Goal: Information Seeking & Learning: Compare options

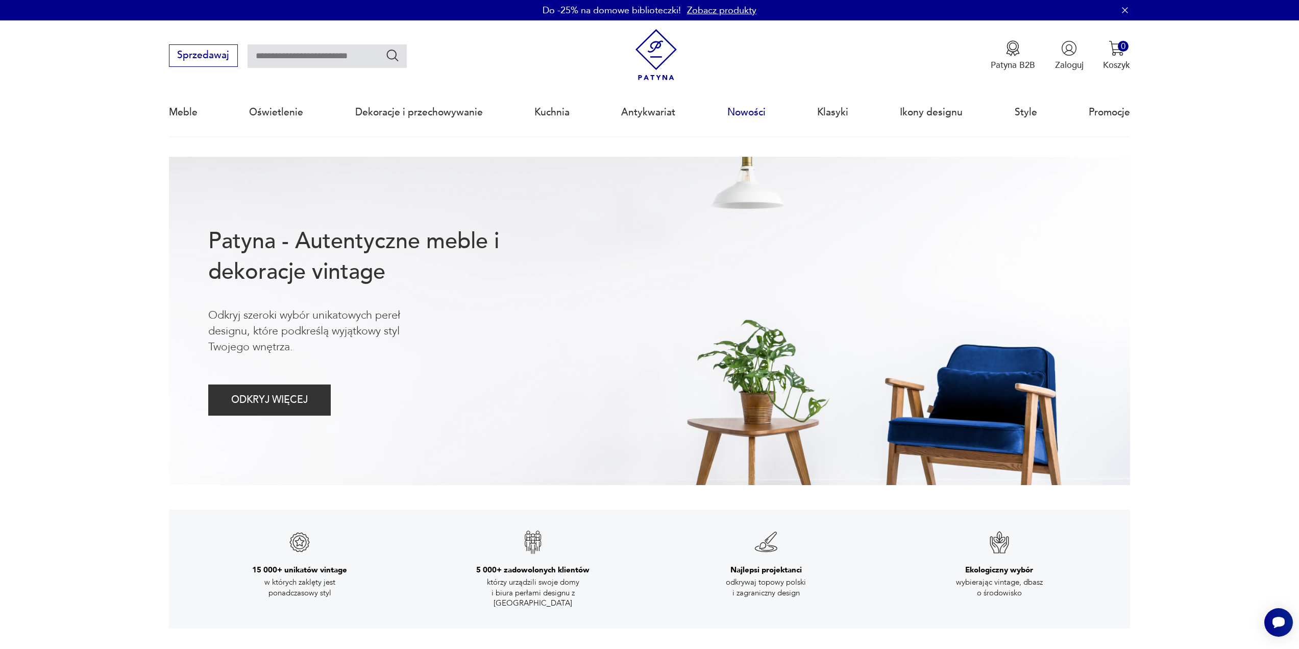
click at [754, 115] on link "Nowości" at bounding box center [746, 112] width 38 height 47
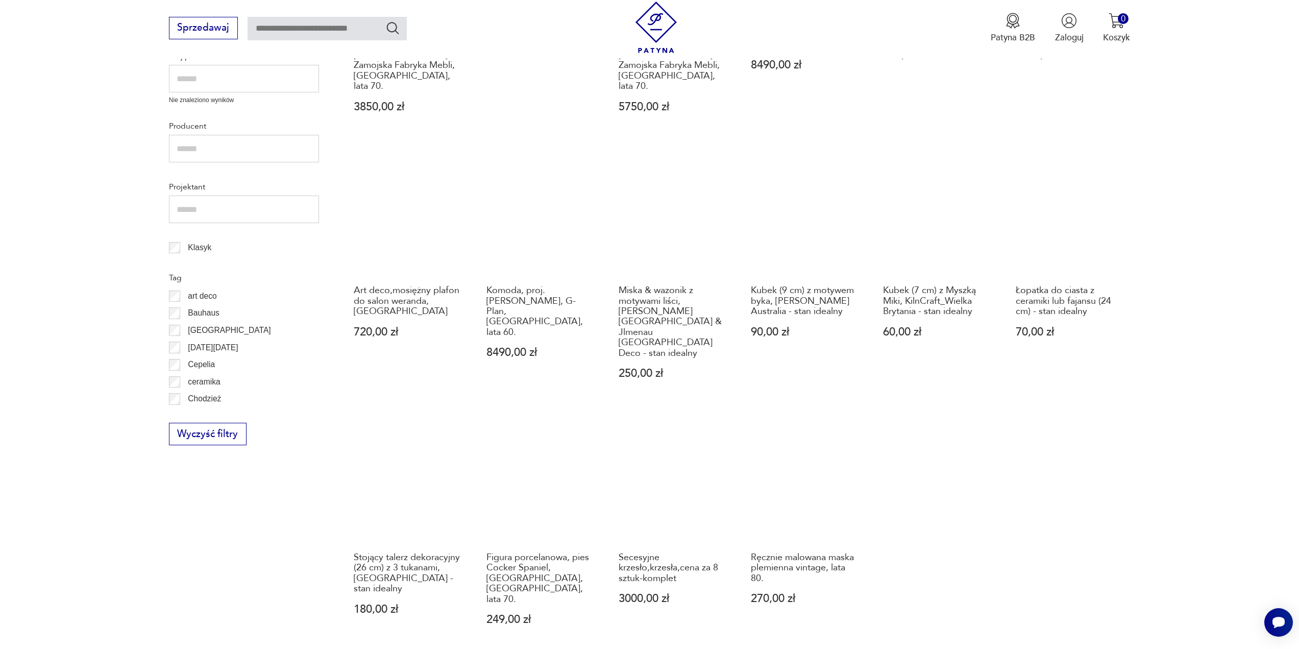
scroll to position [529, 0]
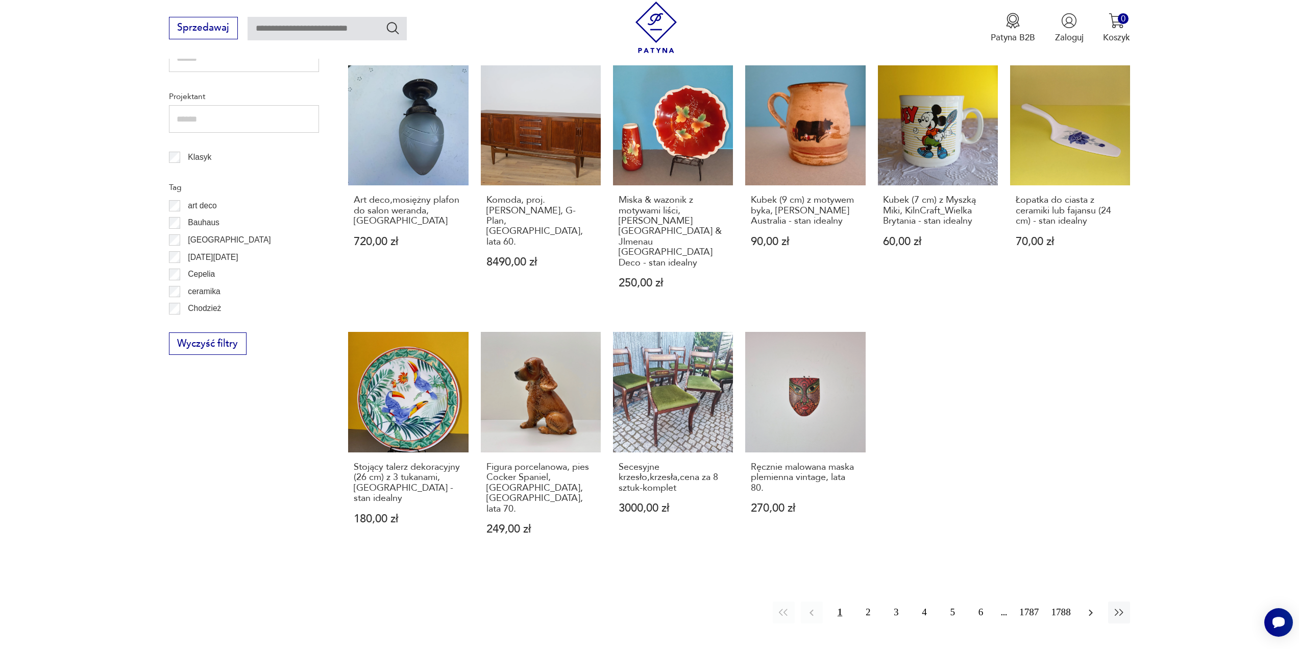
click at [1090, 609] on icon "button" at bounding box center [1091, 612] width 4 height 7
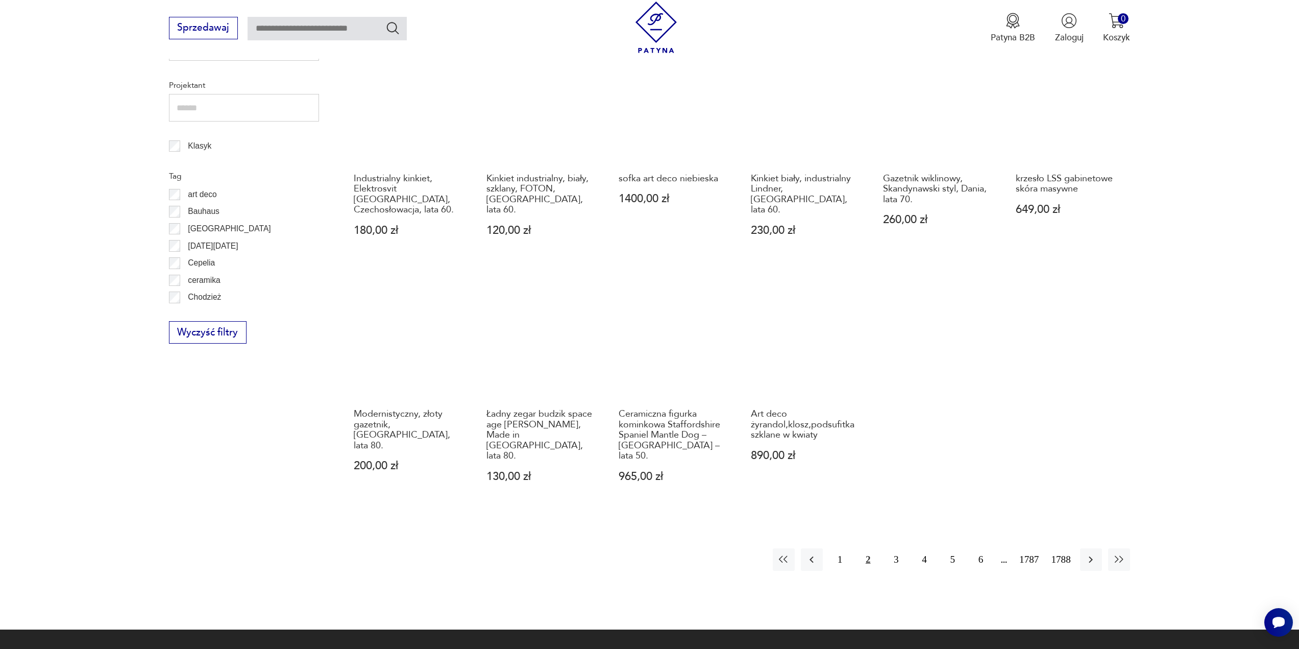
scroll to position [545, 0]
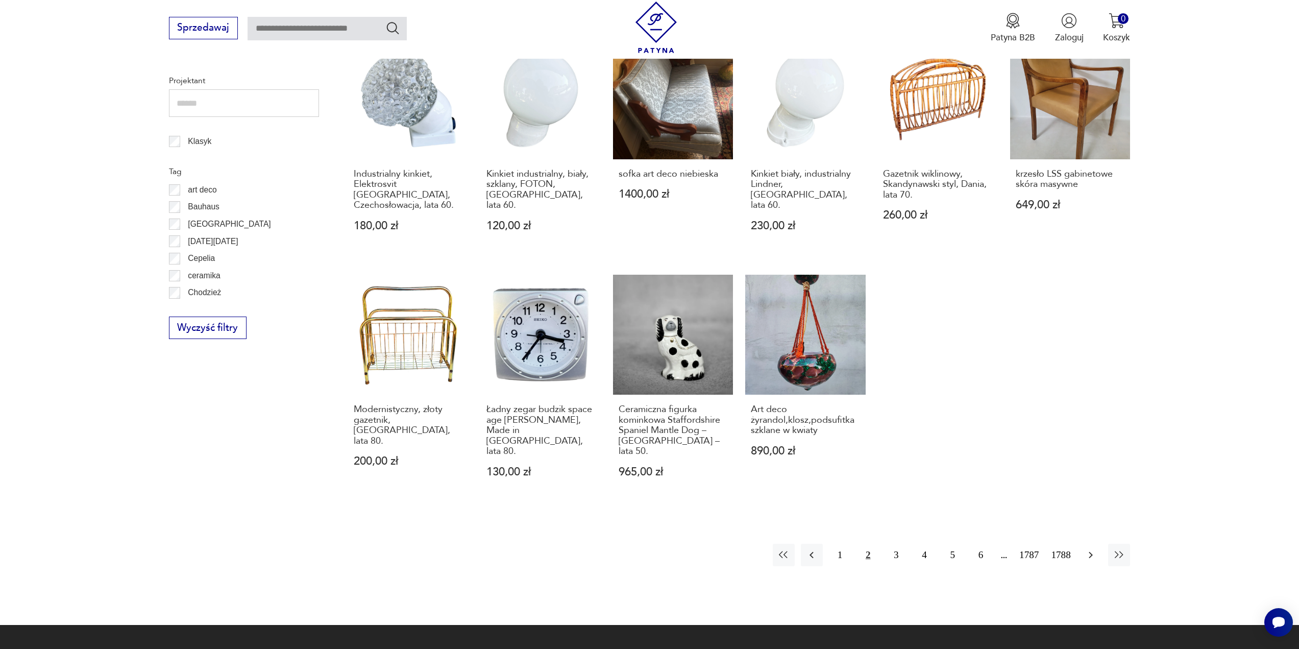
click at [1090, 549] on icon "button" at bounding box center [1091, 555] width 12 height 12
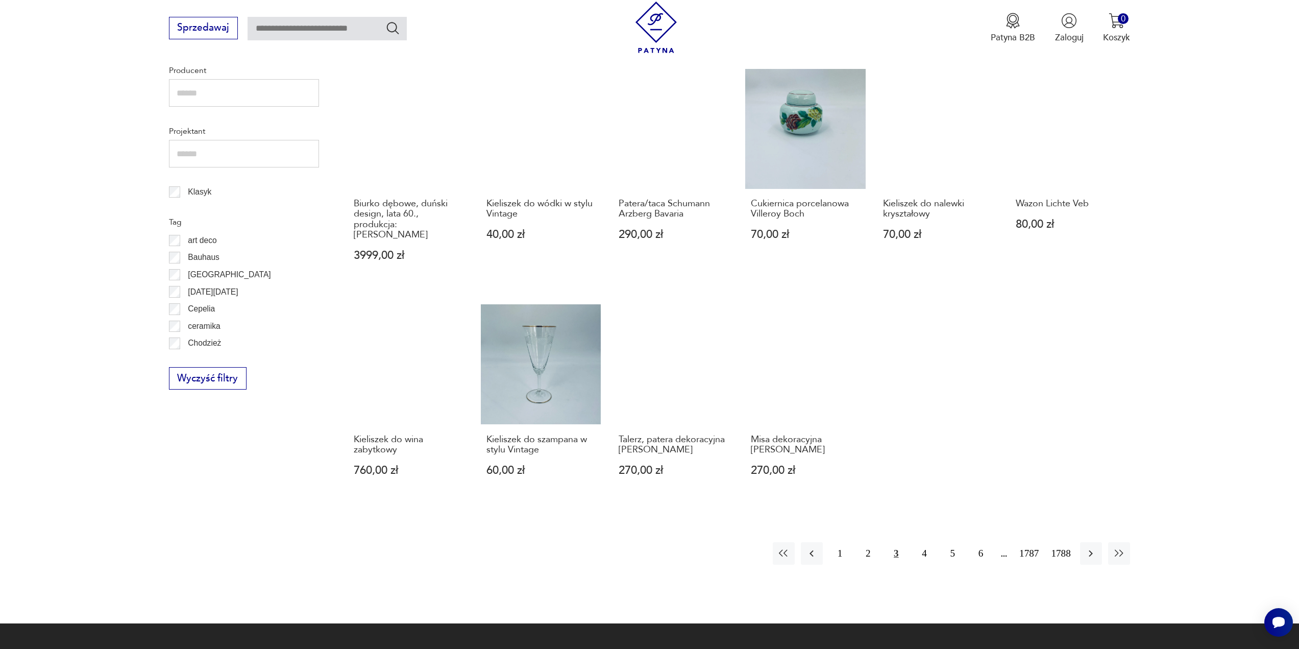
scroll to position [596, 0]
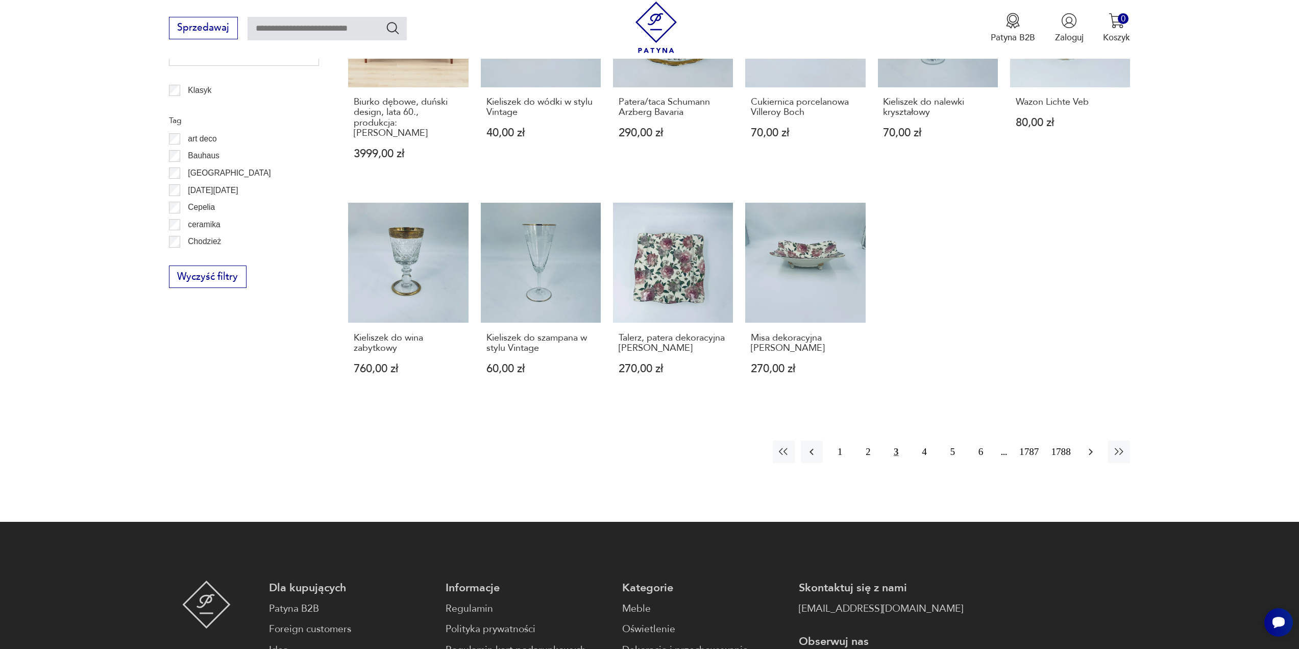
click at [1094, 446] on icon "button" at bounding box center [1091, 452] width 12 height 12
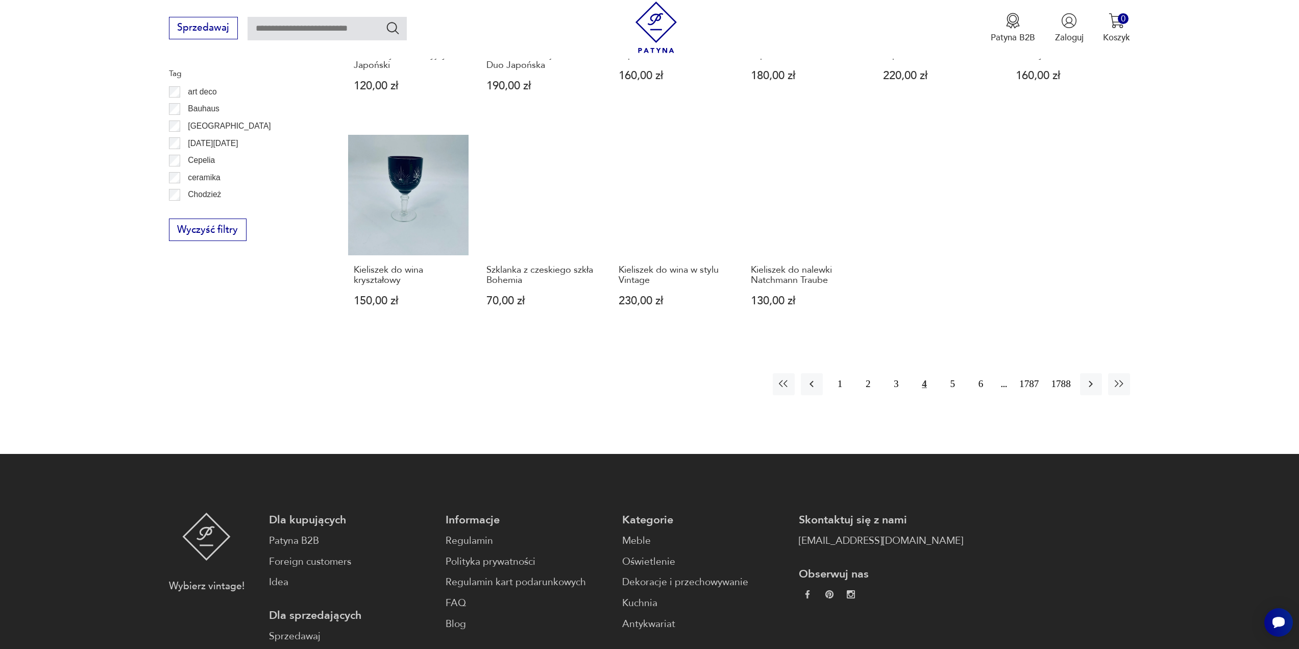
scroll to position [647, 0]
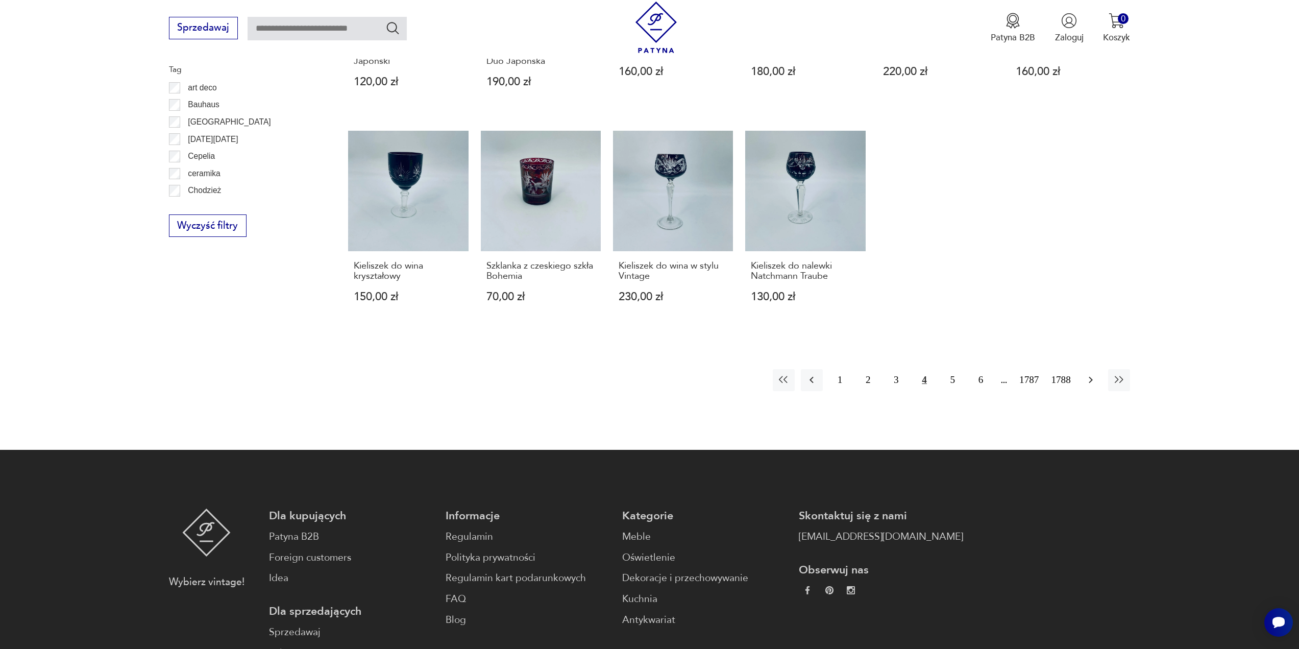
click at [1094, 382] on icon "button" at bounding box center [1091, 380] width 12 height 12
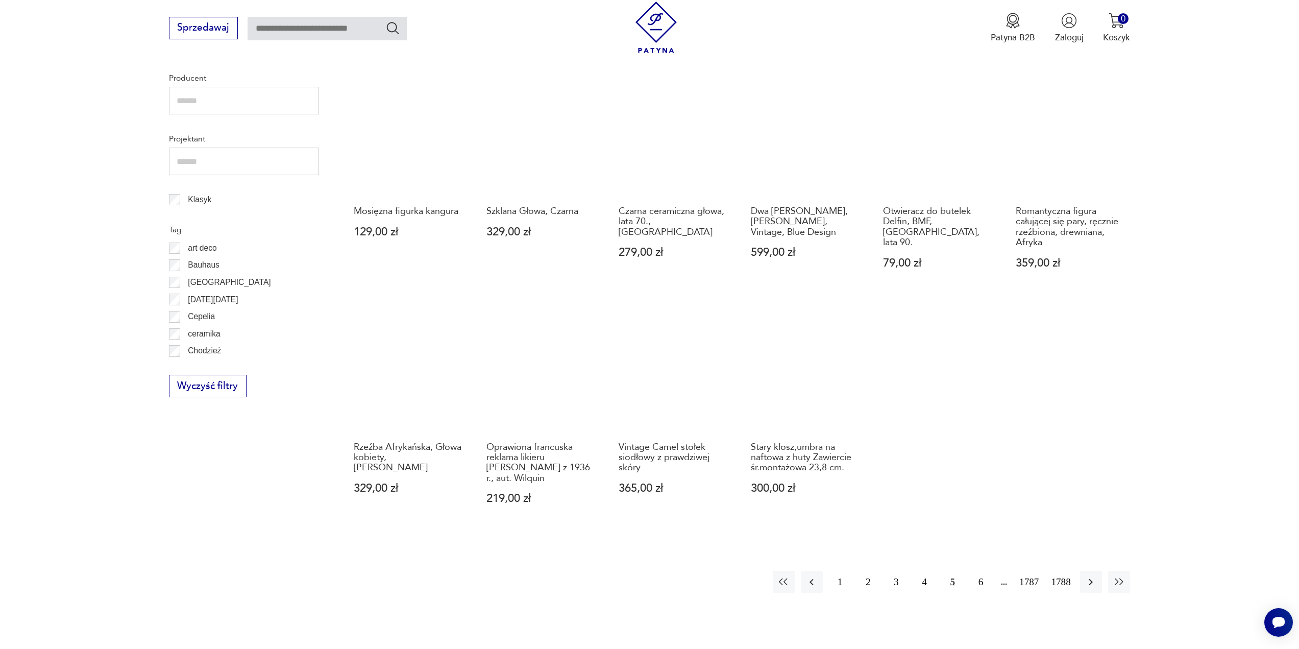
scroll to position [545, 0]
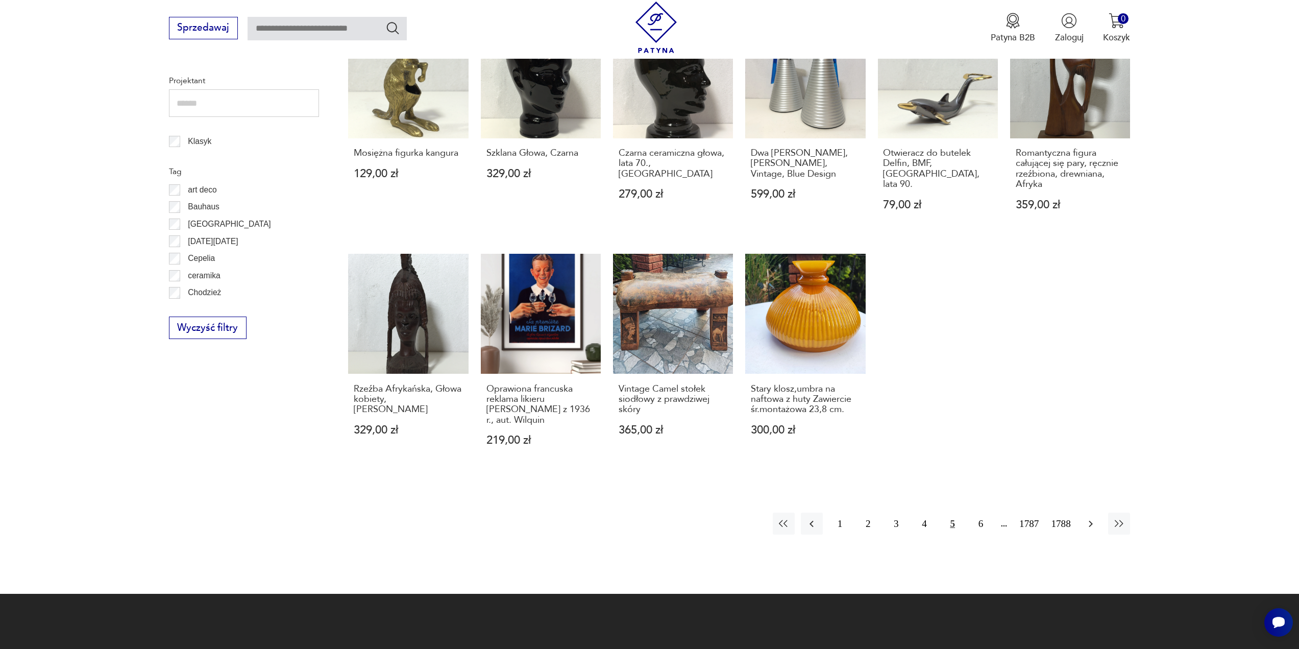
click at [1092, 524] on icon "button" at bounding box center [1091, 523] width 4 height 7
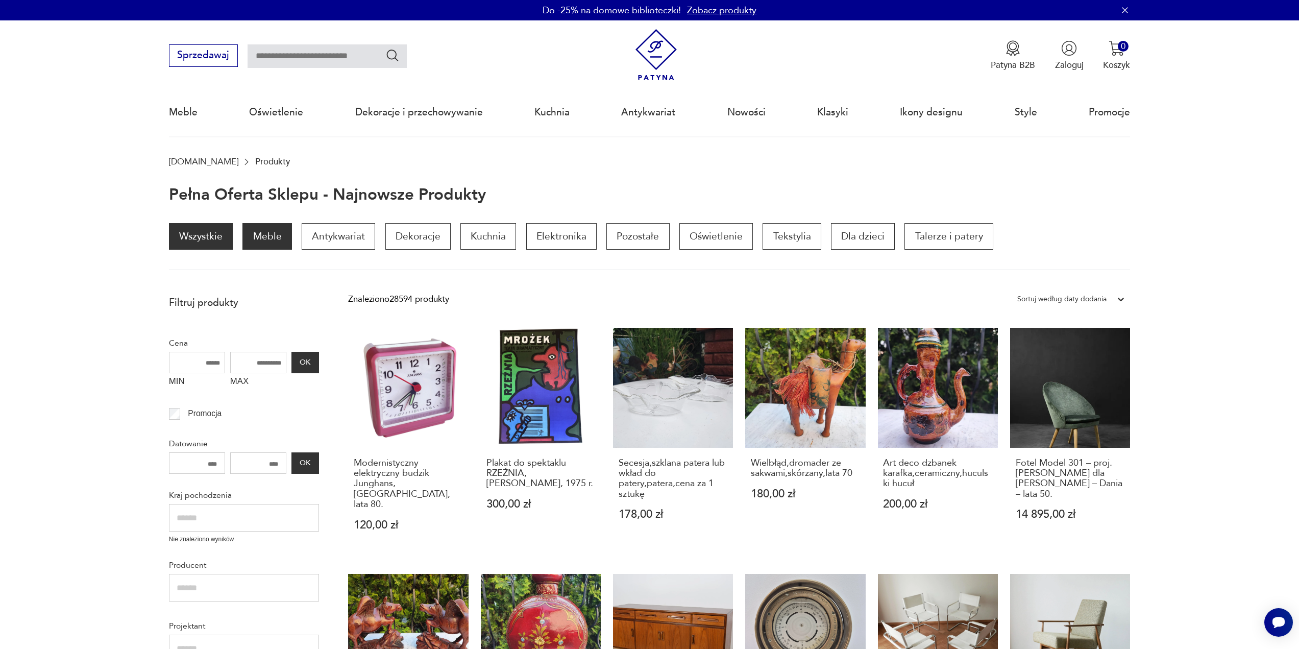
click at [275, 237] on p "Meble" at bounding box center [266, 236] width 49 height 27
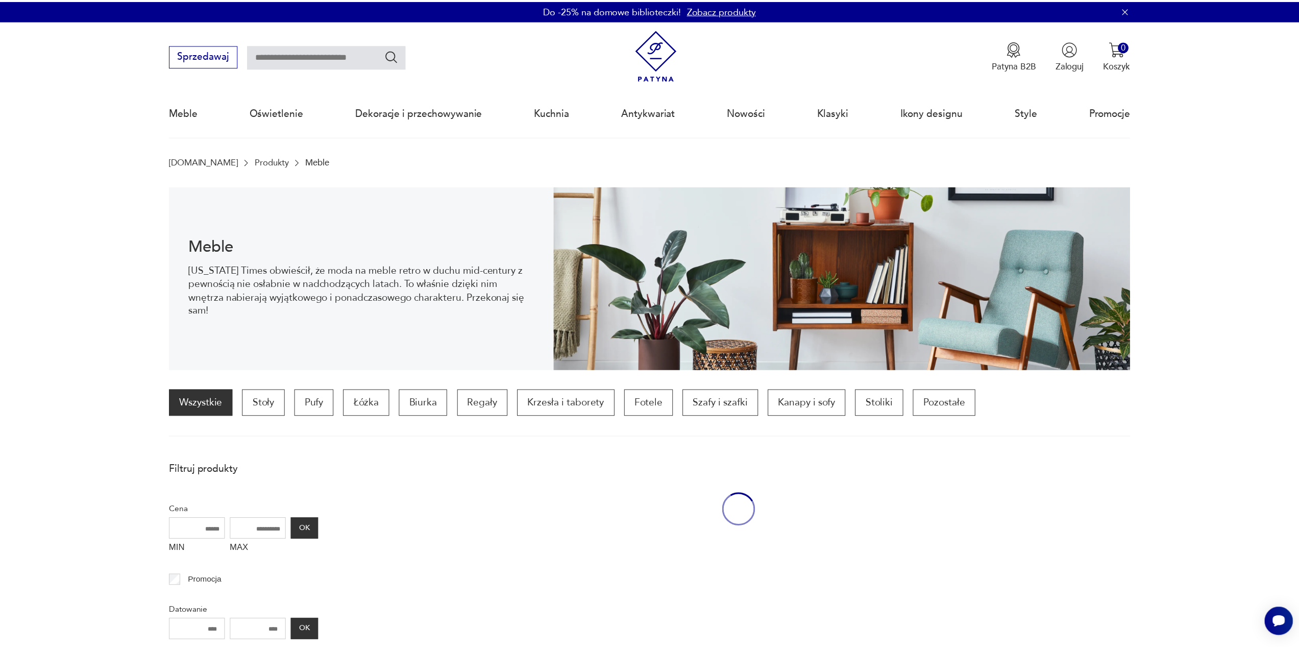
scroll to position [100, 0]
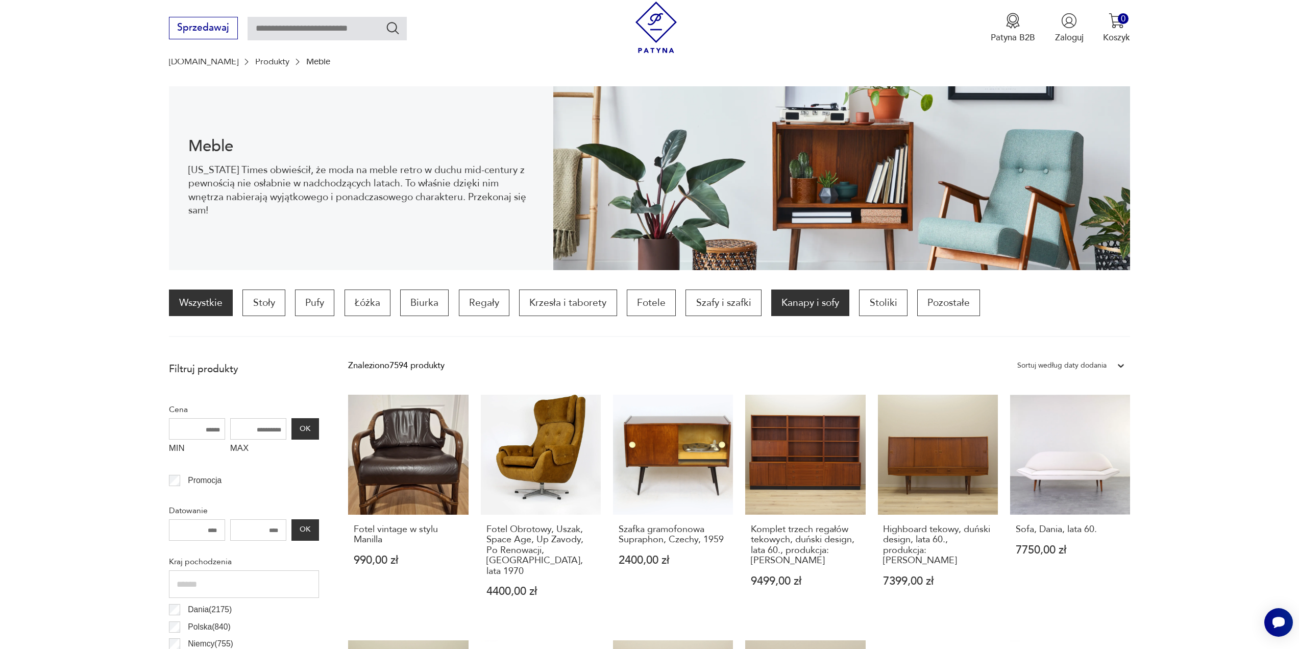
click at [794, 301] on p "Kanapy i sofy" at bounding box center [810, 302] width 78 height 27
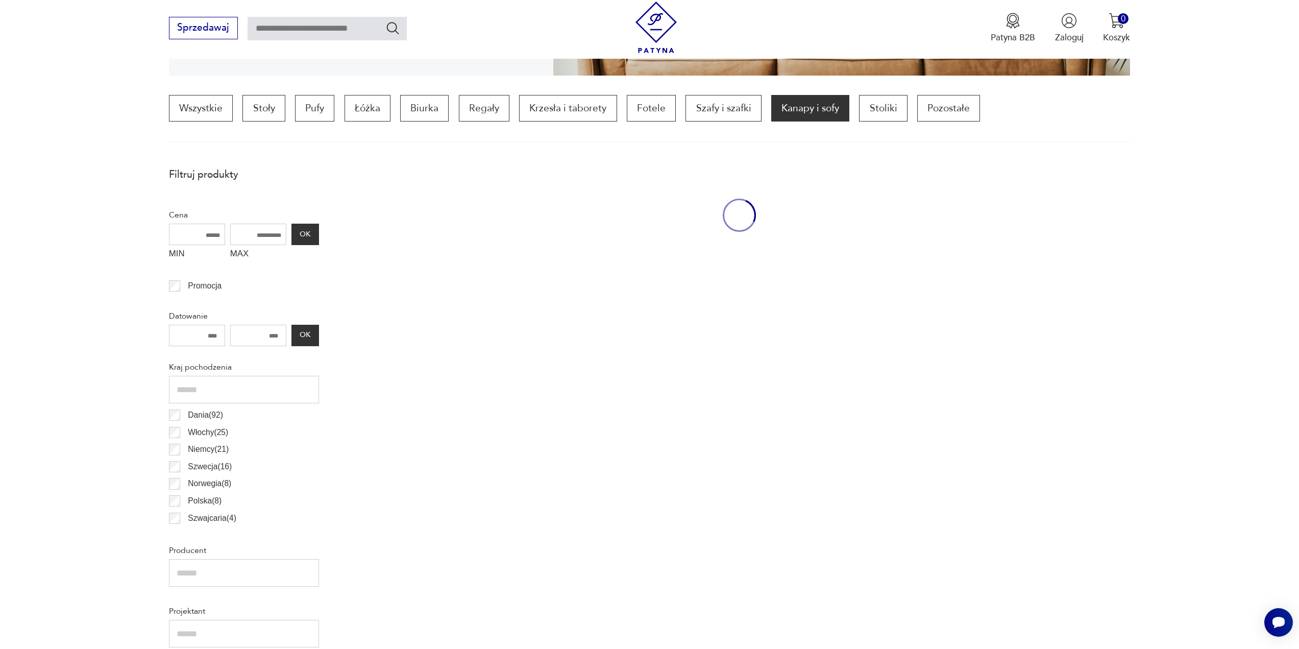
scroll to position [303, 0]
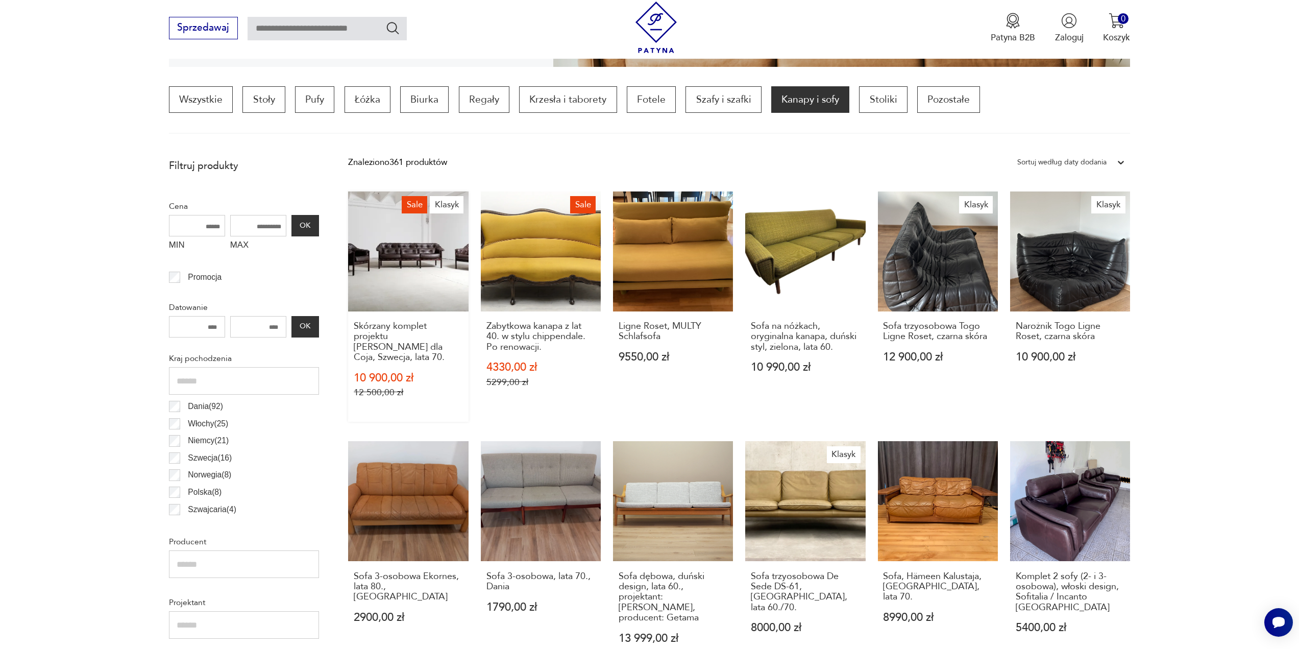
click at [400, 275] on link "Sale Klasyk Skórzany komplet projektu [PERSON_NAME] dla [PERSON_NAME], Szwecja,…" at bounding box center [408, 306] width 120 height 230
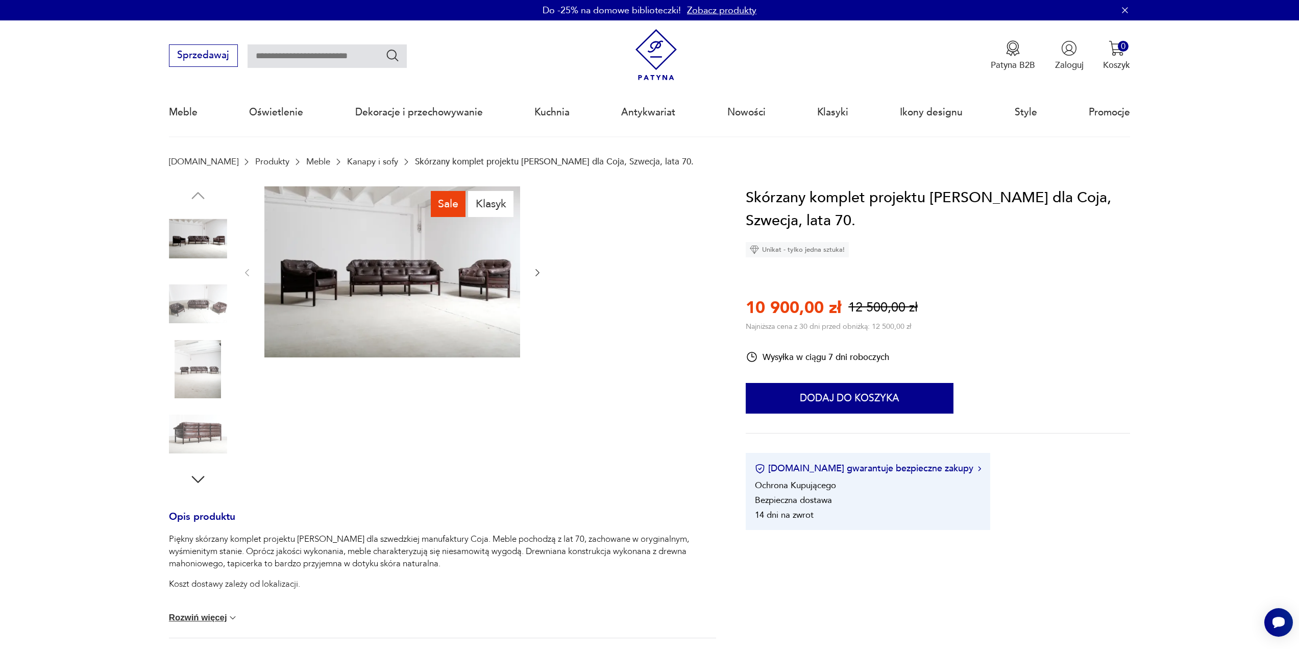
click at [536, 276] on icon "button" at bounding box center [538, 272] width 4 height 7
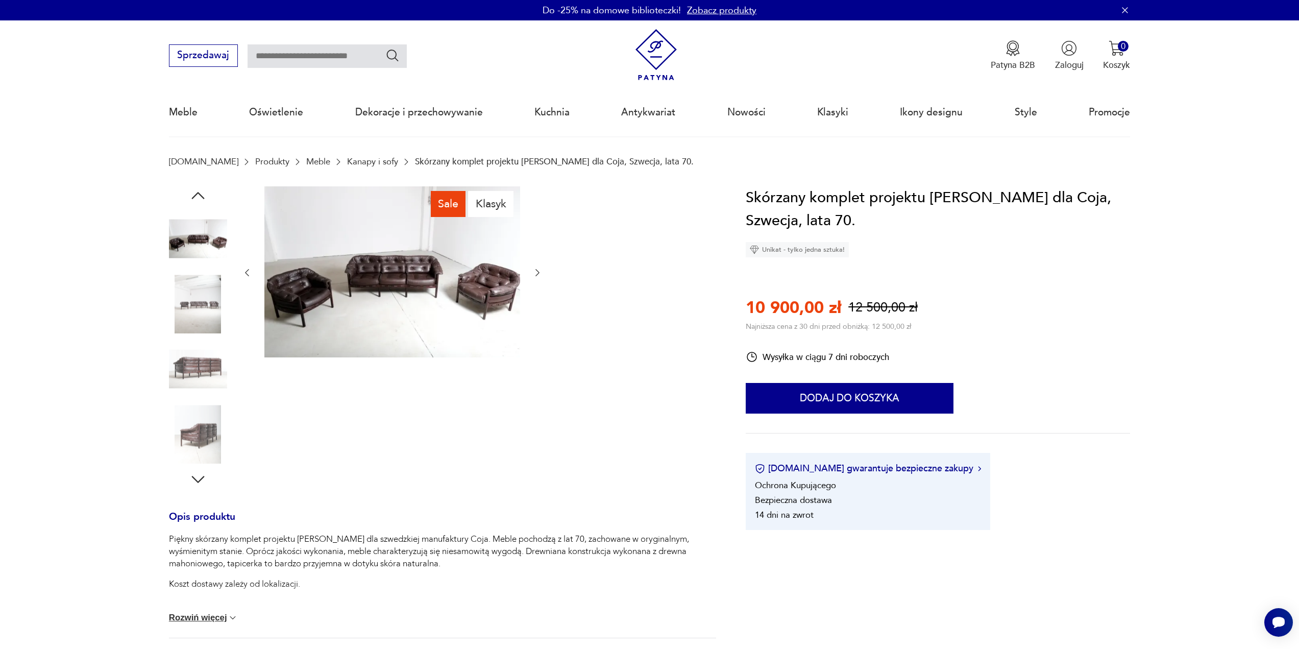
click at [536, 276] on icon "button" at bounding box center [538, 272] width 4 height 7
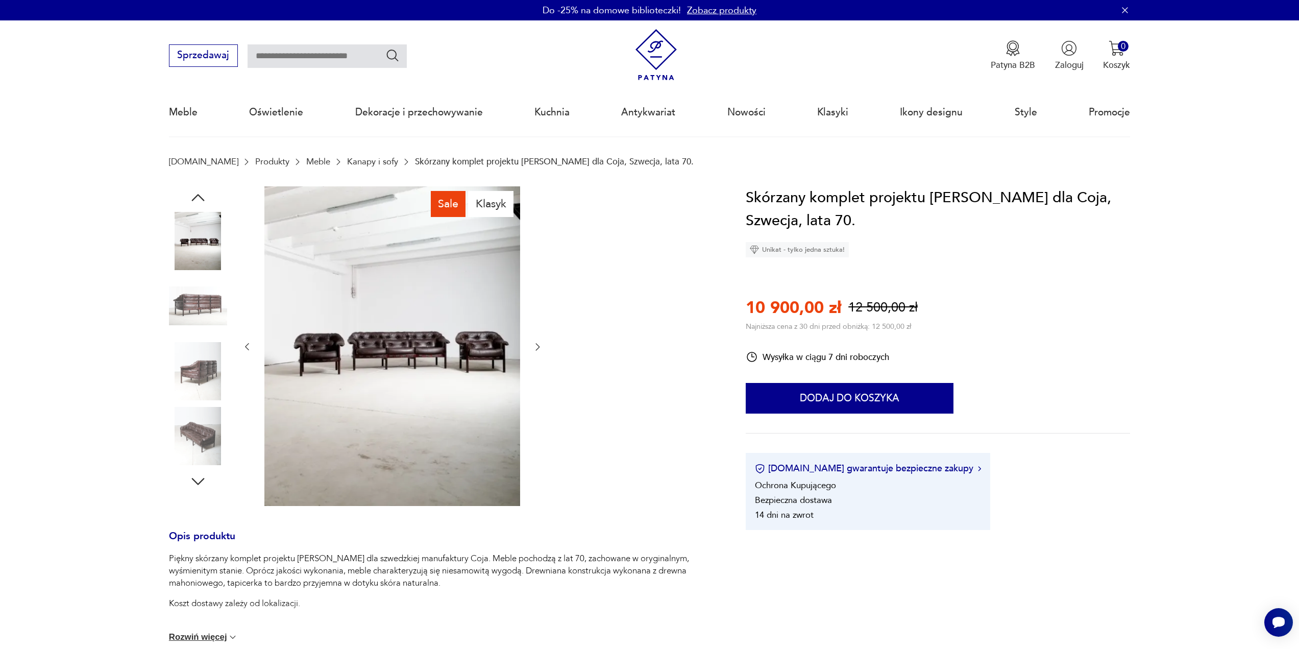
click at [402, 331] on img at bounding box center [392, 346] width 256 height 320
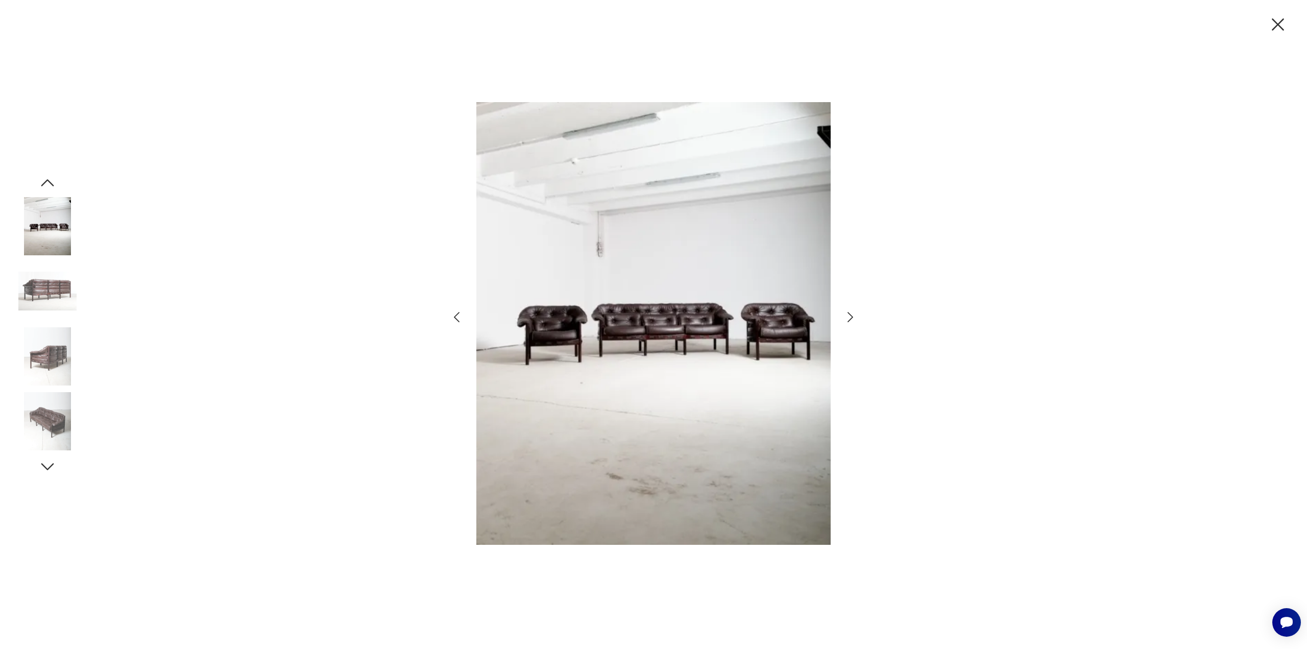
click at [851, 316] on icon "button" at bounding box center [850, 317] width 6 height 10
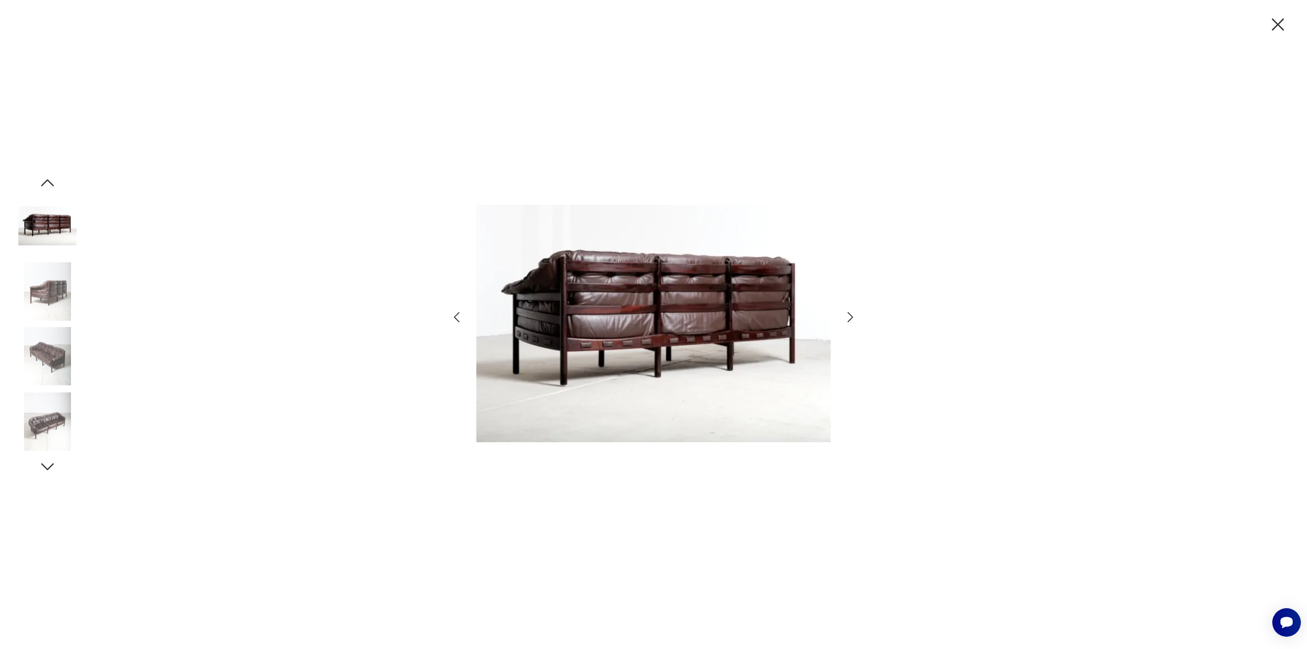
click at [851, 316] on icon "button" at bounding box center [850, 317] width 6 height 10
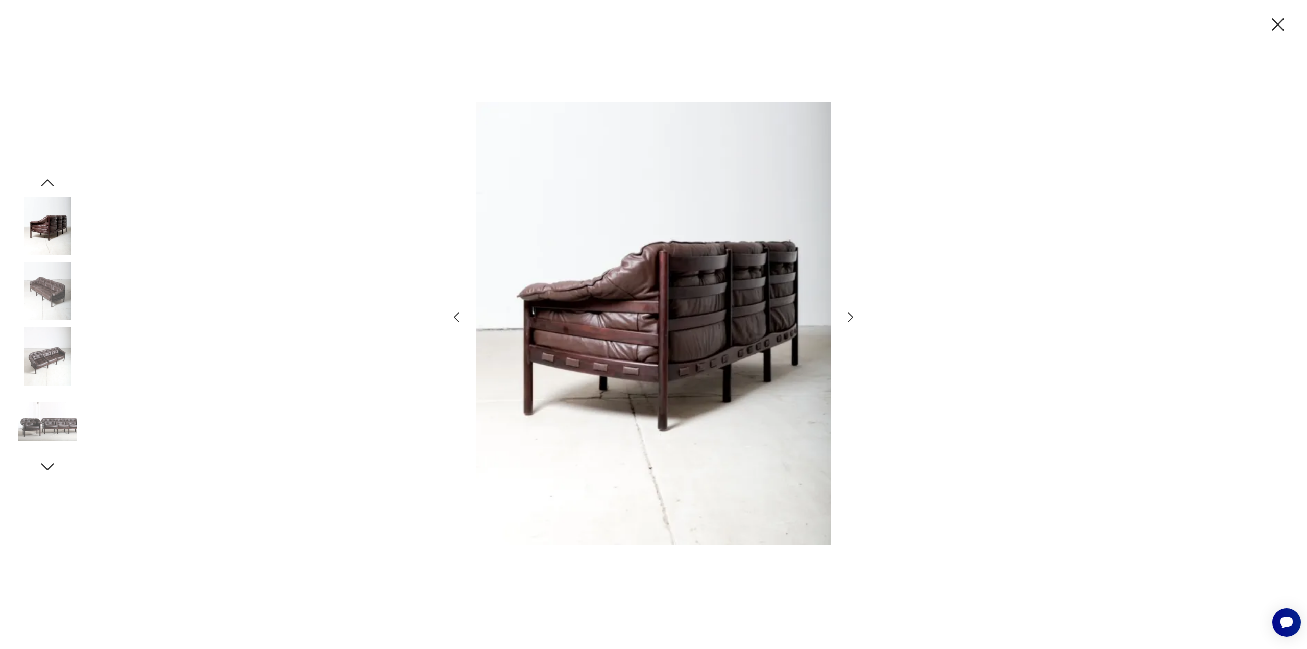
click at [851, 316] on icon "button" at bounding box center [850, 317] width 6 height 10
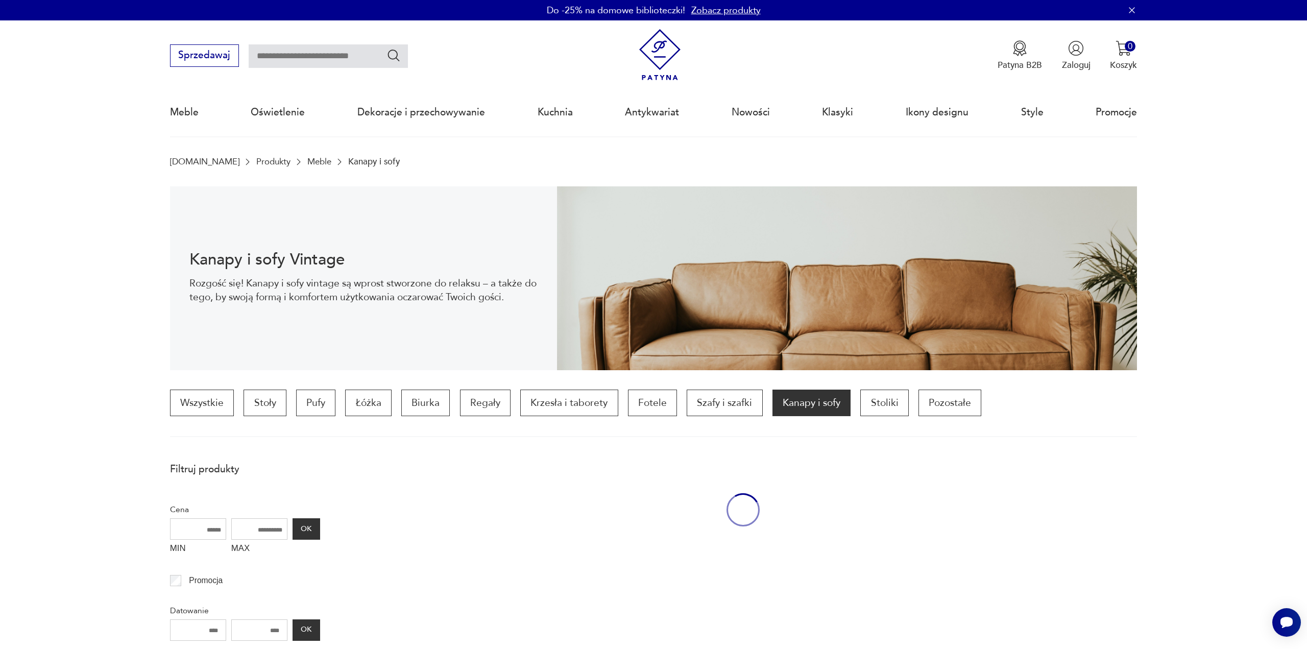
scroll to position [303, 0]
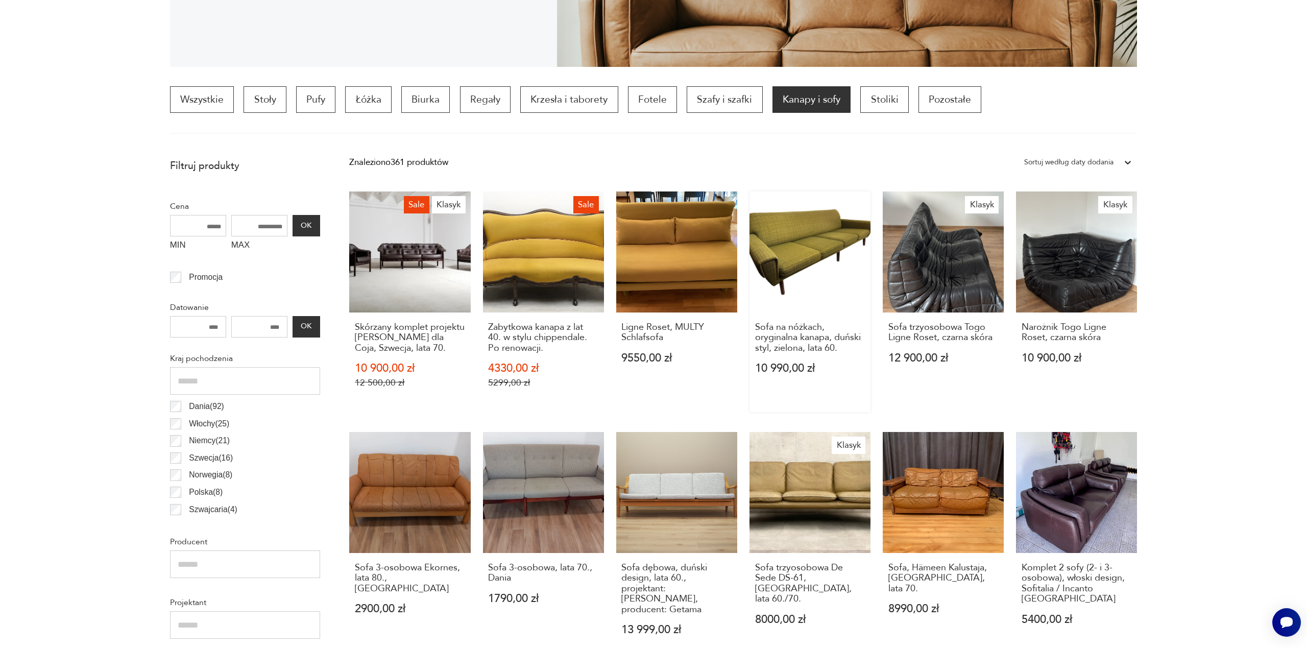
click at [814, 253] on link "Sofa na nóżkach, oryginalna kanapa, duński styl, zielona, lata 60. 10 990,00 zł" at bounding box center [809, 301] width 121 height 221
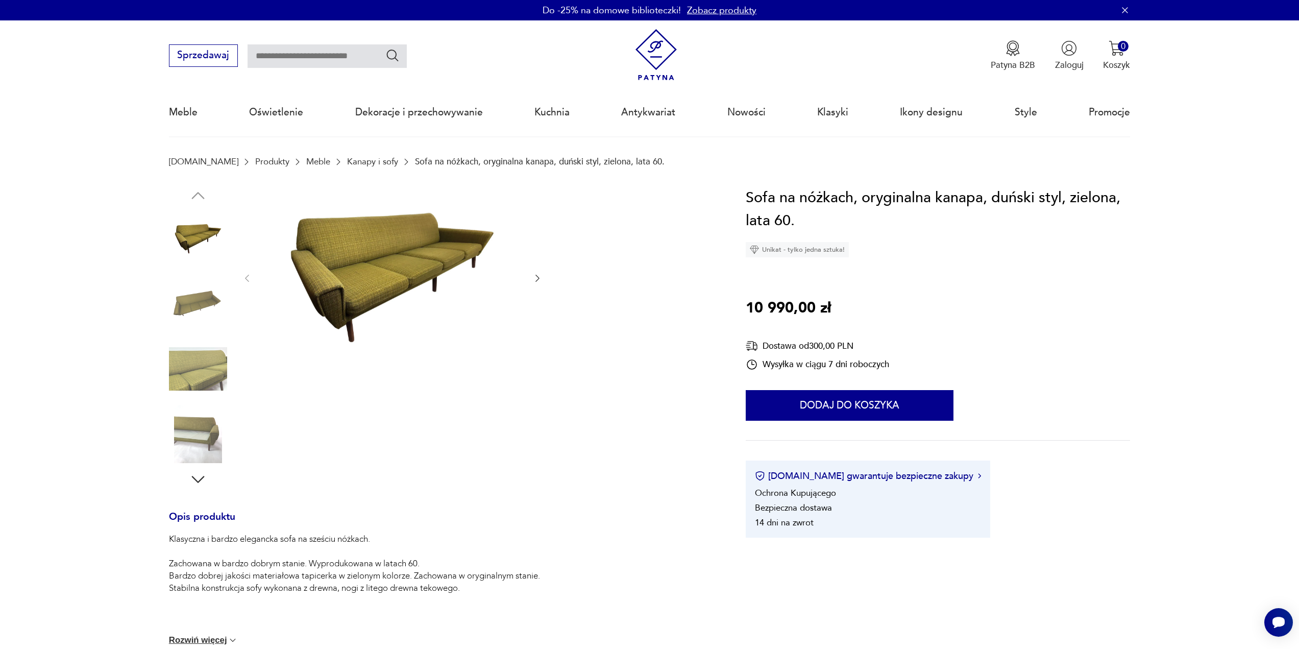
click at [536, 276] on icon "button" at bounding box center [537, 278] width 10 height 10
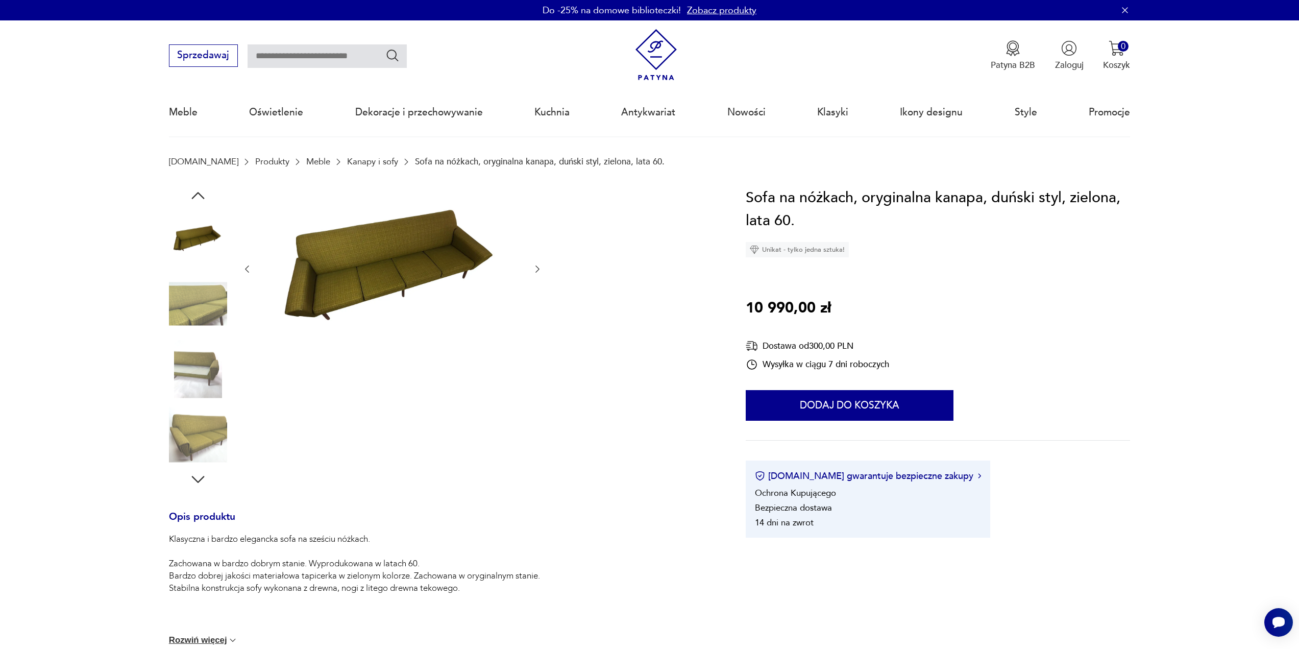
click at [536, 276] on div at bounding box center [392, 269] width 301 height 166
click at [540, 271] on icon "button" at bounding box center [537, 269] width 10 height 10
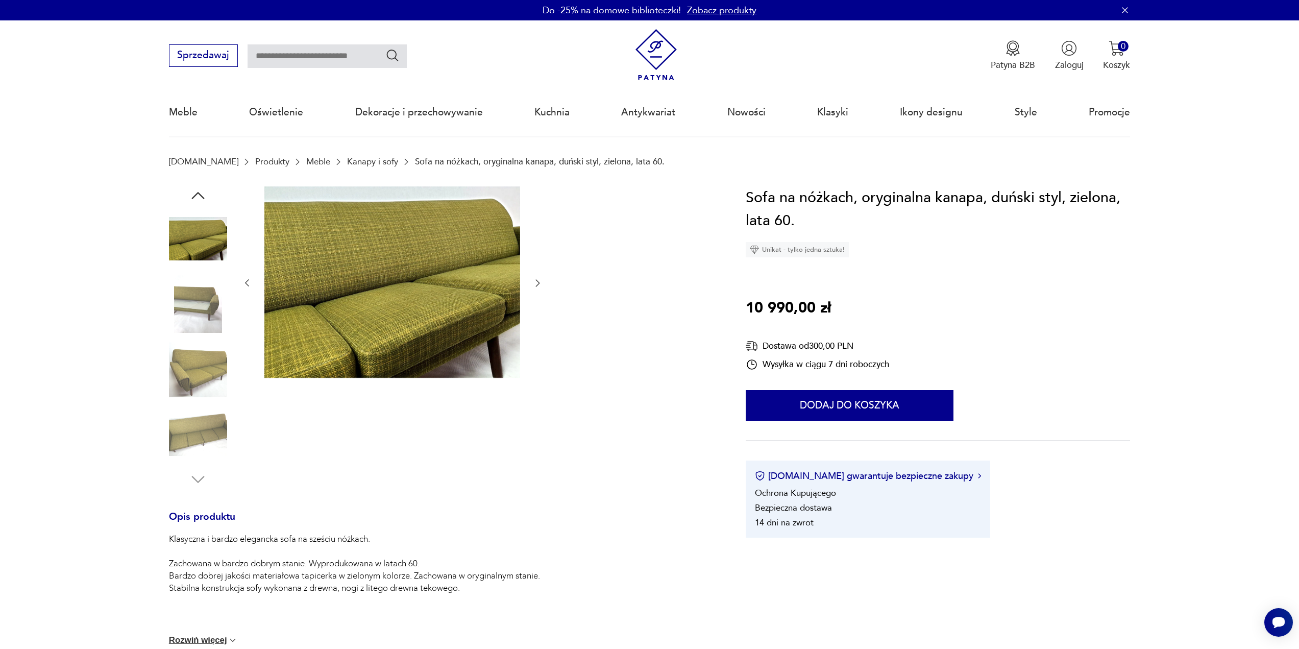
click at [536, 284] on icon "button" at bounding box center [537, 283] width 10 height 10
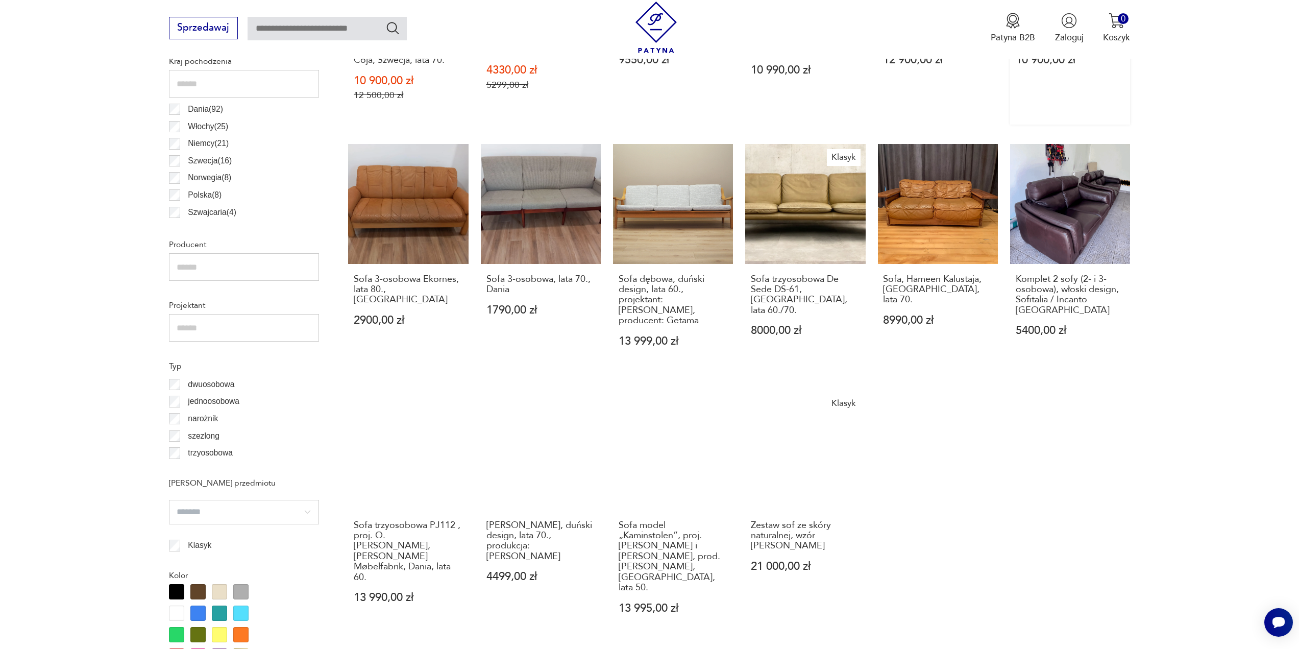
scroll to position [664, 0]
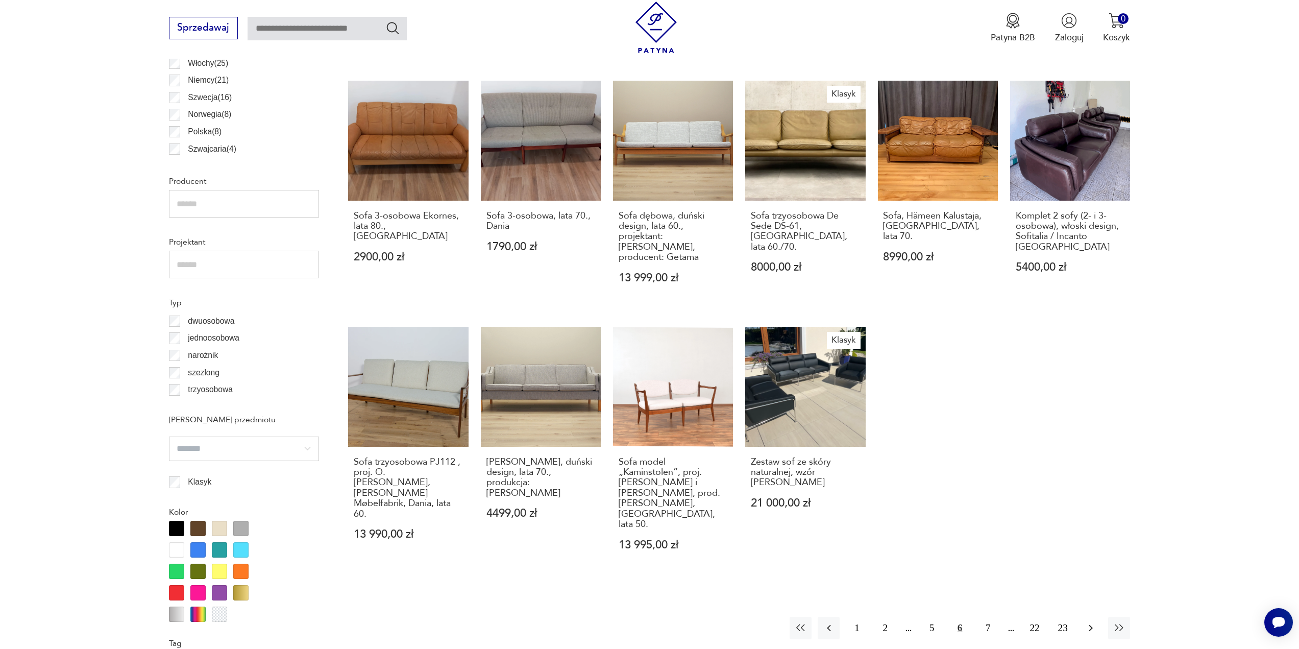
click at [1090, 622] on icon "button" at bounding box center [1091, 628] width 12 height 12
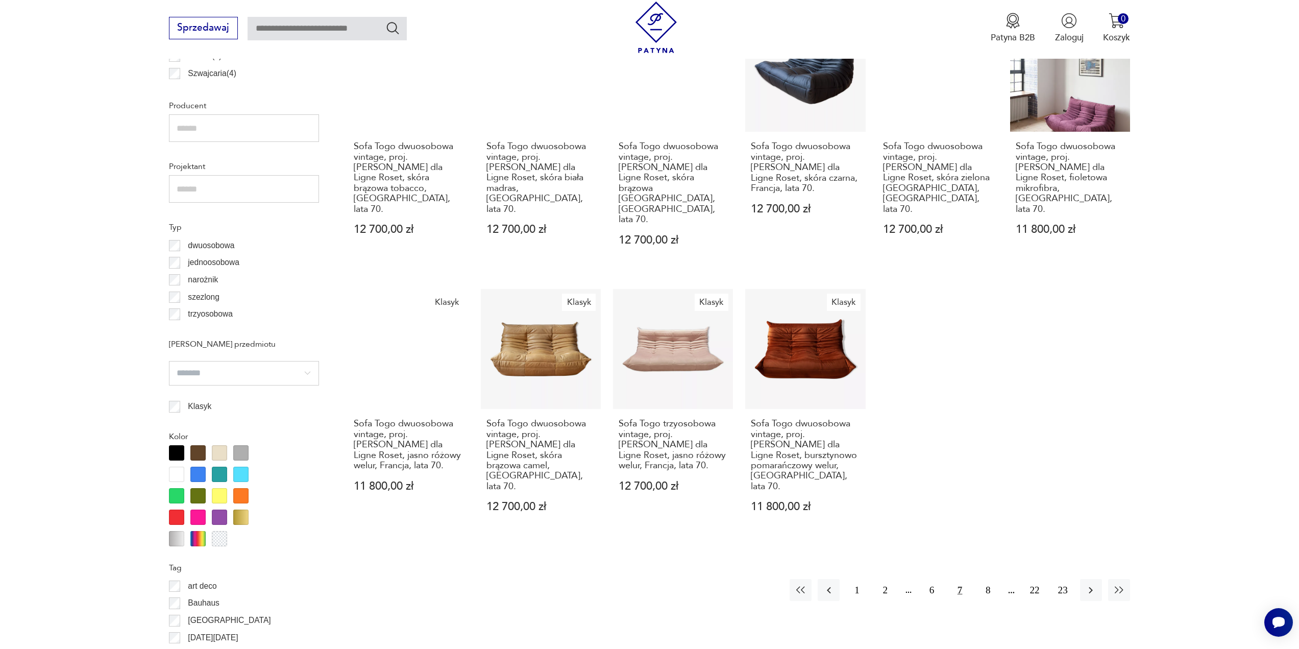
scroll to position [763, 0]
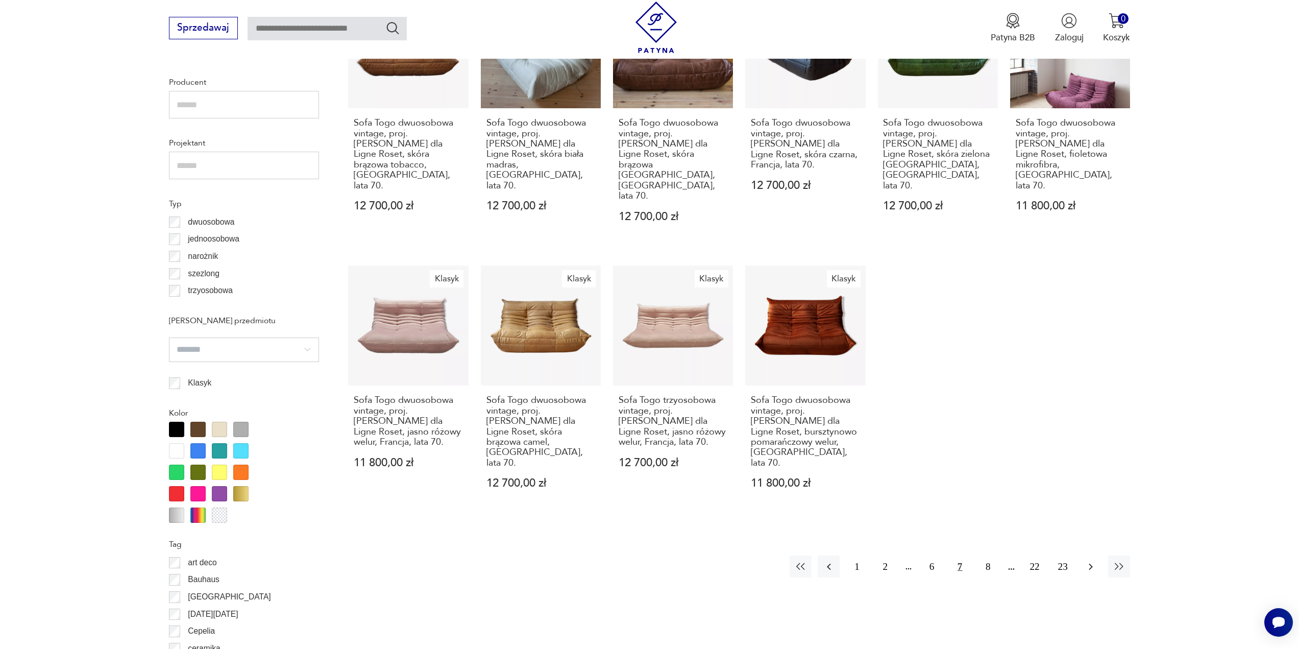
click at [1092, 560] on icon "button" at bounding box center [1091, 566] width 12 height 12
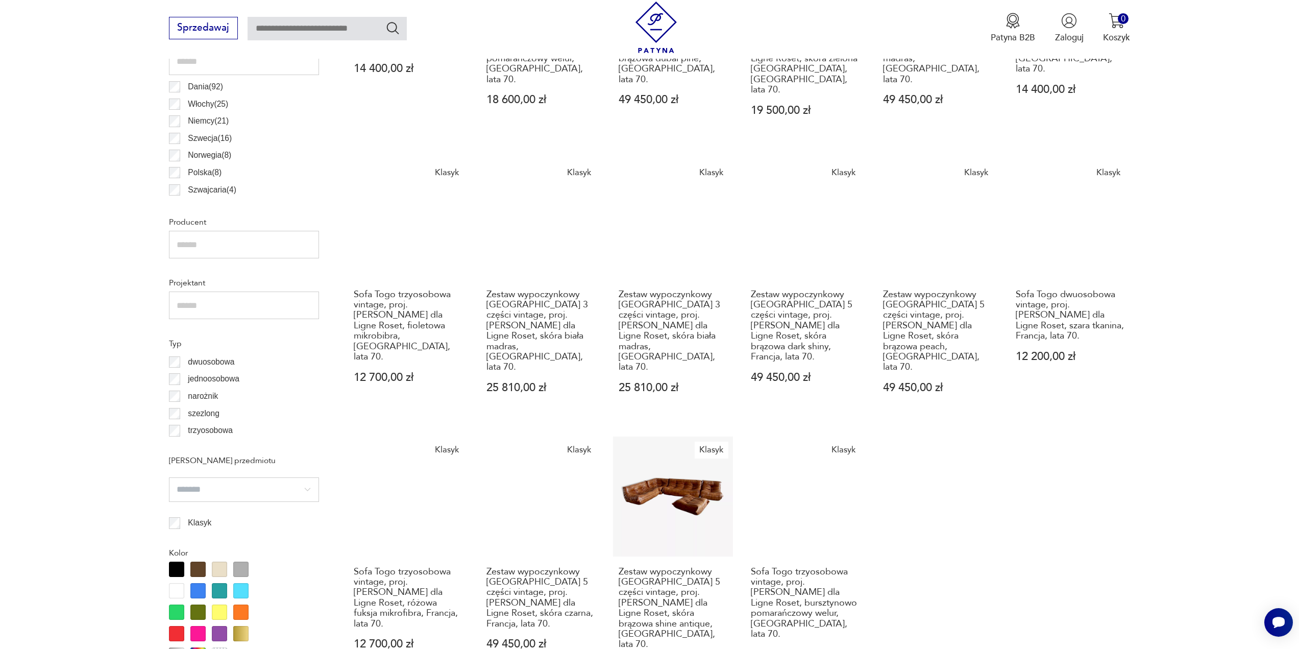
scroll to position [712, 0]
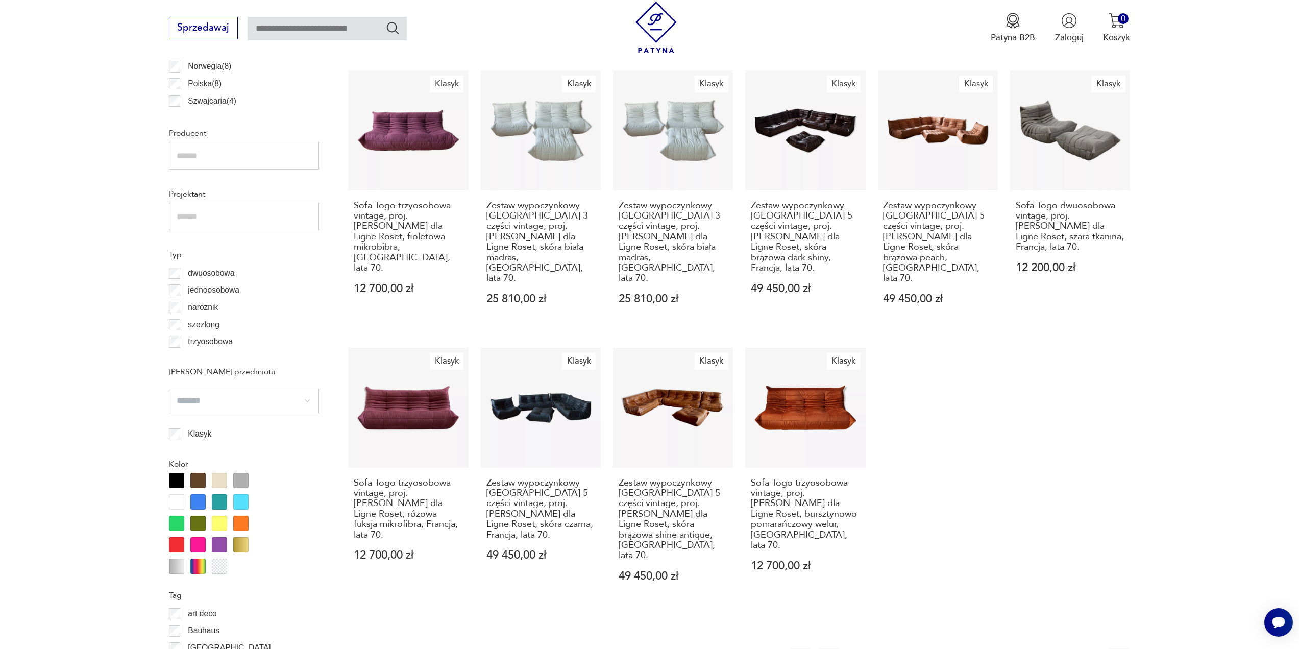
click at [1091, 648] on icon "button" at bounding box center [1091, 659] width 12 height 12
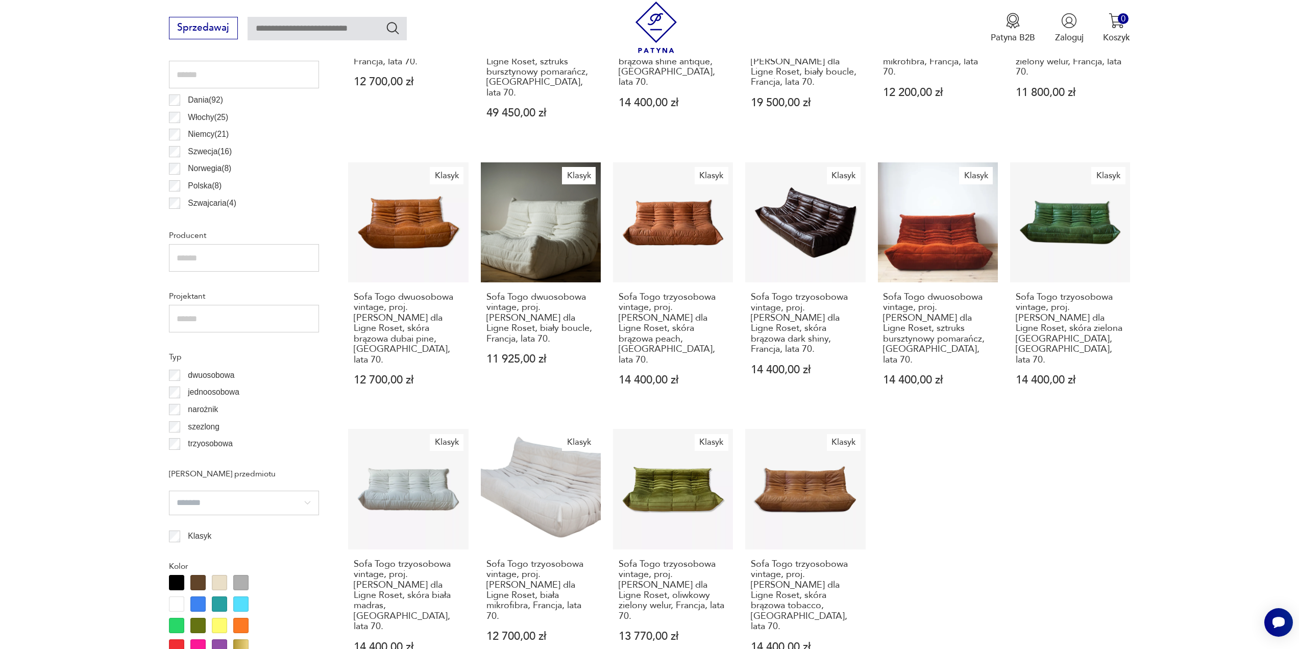
scroll to position [763, 0]
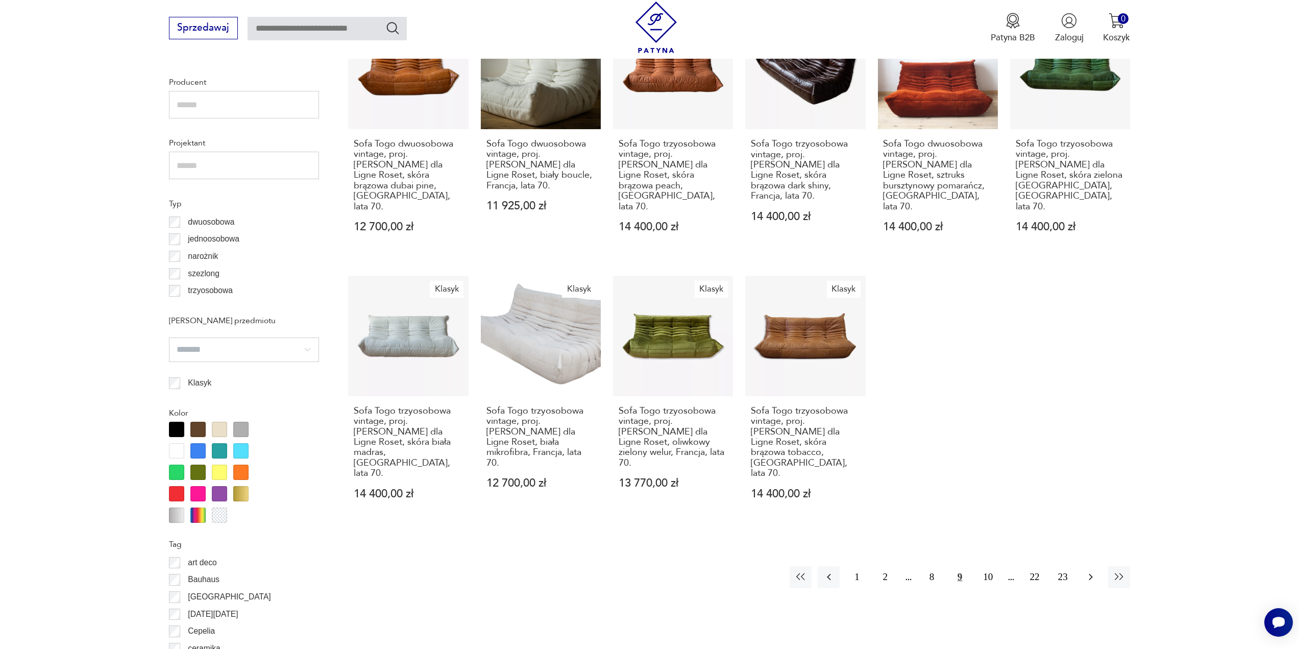
click at [1091, 574] on icon "button" at bounding box center [1091, 577] width 4 height 7
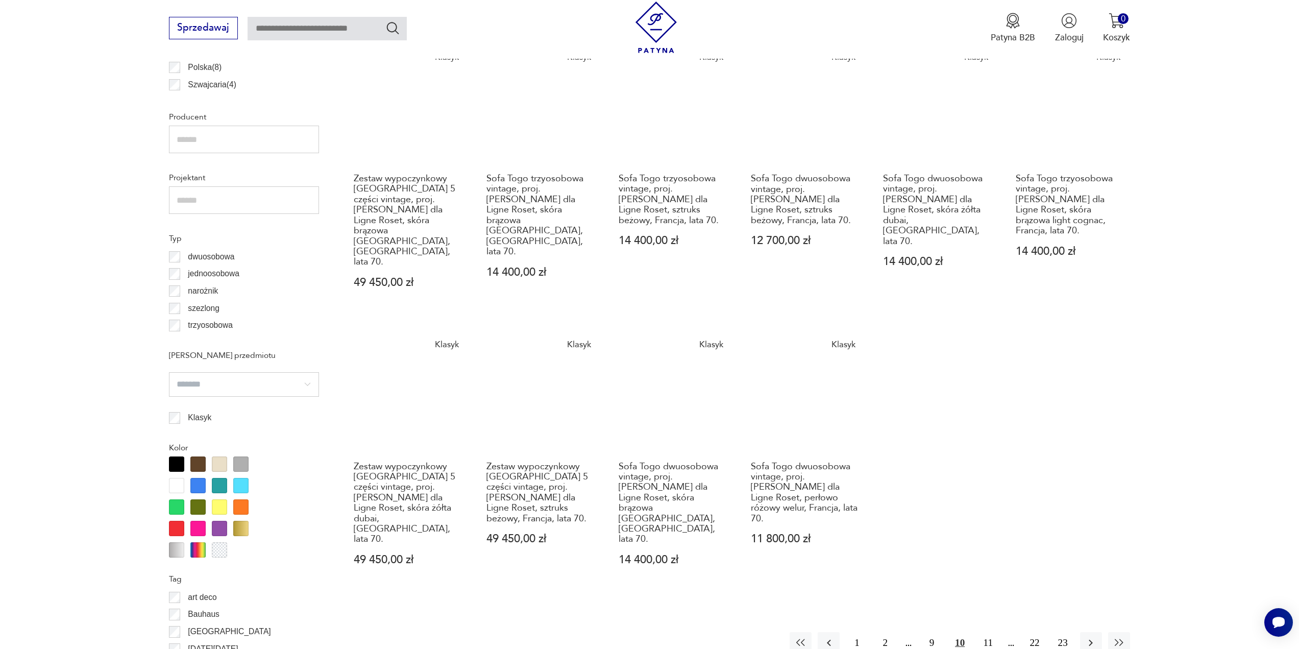
scroll to position [814, 0]
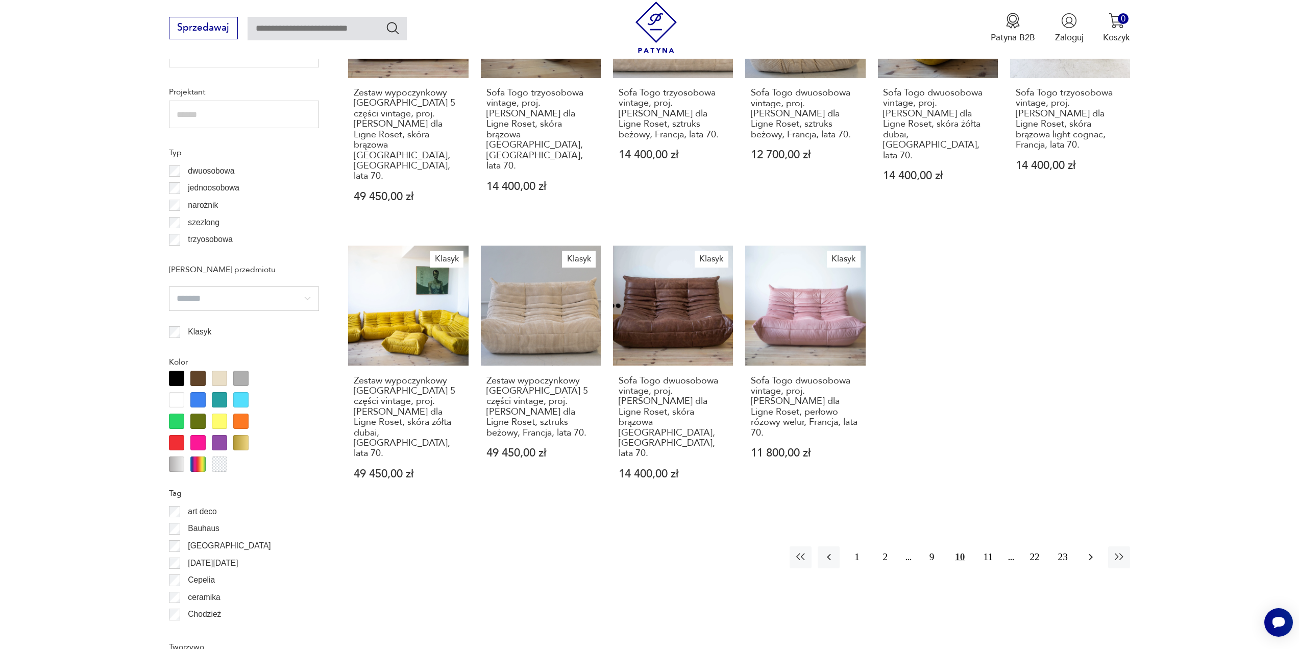
click at [1090, 551] on icon "button" at bounding box center [1091, 557] width 12 height 12
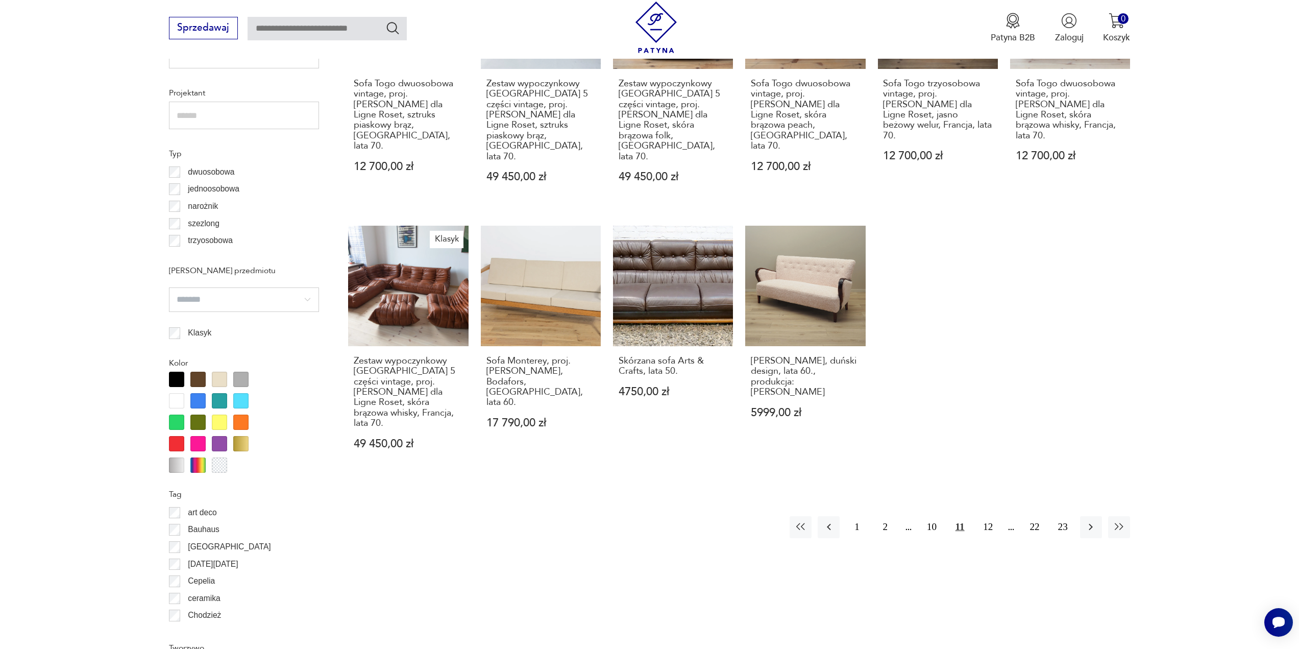
scroll to position [814, 0]
click at [1090, 523] on icon "button" at bounding box center [1091, 526] width 4 height 7
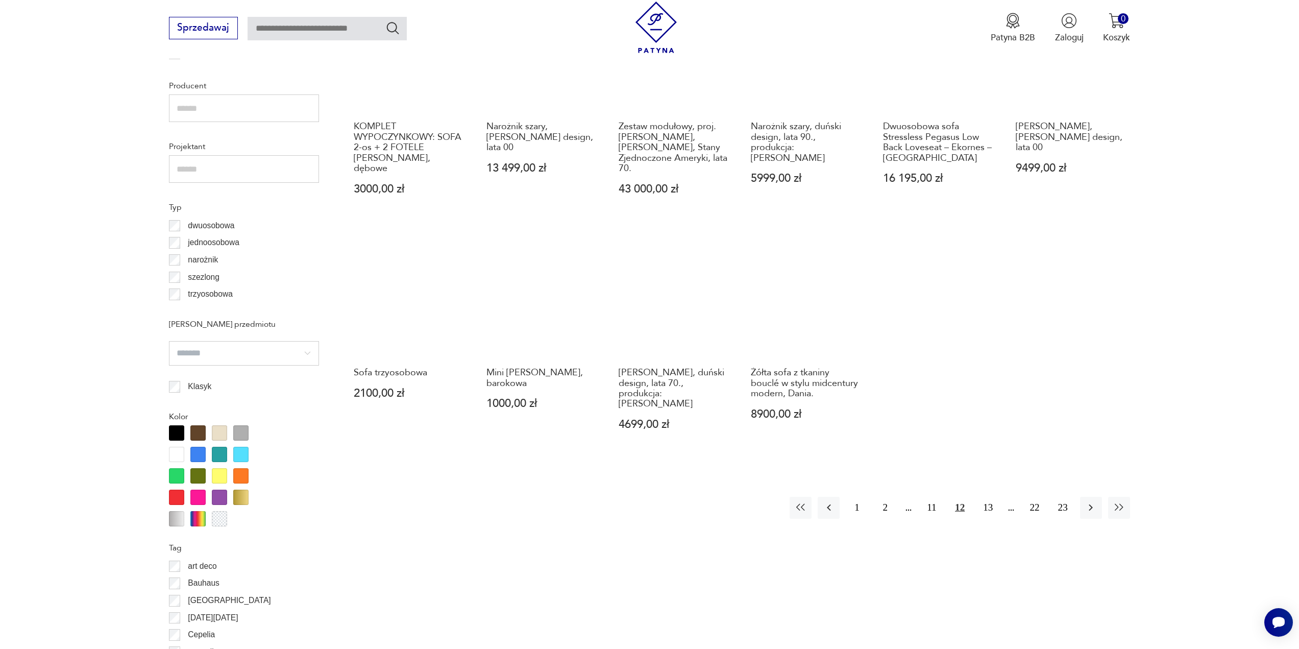
scroll to position [763, 0]
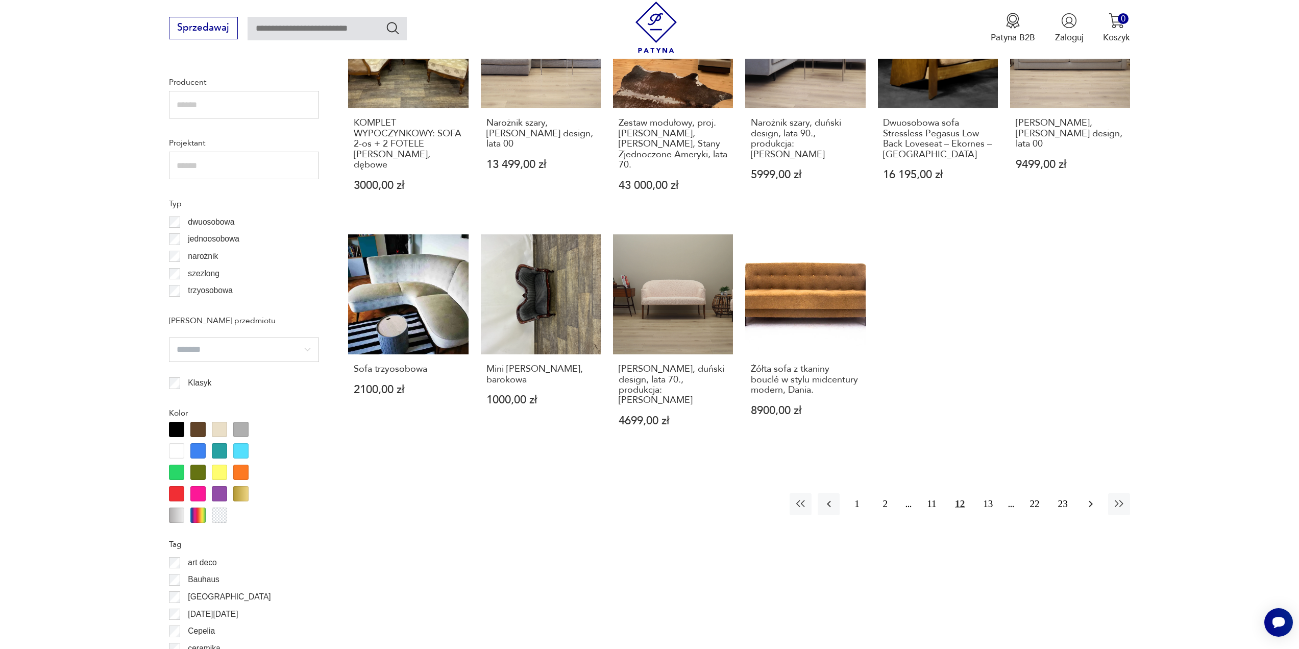
click at [1092, 498] on icon "button" at bounding box center [1091, 504] width 12 height 12
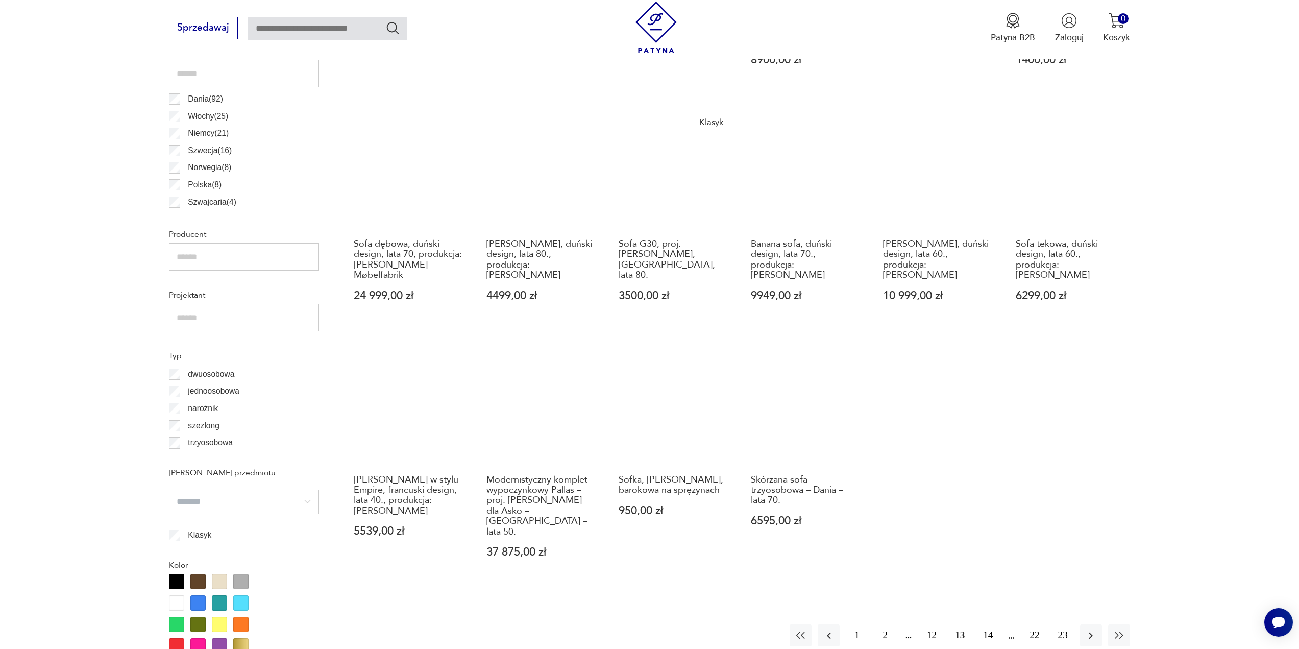
scroll to position [763, 0]
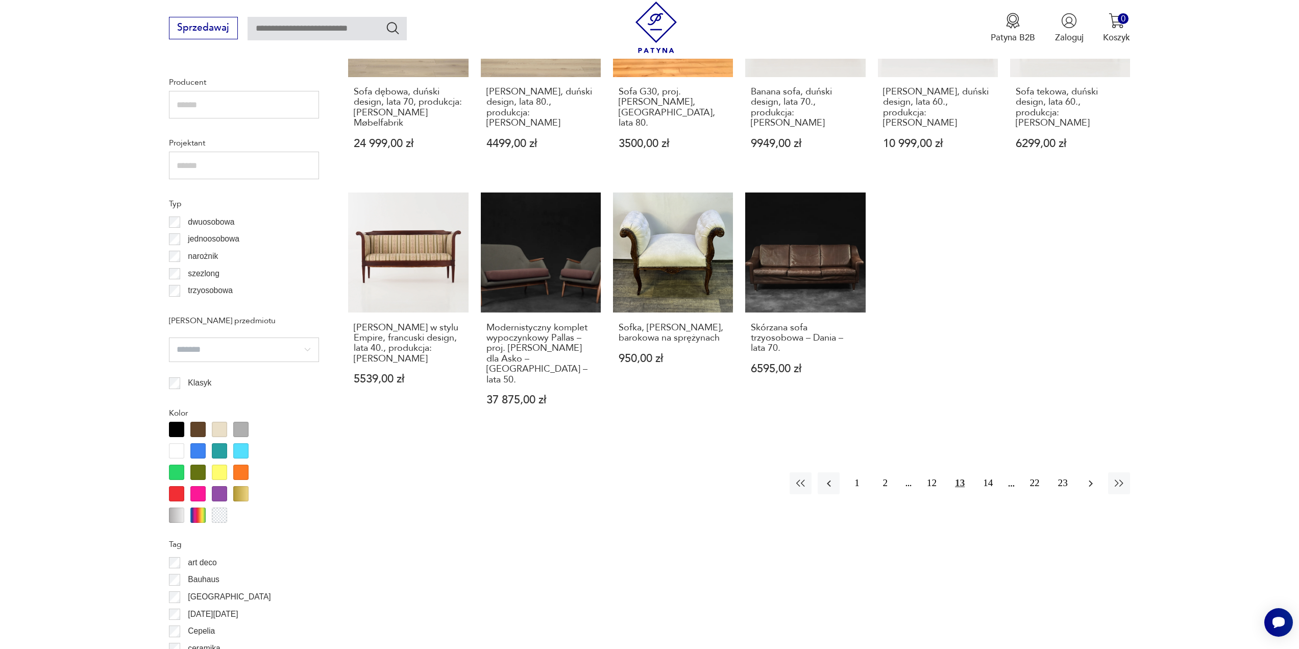
click at [1090, 477] on icon "button" at bounding box center [1091, 483] width 12 height 12
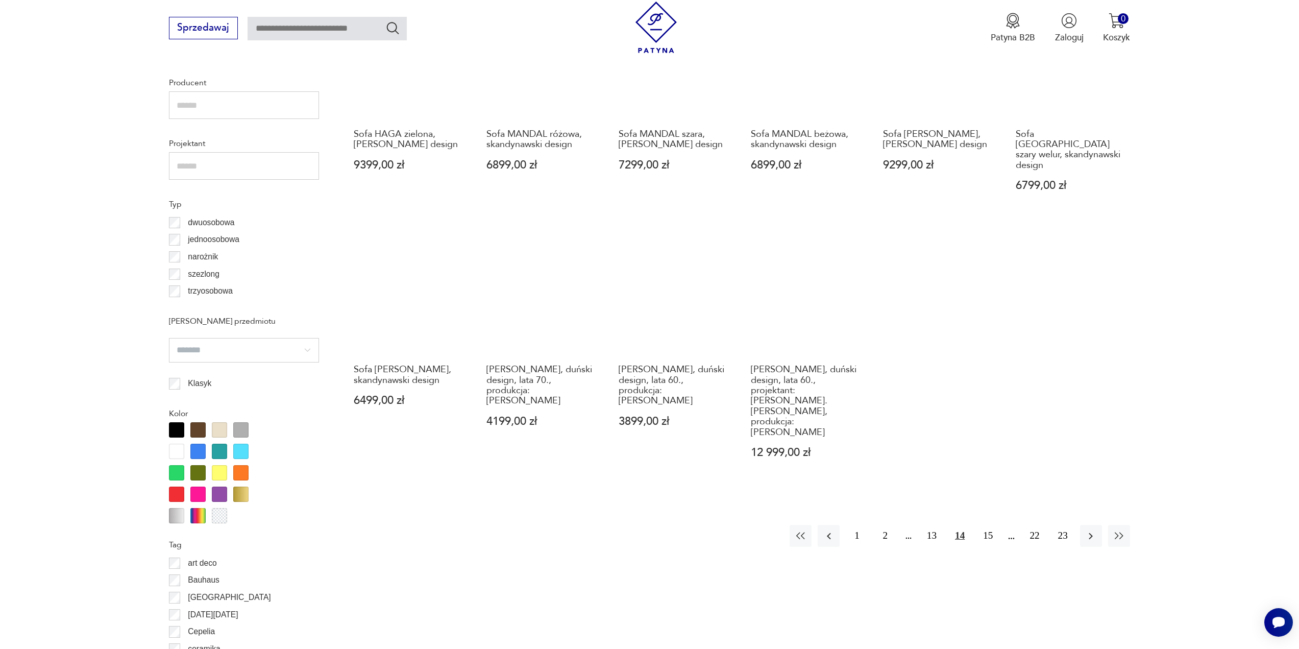
scroll to position [763, 0]
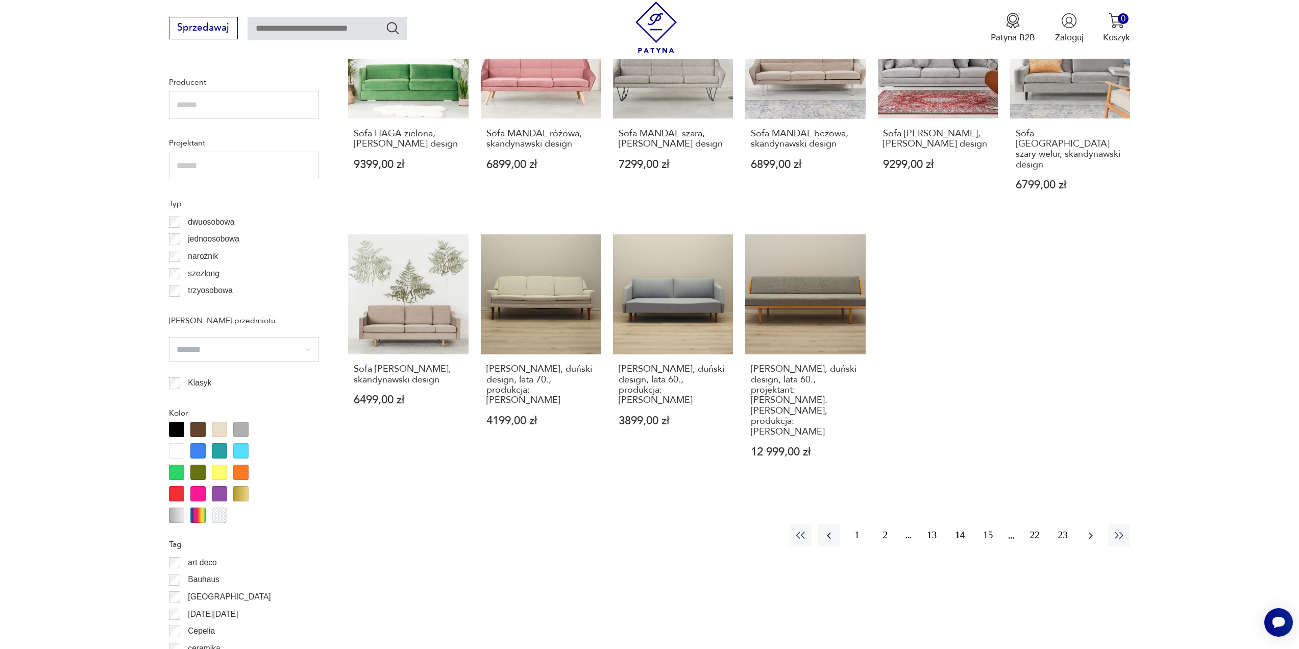
click at [1092, 532] on icon "button" at bounding box center [1091, 535] width 4 height 7
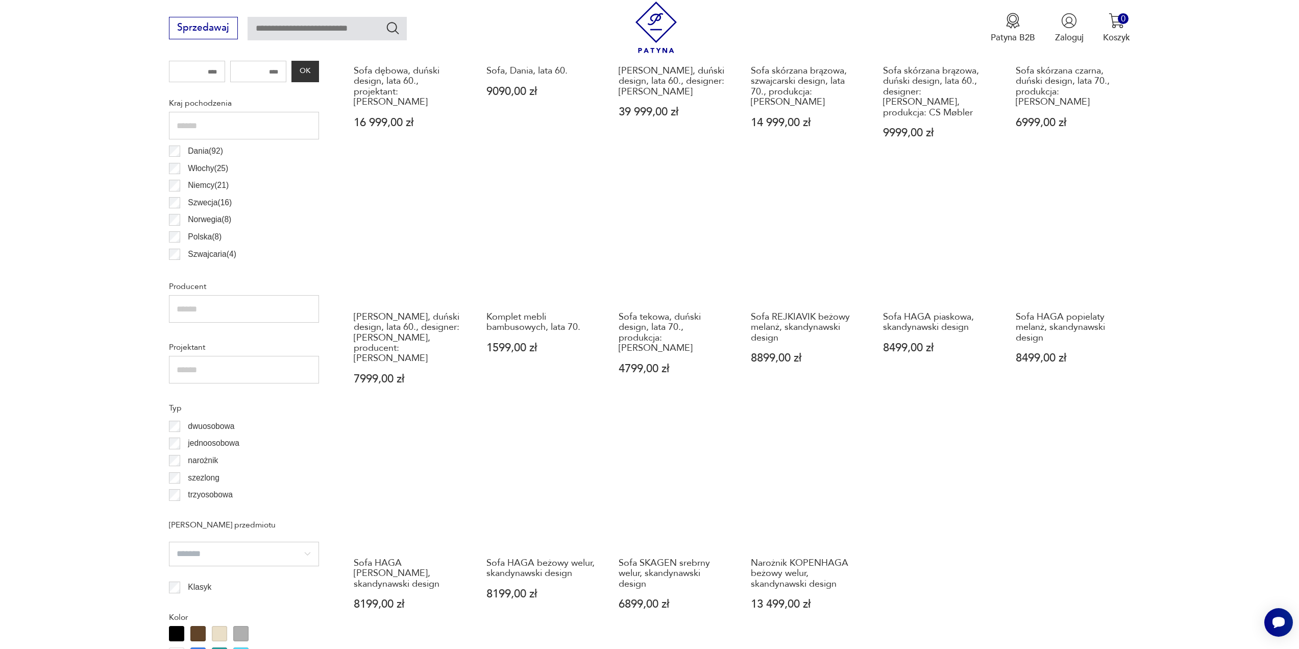
scroll to position [661, 0]
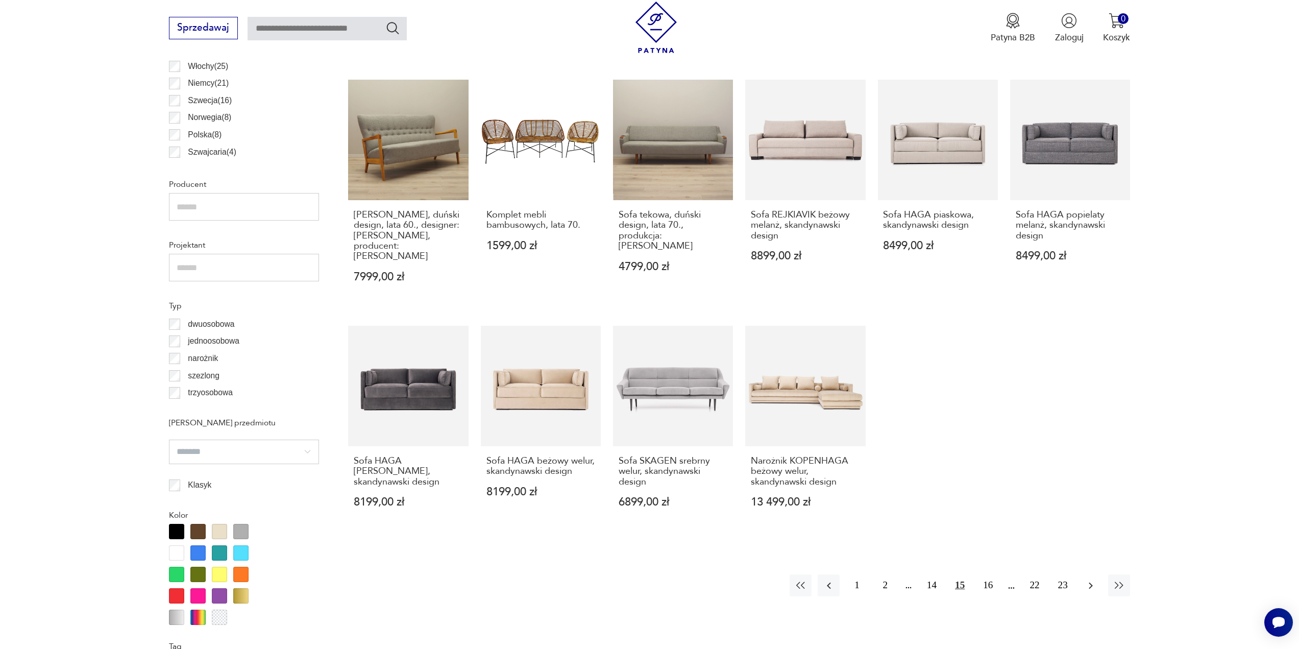
click at [1091, 582] on icon "button" at bounding box center [1091, 585] width 4 height 7
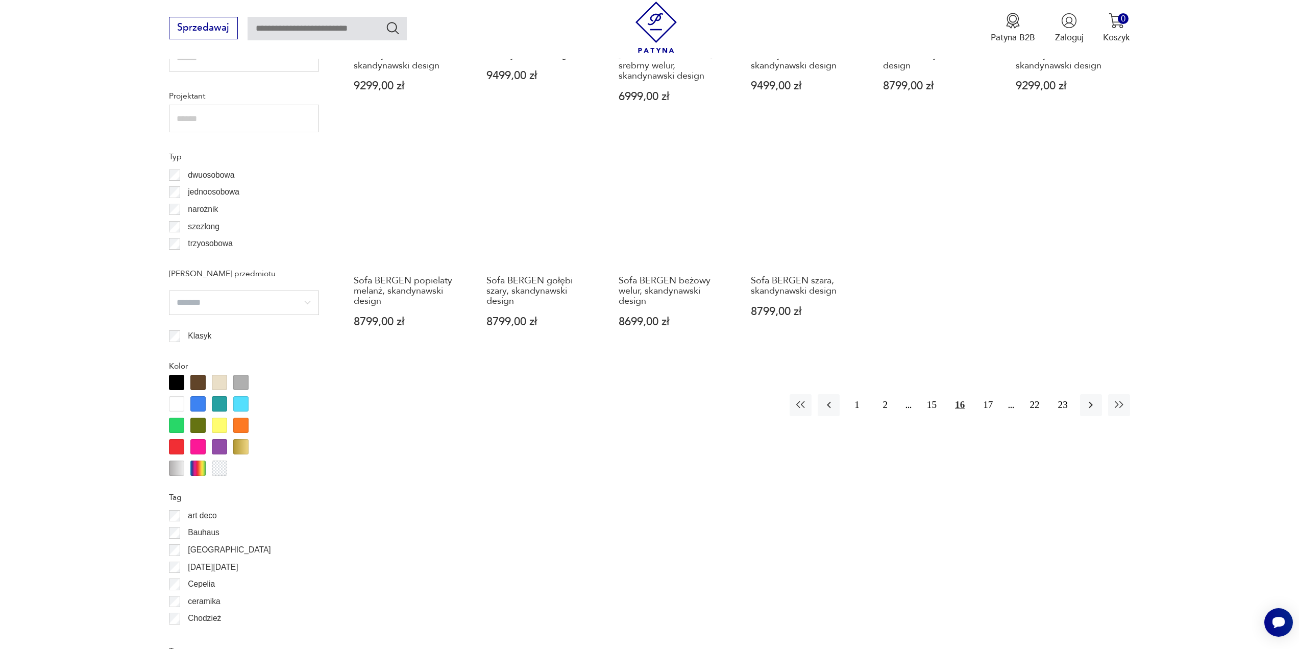
scroll to position [814, 0]
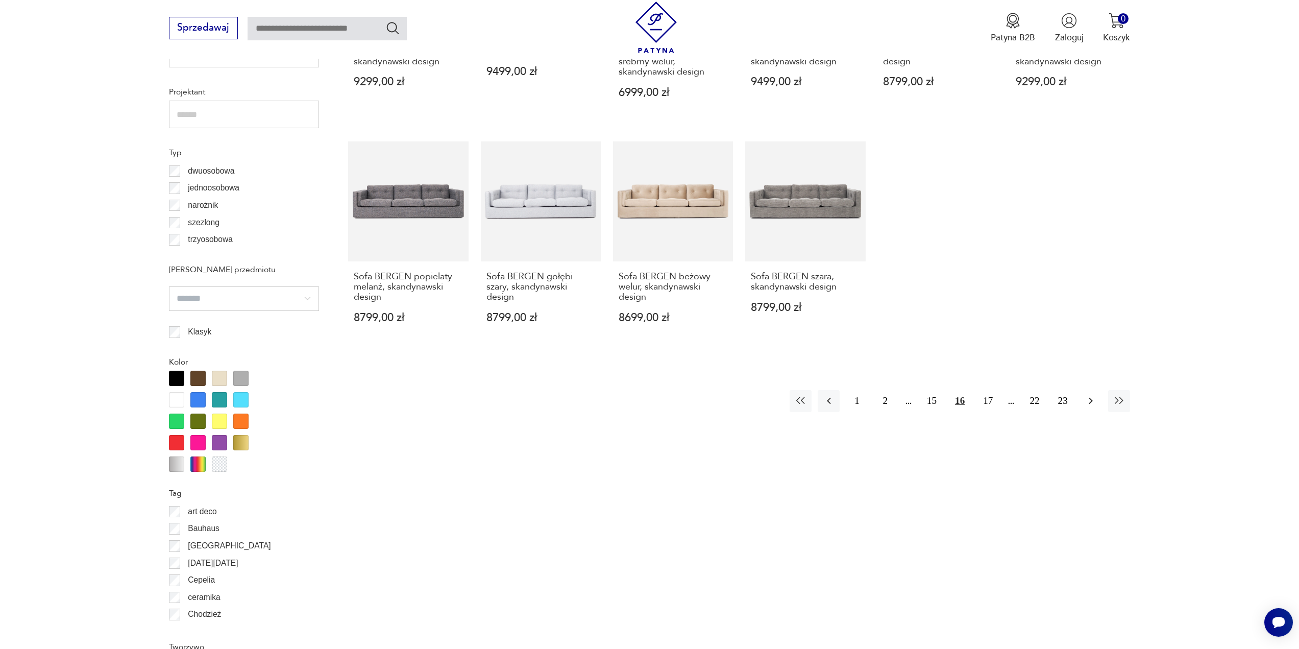
click at [1090, 395] on icon "button" at bounding box center [1091, 401] width 12 height 12
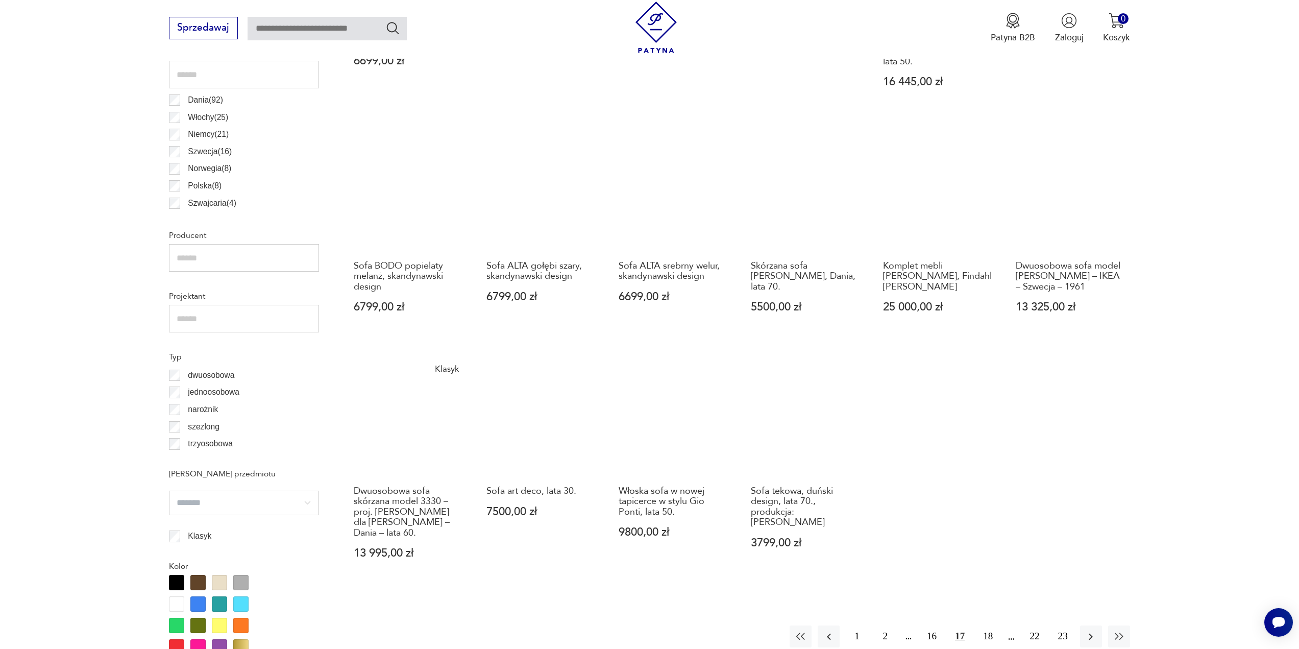
scroll to position [712, 0]
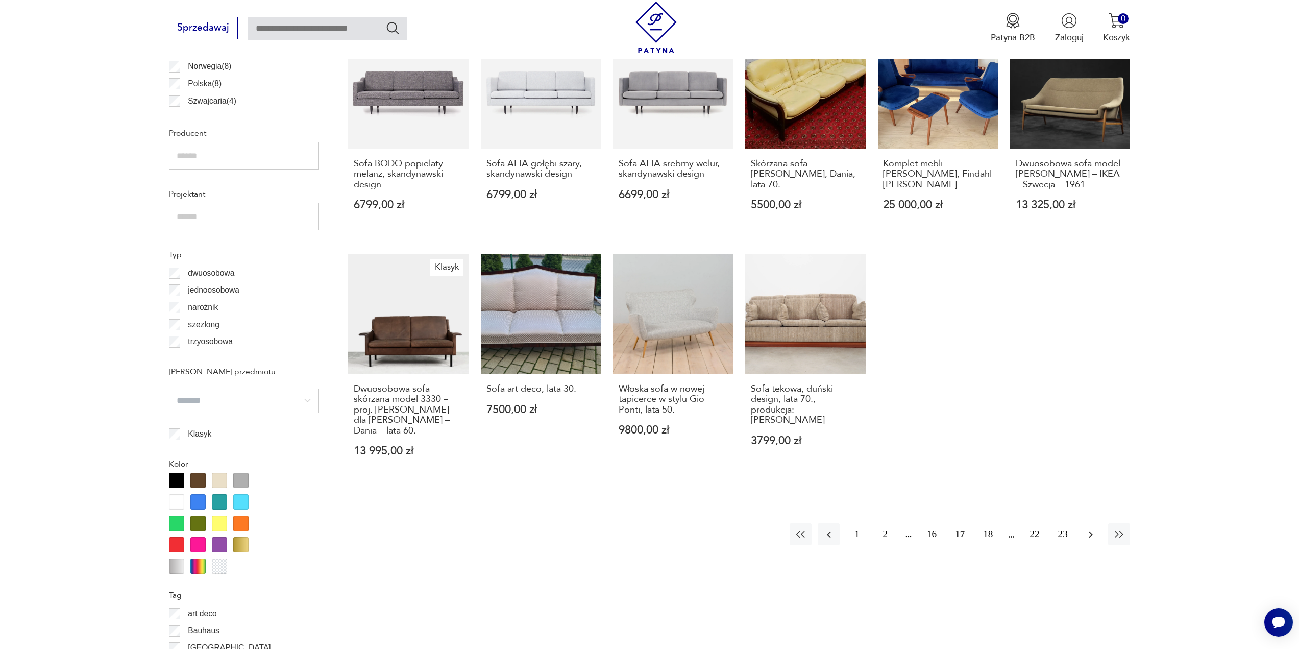
click at [1089, 535] on icon "button" at bounding box center [1091, 534] width 12 height 12
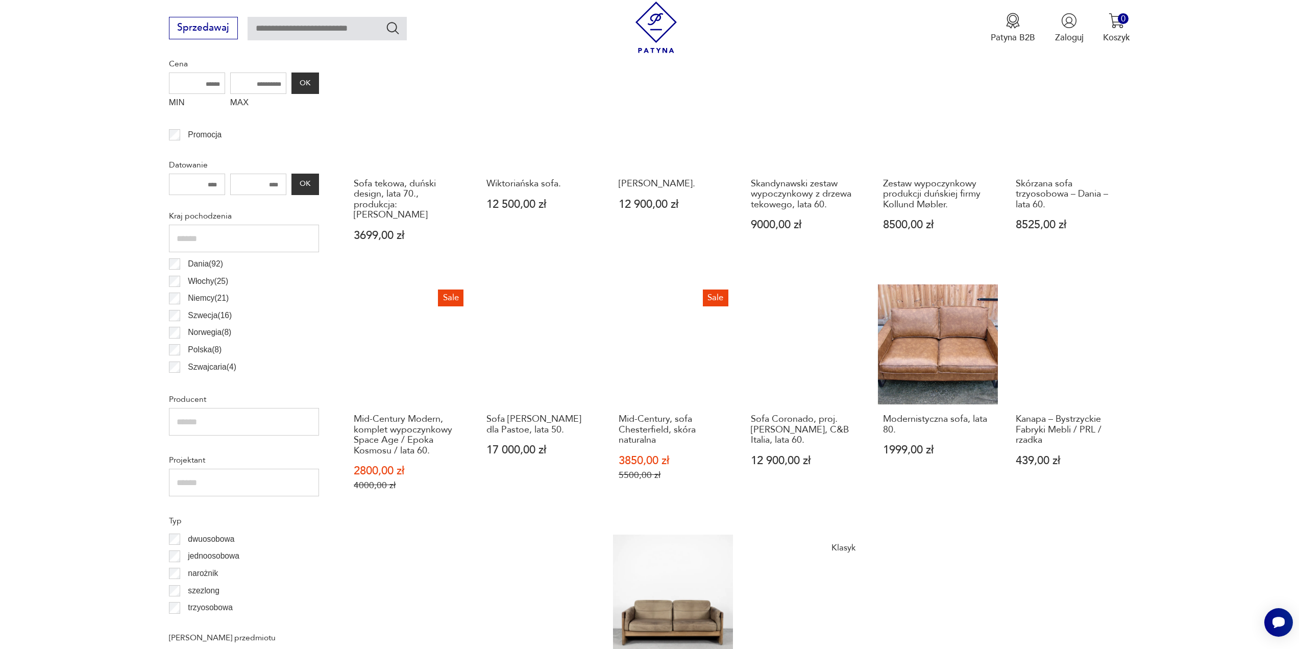
scroll to position [507, 0]
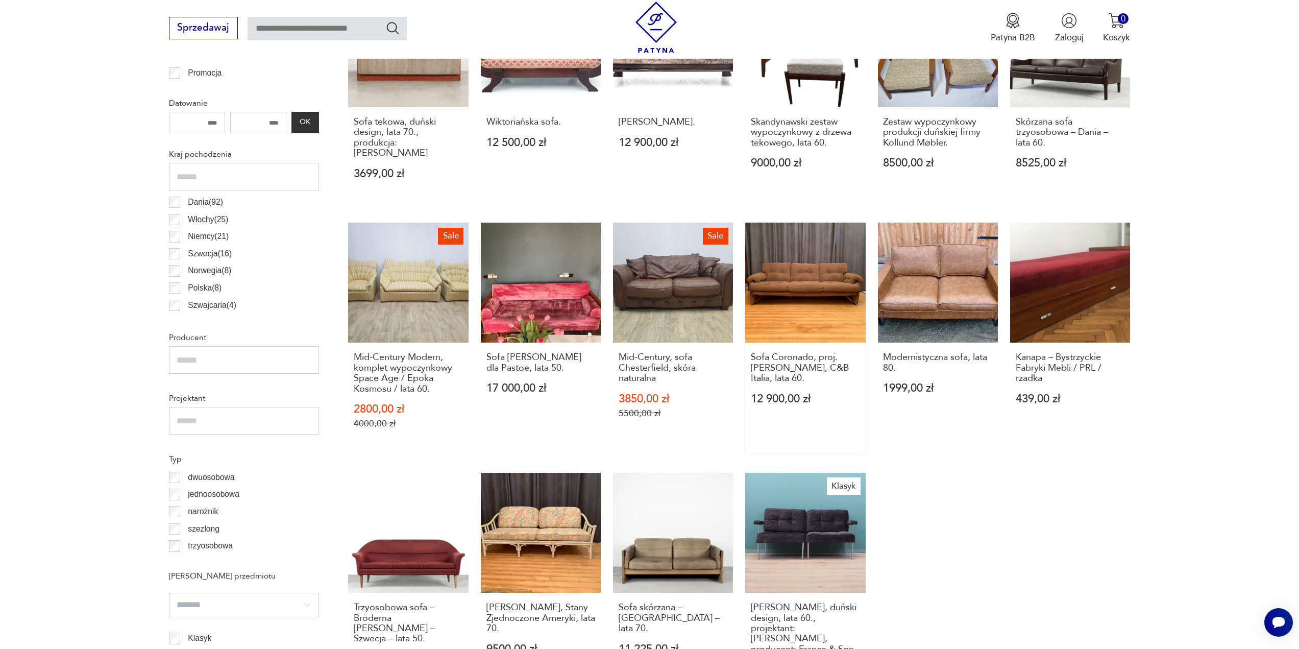
click at [821, 289] on link "Sofa Coronado, proj. [PERSON_NAME], C&B Italia, lata 60. 12 900,00 zł" at bounding box center [805, 338] width 120 height 230
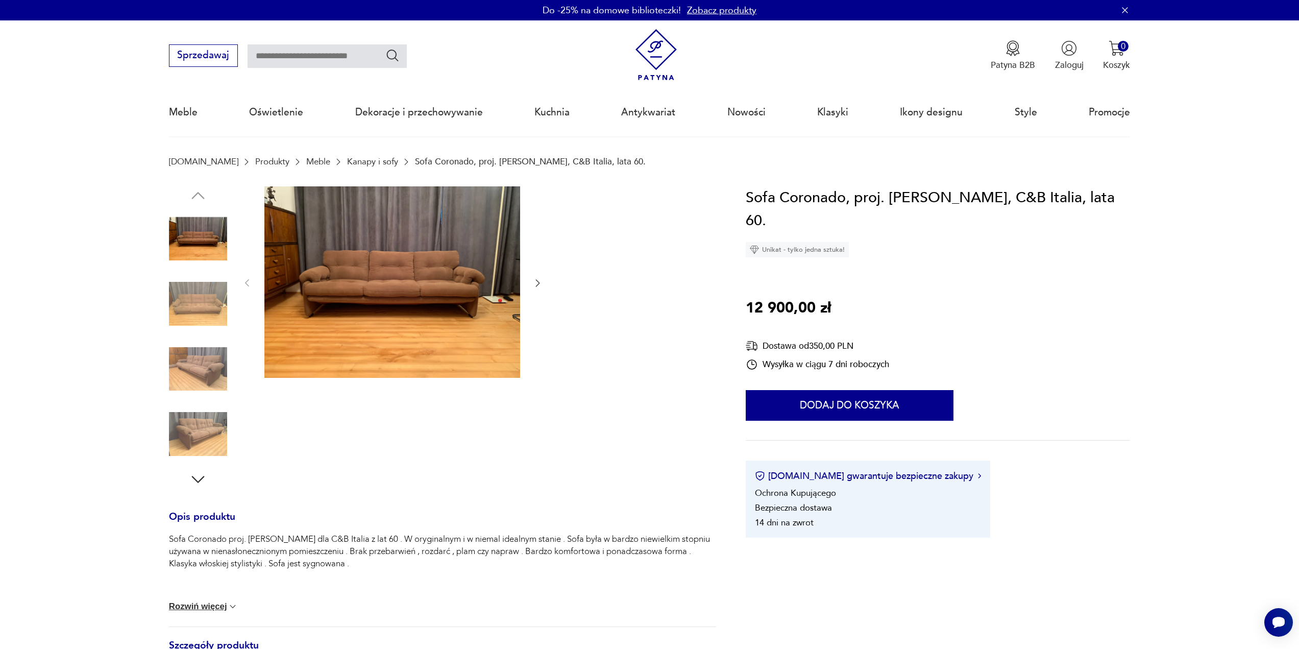
click at [539, 283] on icon "button" at bounding box center [537, 283] width 10 height 10
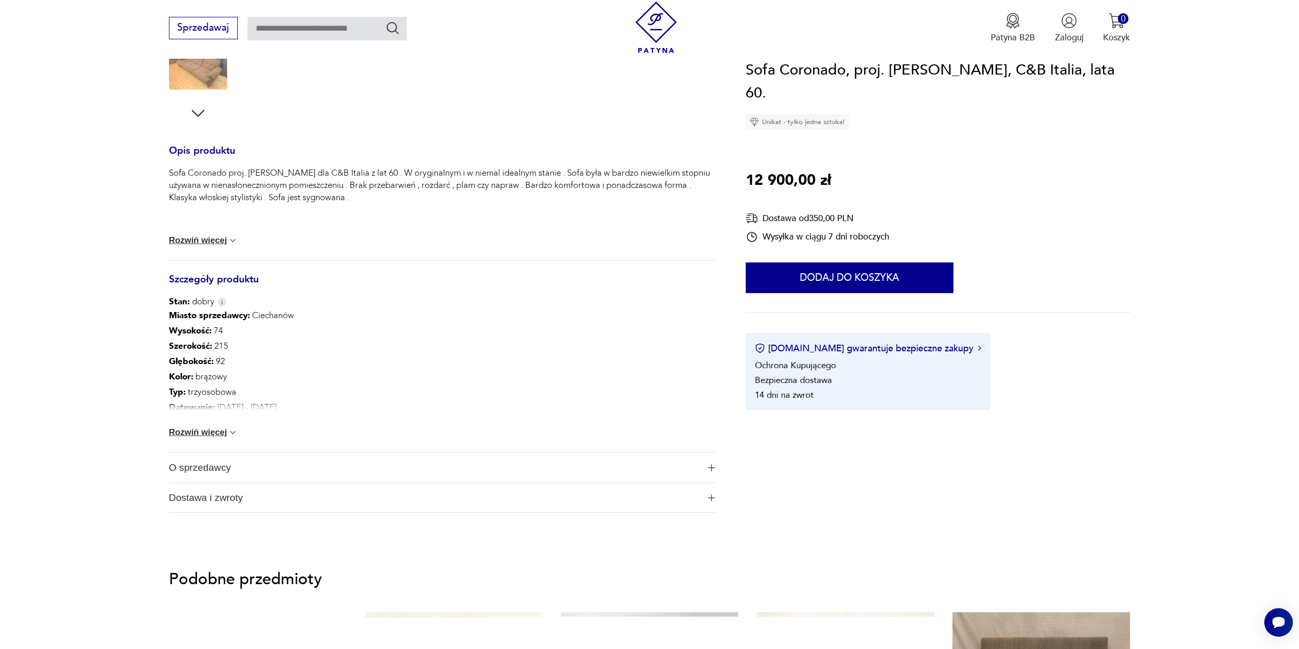
scroll to position [408, 0]
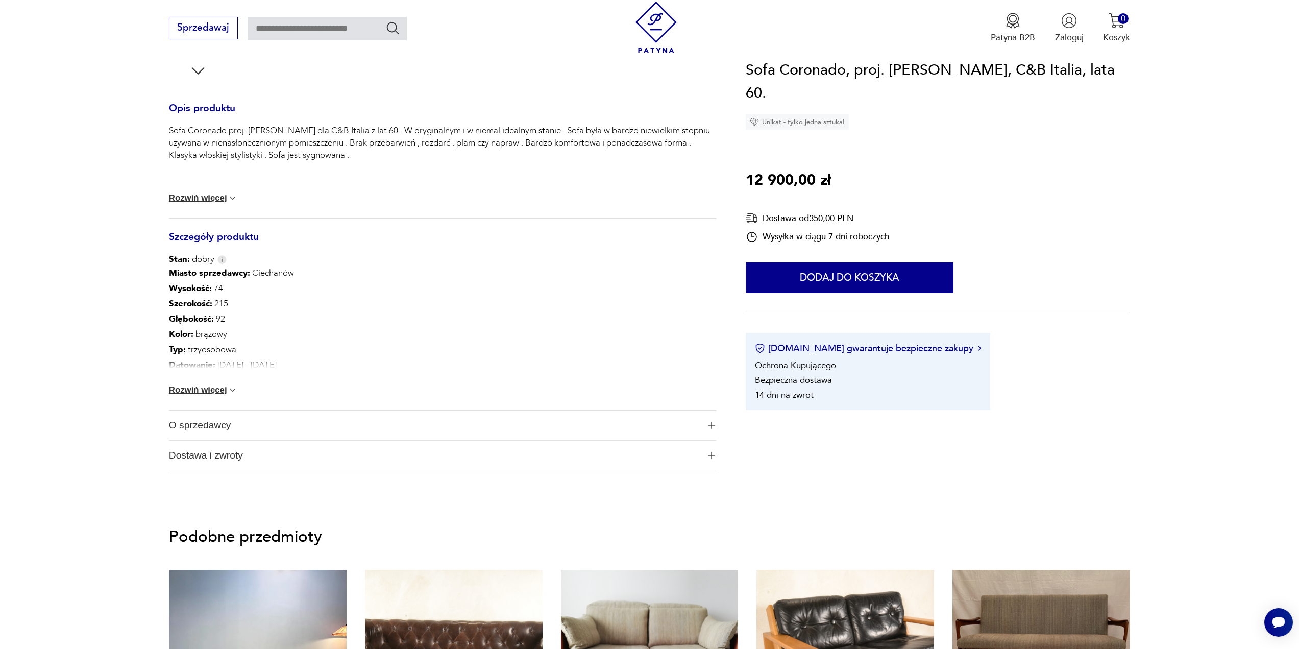
click at [222, 393] on button "Rozwiń więcej" at bounding box center [203, 390] width 69 height 10
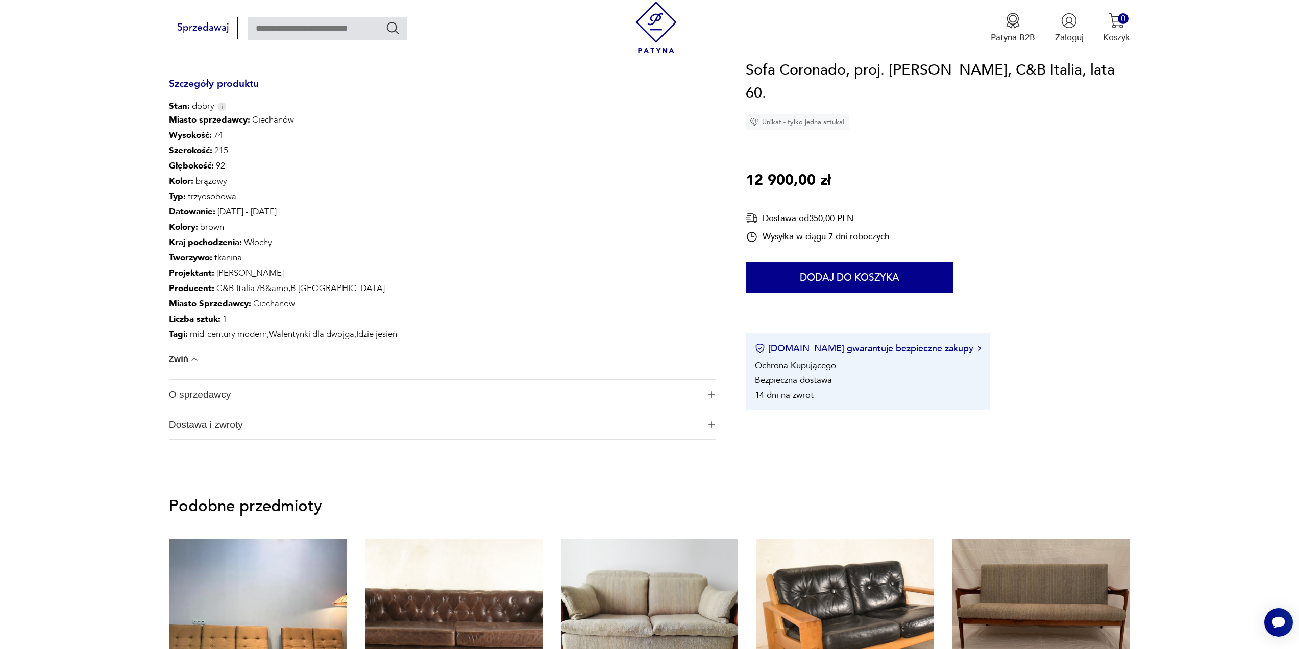
scroll to position [766, 0]
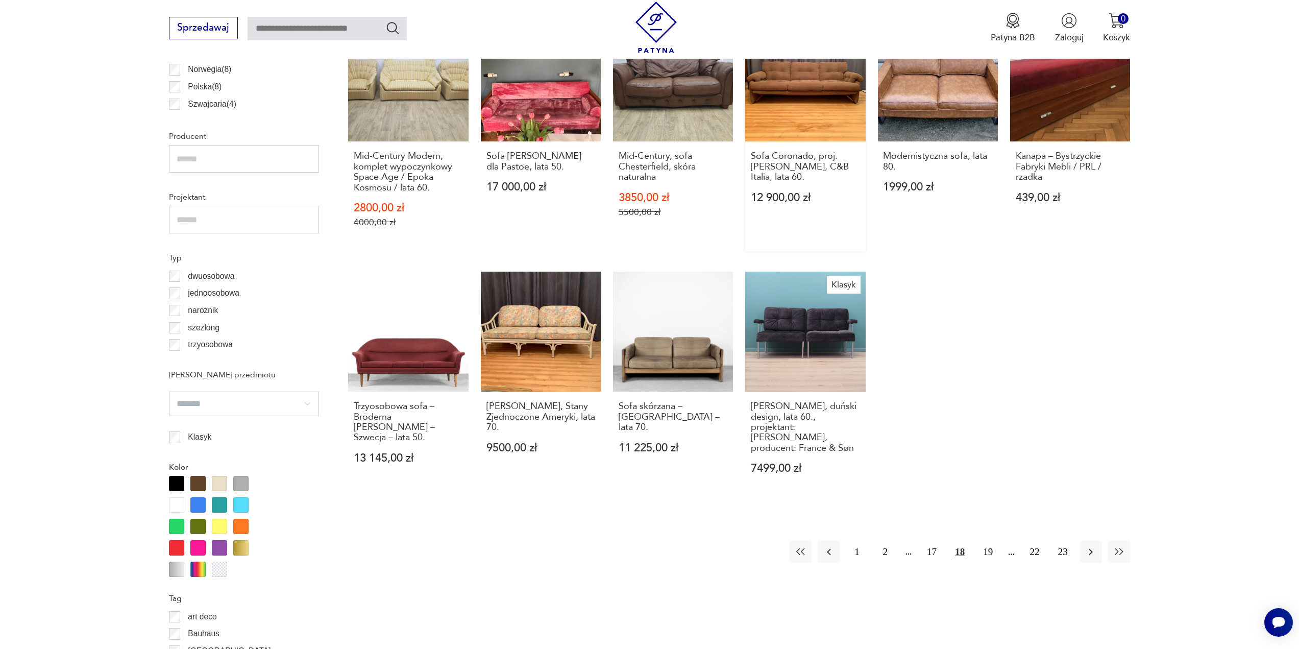
scroll to position [763, 0]
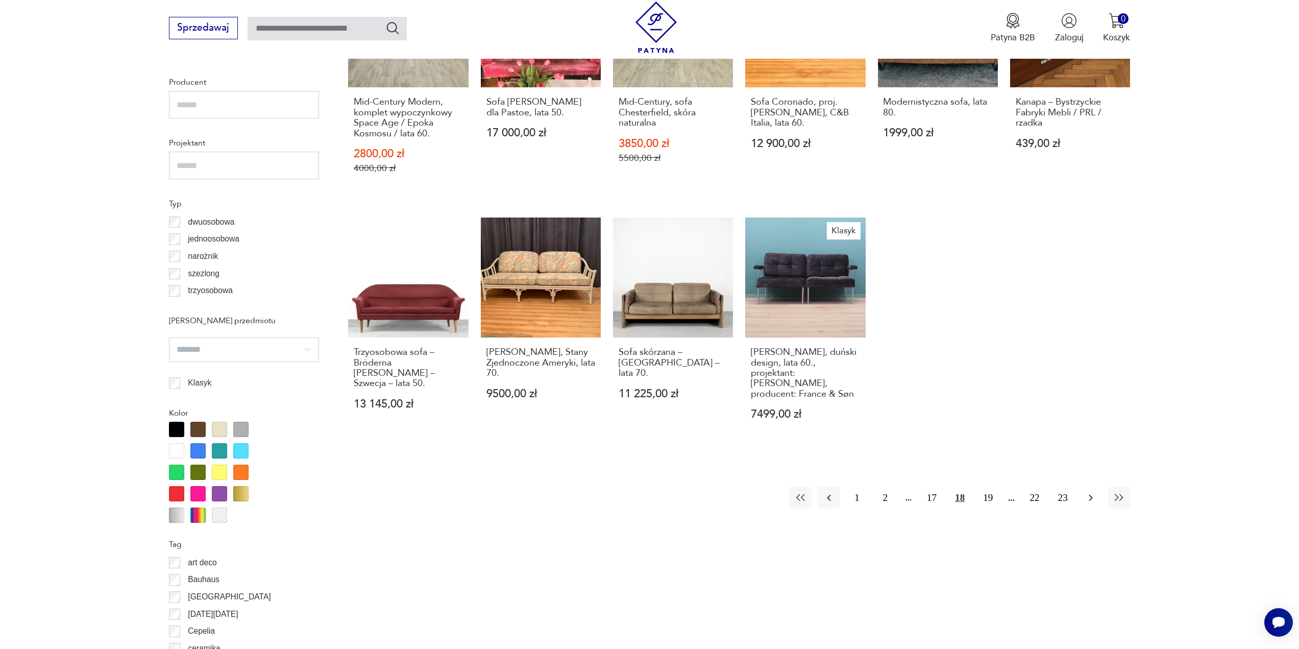
click at [1091, 494] on icon "button" at bounding box center [1091, 497] width 4 height 7
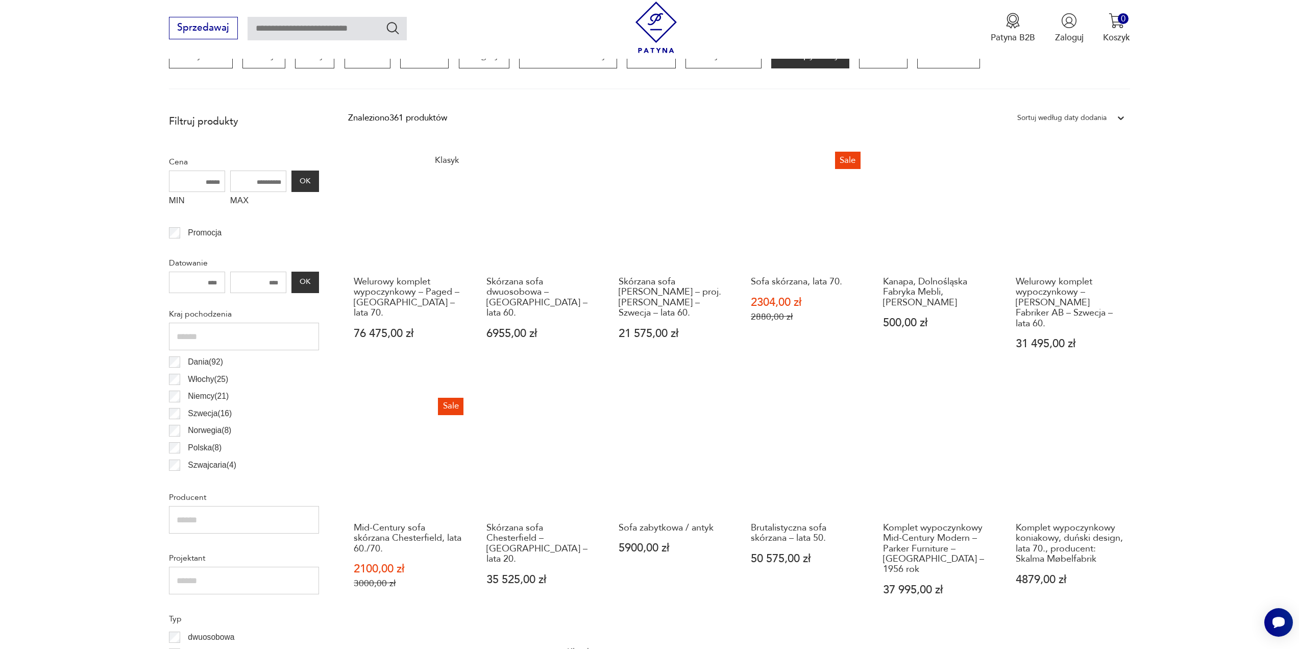
scroll to position [405, 0]
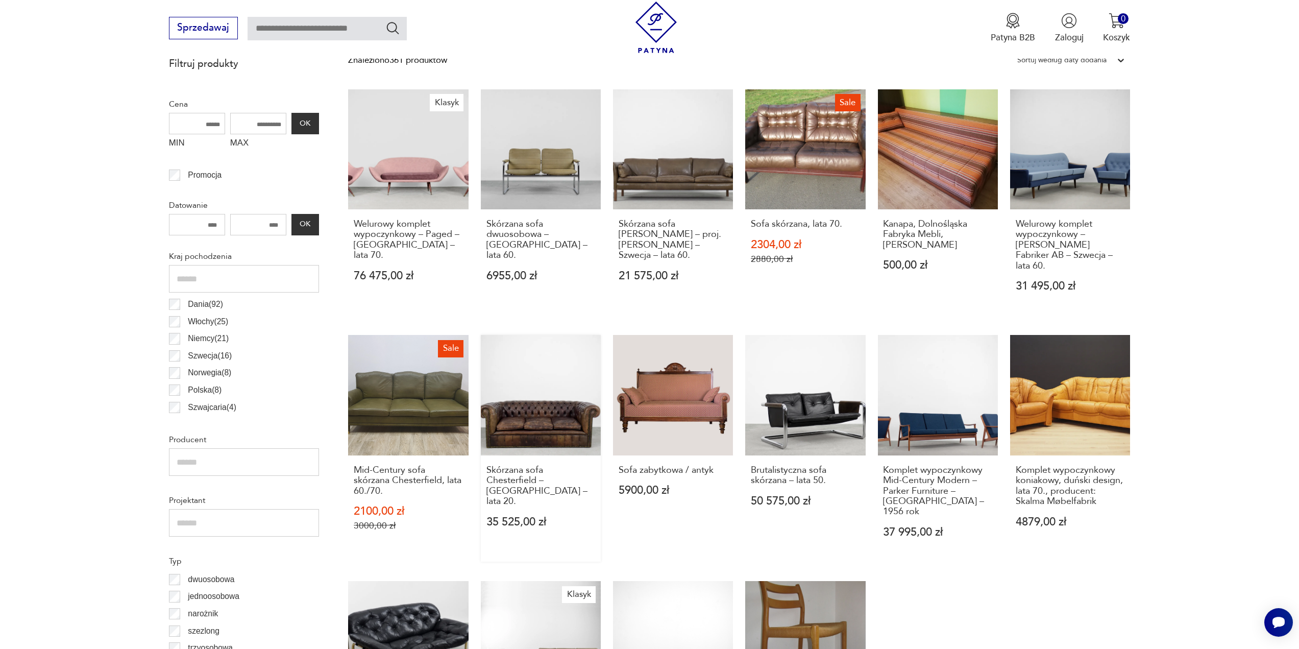
click at [550, 412] on link "Skórzana sofa Chesterfield – [GEOGRAPHIC_DATA] – lata 20. 35 525,00 zł" at bounding box center [541, 448] width 120 height 226
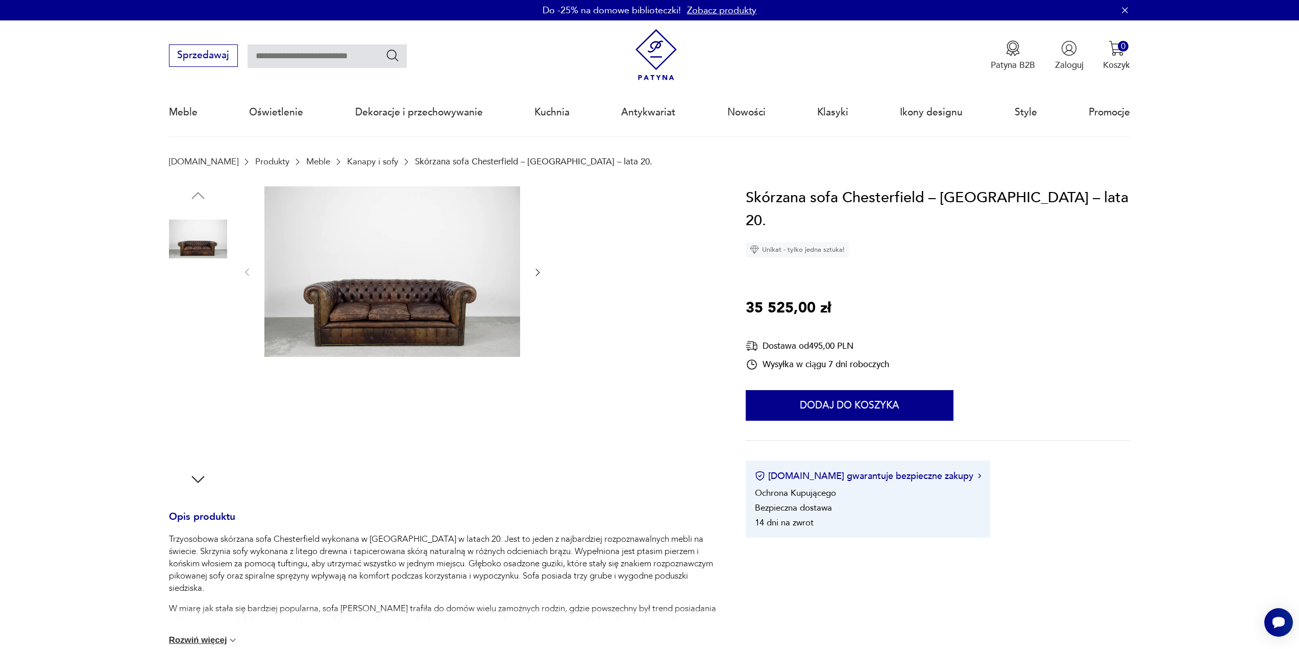
click at [423, 302] on img at bounding box center [392, 271] width 256 height 170
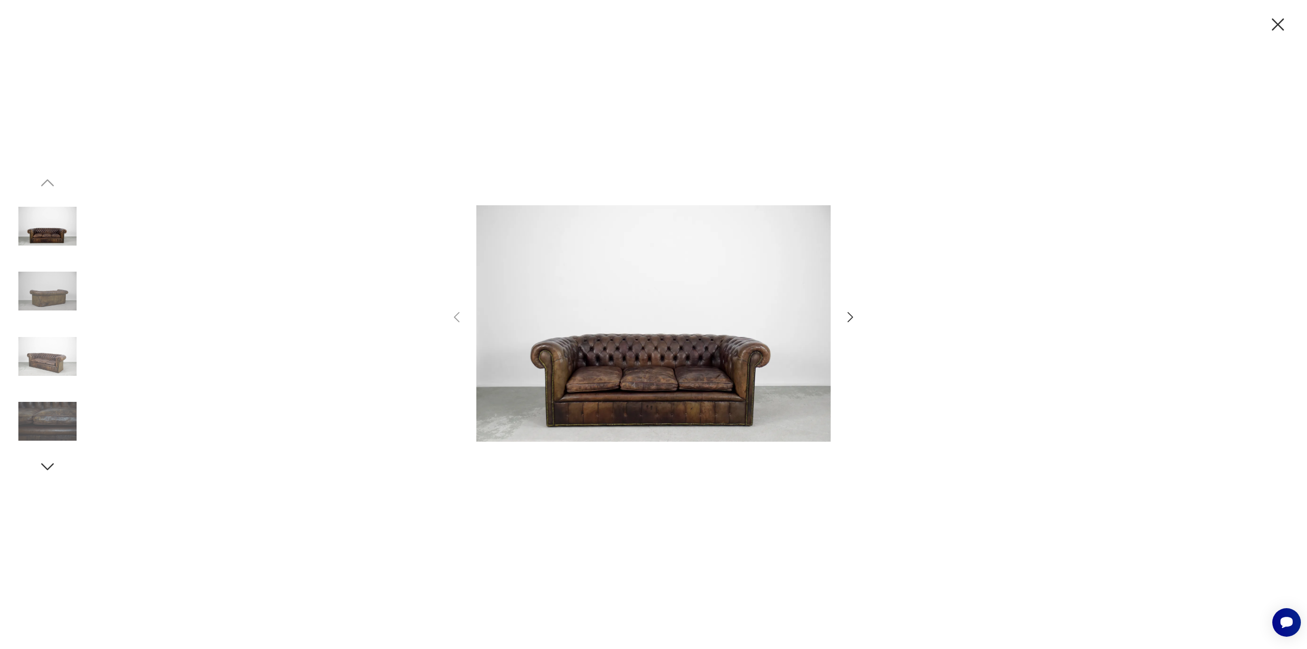
click at [851, 314] on icon "button" at bounding box center [850, 317] width 15 height 15
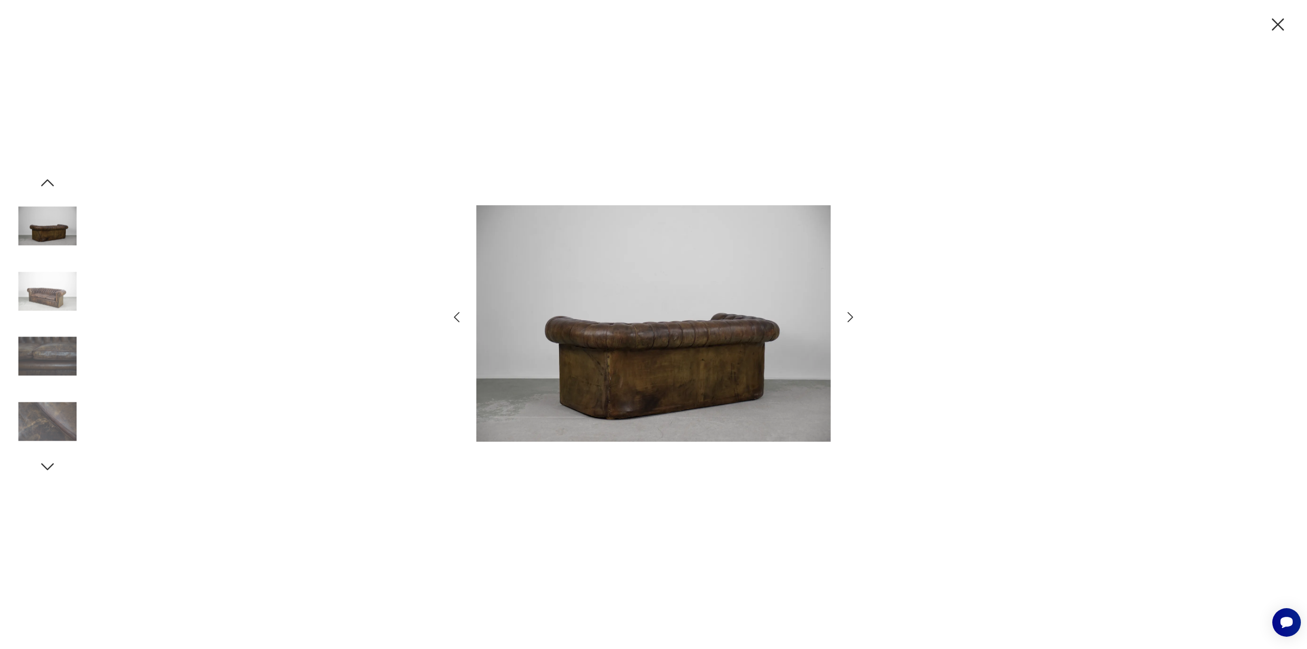
click at [851, 314] on icon "button" at bounding box center [850, 317] width 15 height 15
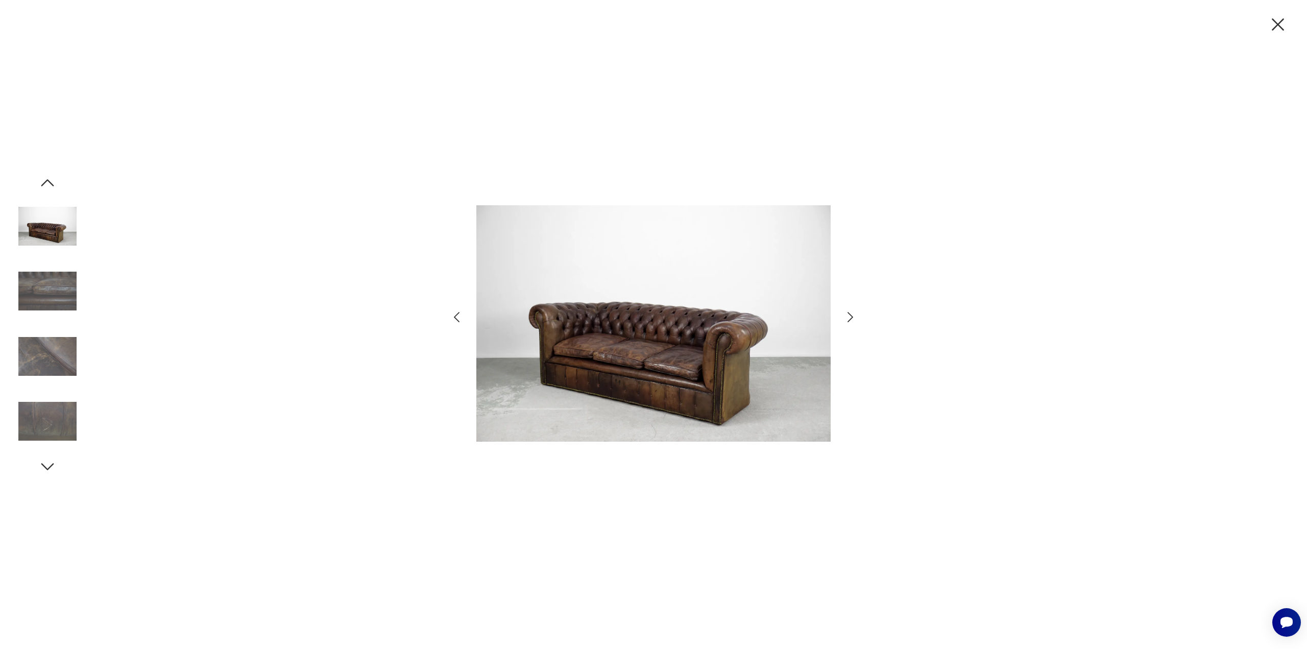
click at [851, 314] on icon "button" at bounding box center [850, 317] width 15 height 15
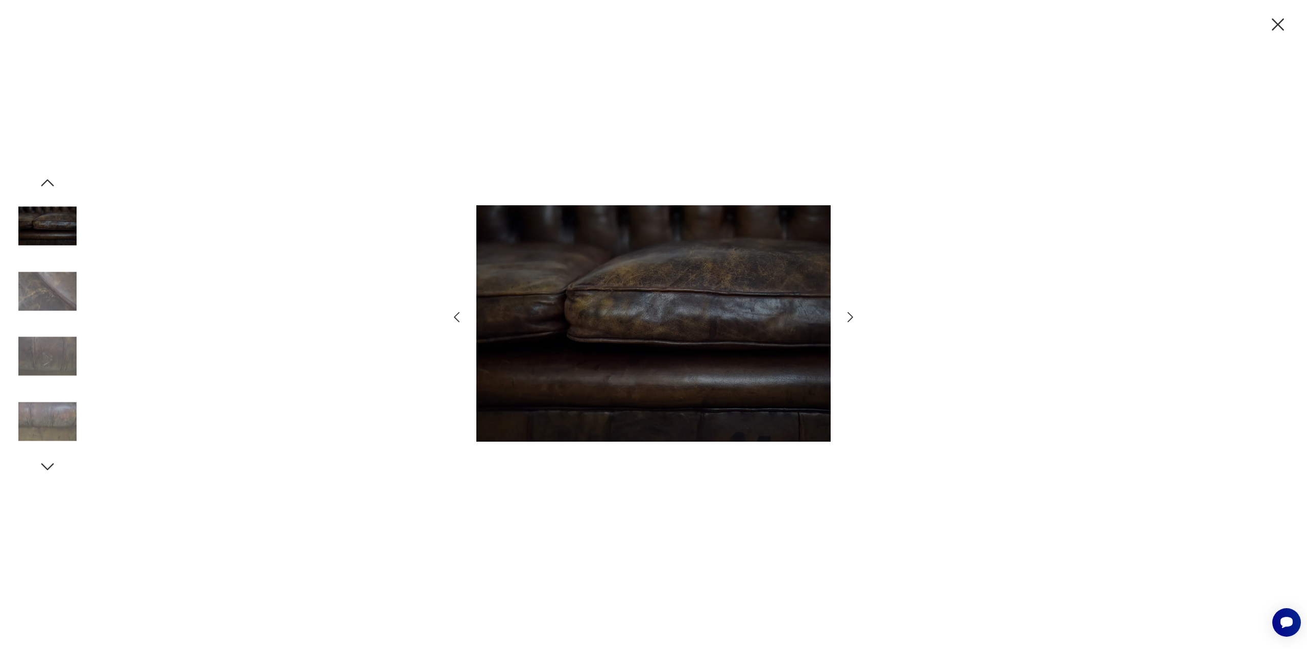
click at [851, 314] on icon "button" at bounding box center [850, 317] width 15 height 15
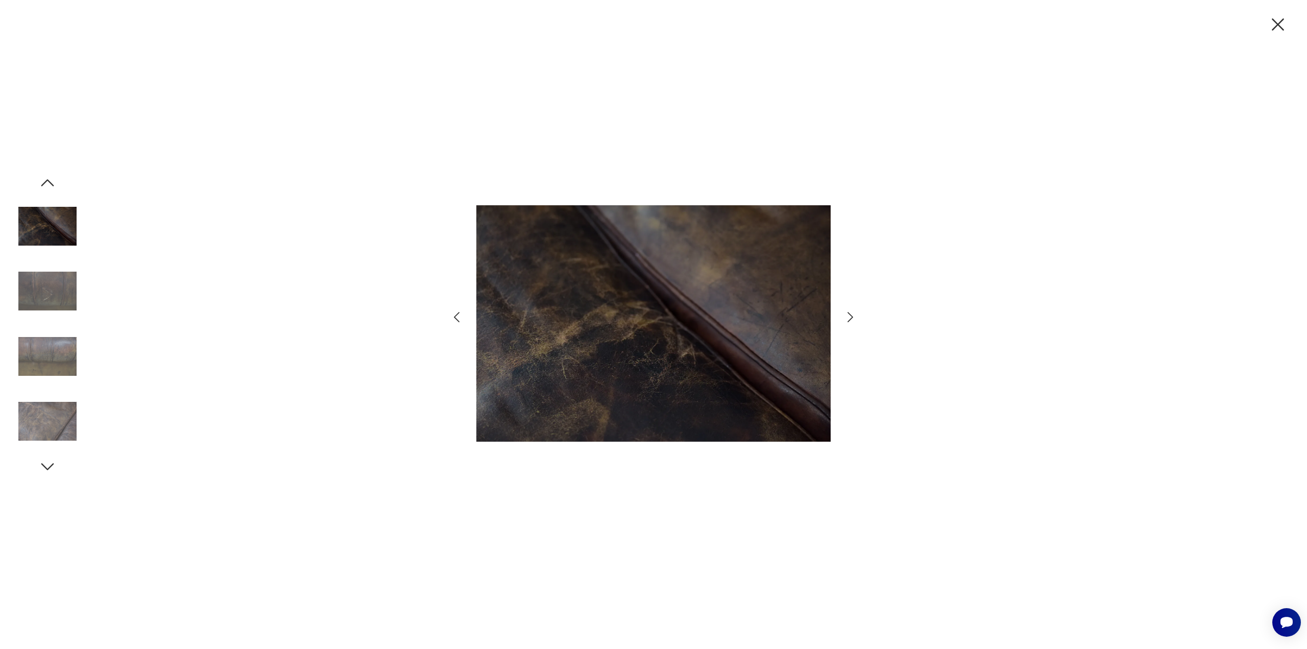
click at [851, 314] on icon "button" at bounding box center [850, 317] width 15 height 15
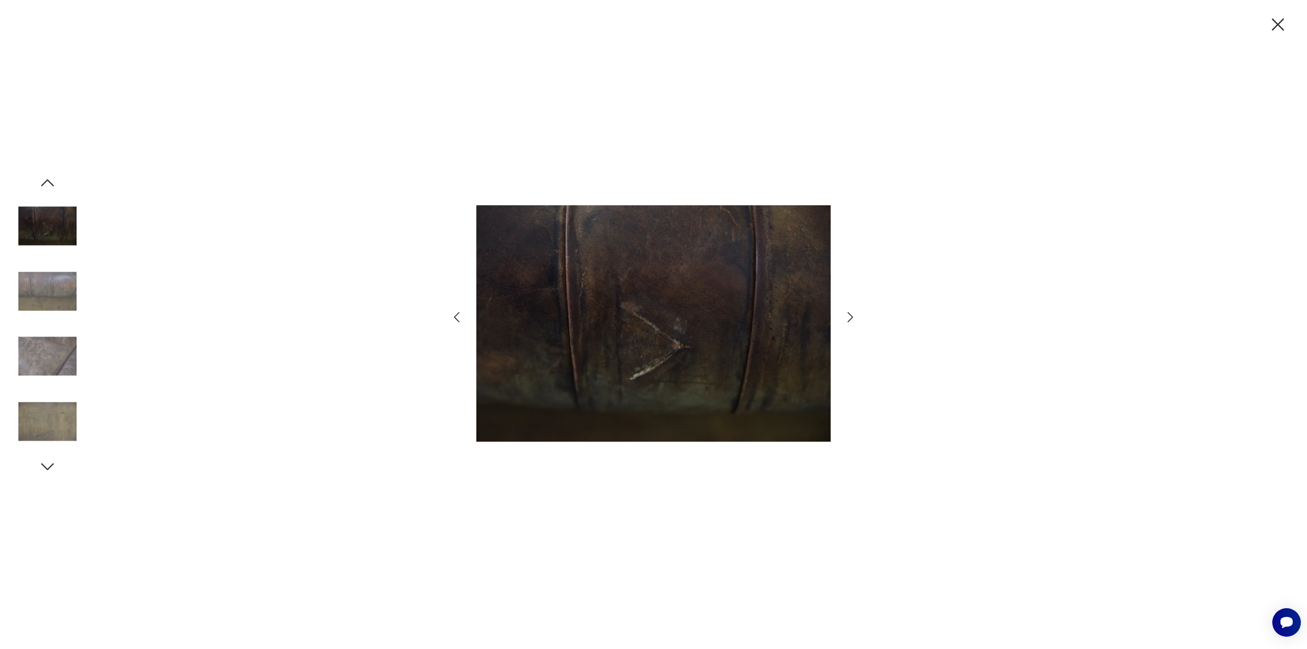
click at [851, 314] on icon "button" at bounding box center [850, 317] width 15 height 15
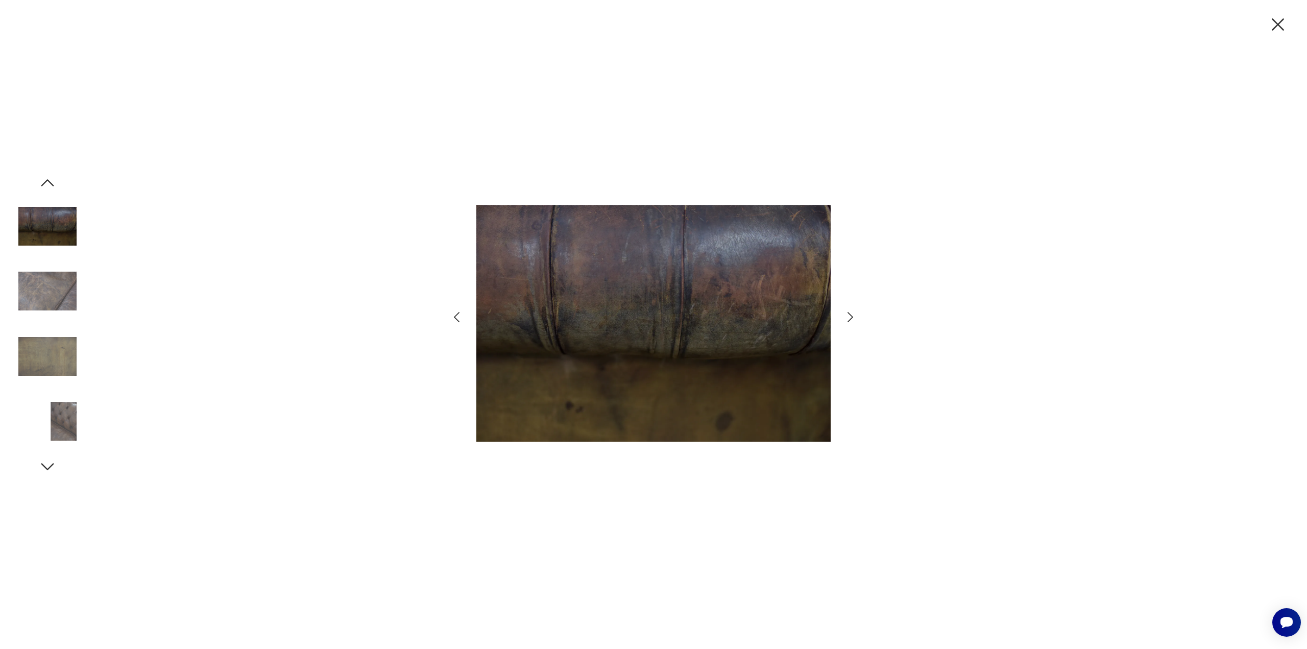
click at [851, 314] on icon "button" at bounding box center [850, 317] width 15 height 15
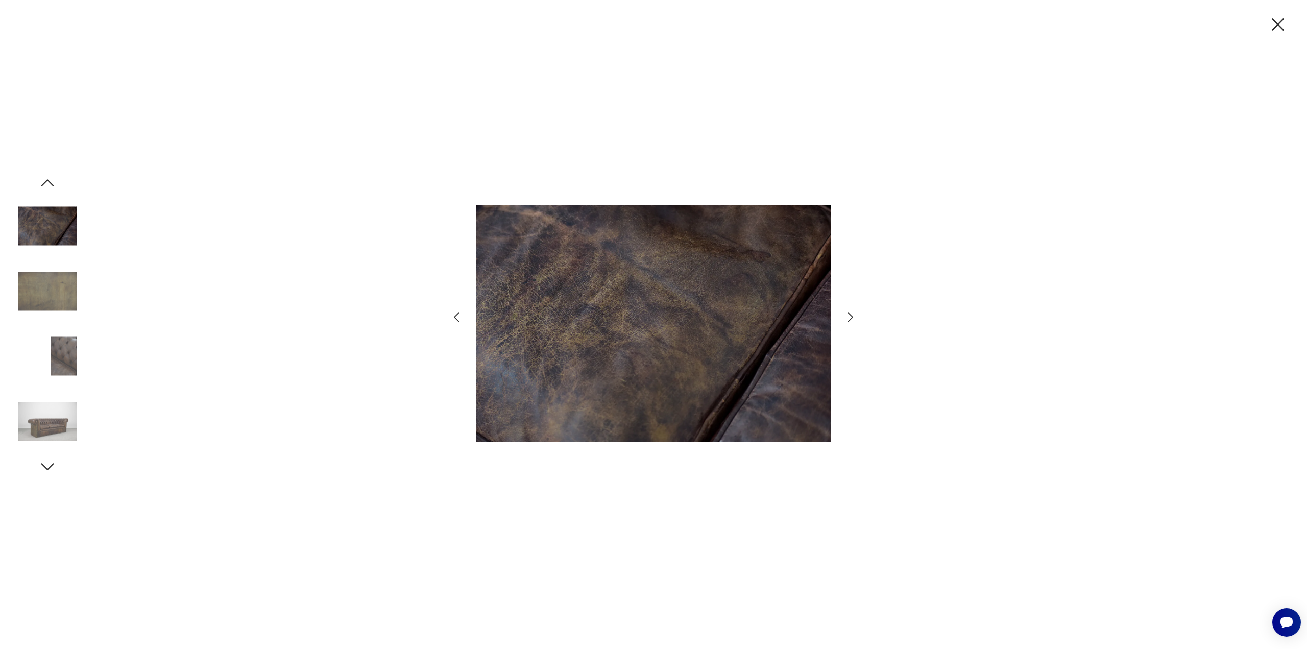
click at [851, 314] on icon "button" at bounding box center [850, 317] width 15 height 15
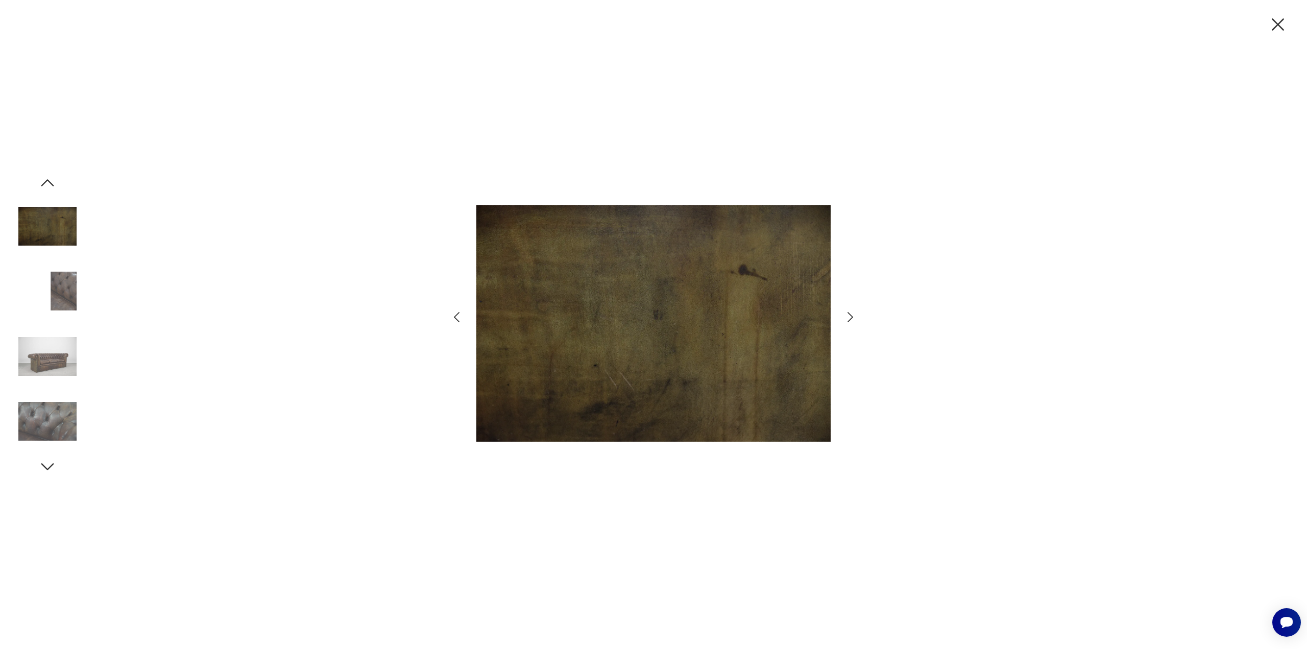
click at [851, 314] on icon "button" at bounding box center [850, 317] width 15 height 15
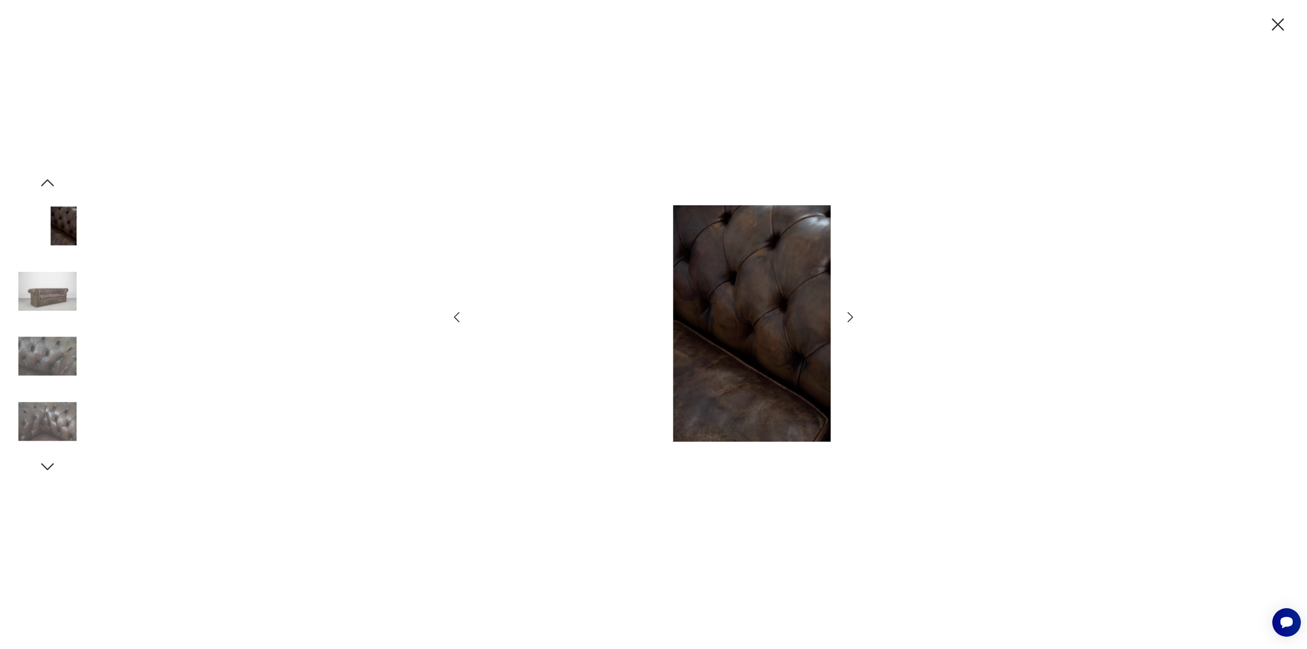
click at [851, 314] on icon "button" at bounding box center [850, 317] width 15 height 15
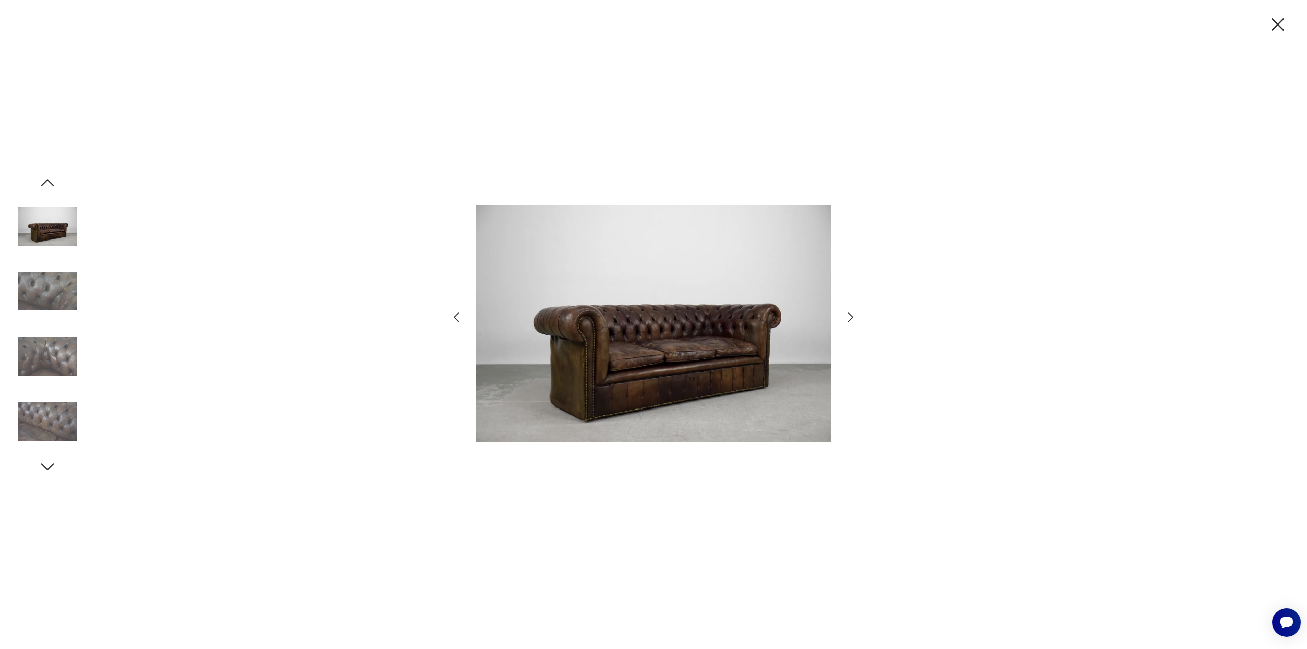
scroll to position [405, 0]
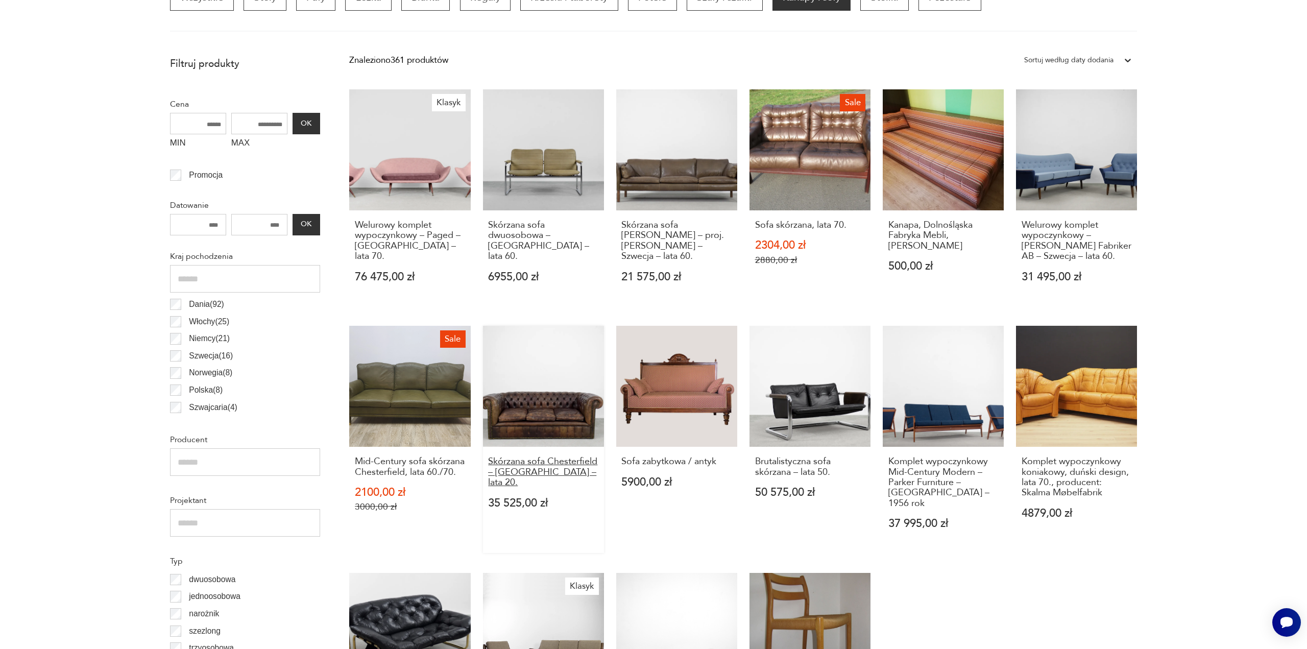
click at [544, 468] on h3 "Skórzana sofa Chesterfield – [GEOGRAPHIC_DATA] – lata 20." at bounding box center [543, 471] width 110 height 31
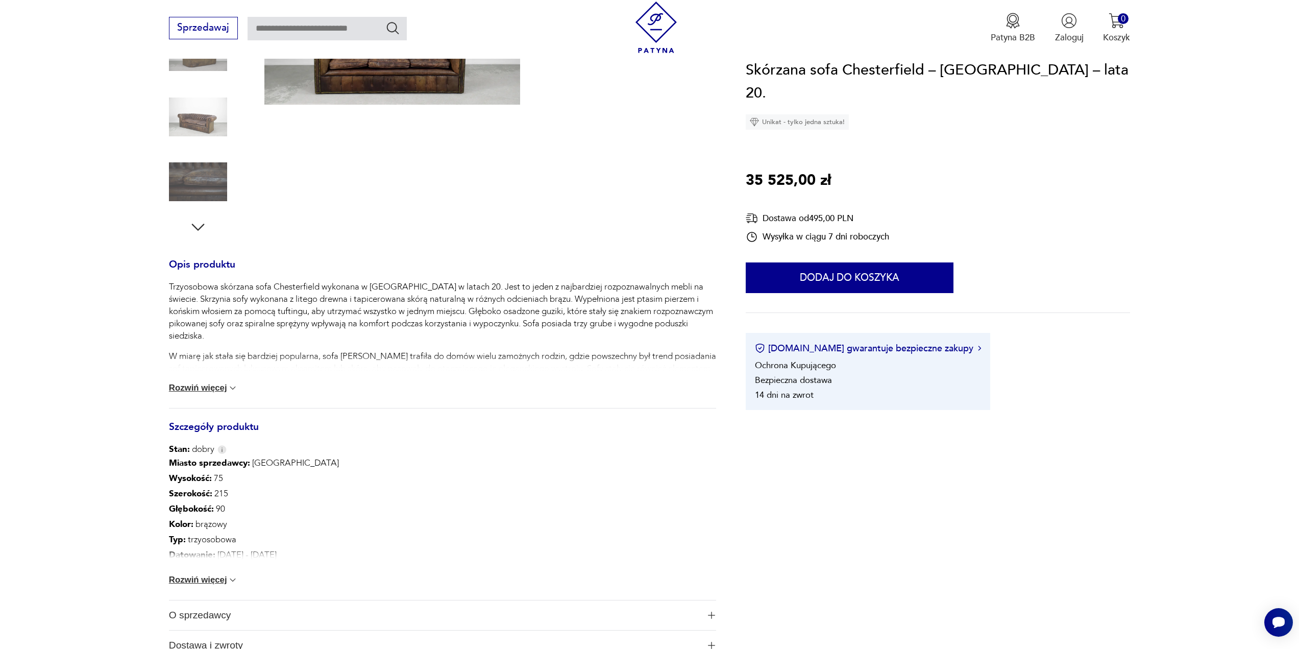
scroll to position [255, 0]
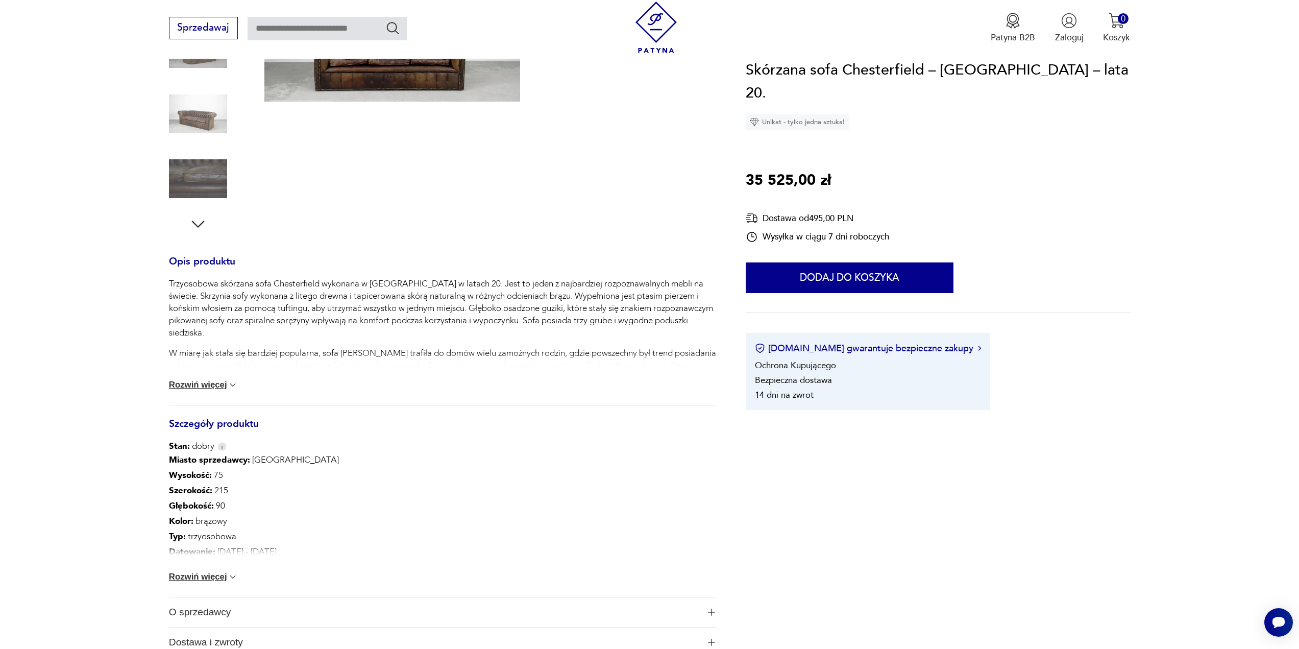
click at [226, 387] on button "Rozwiń więcej" at bounding box center [203, 385] width 69 height 10
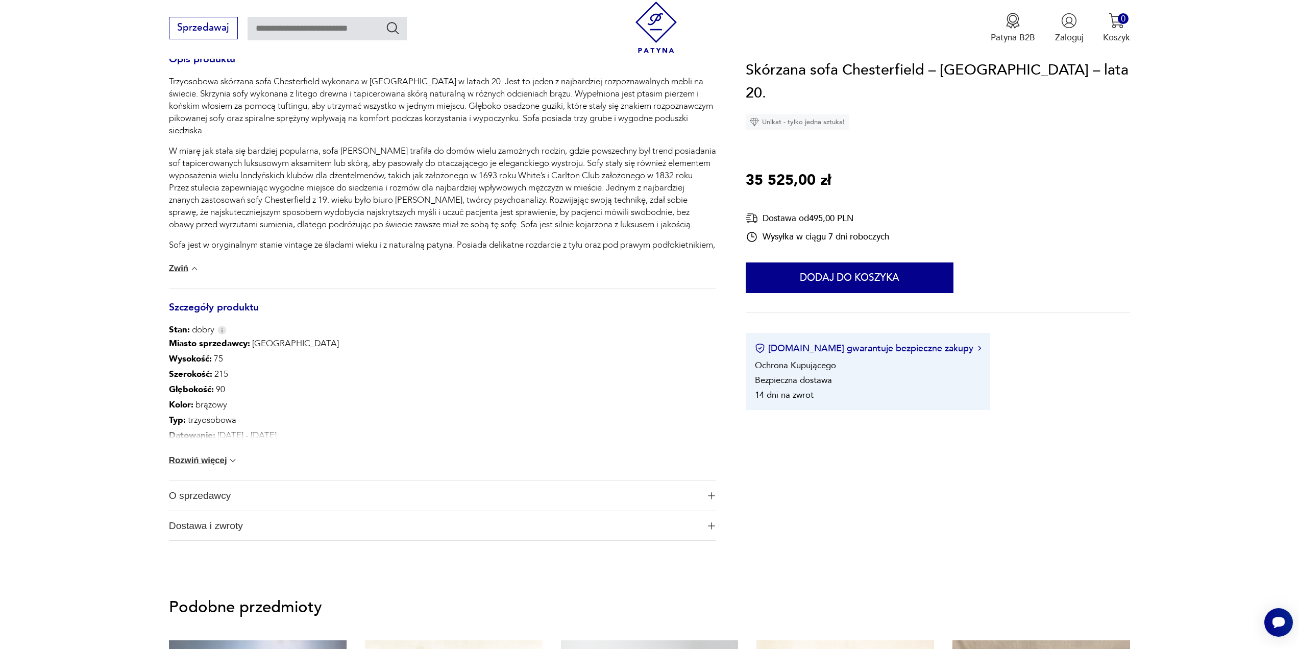
scroll to position [459, 0]
click at [211, 460] on button "Rozwiń więcej" at bounding box center [203, 458] width 69 height 10
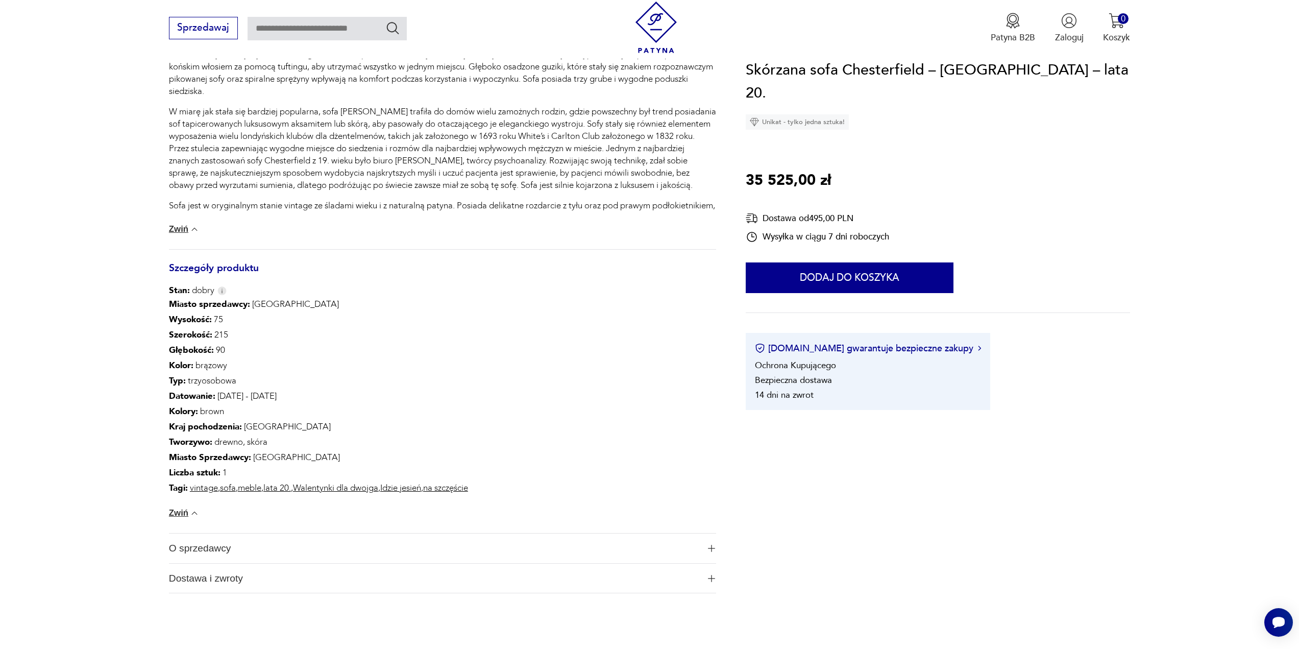
scroll to position [562, 0]
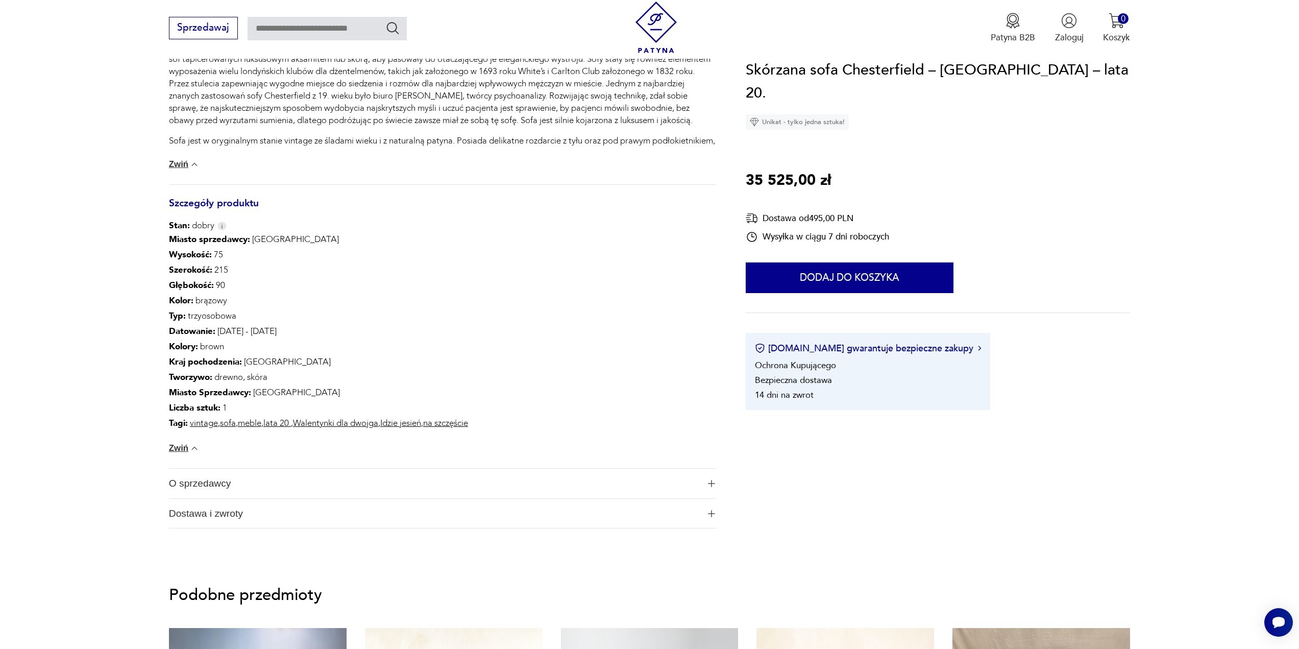
click at [209, 486] on span "O sprzedawcy" at bounding box center [434, 484] width 530 height 30
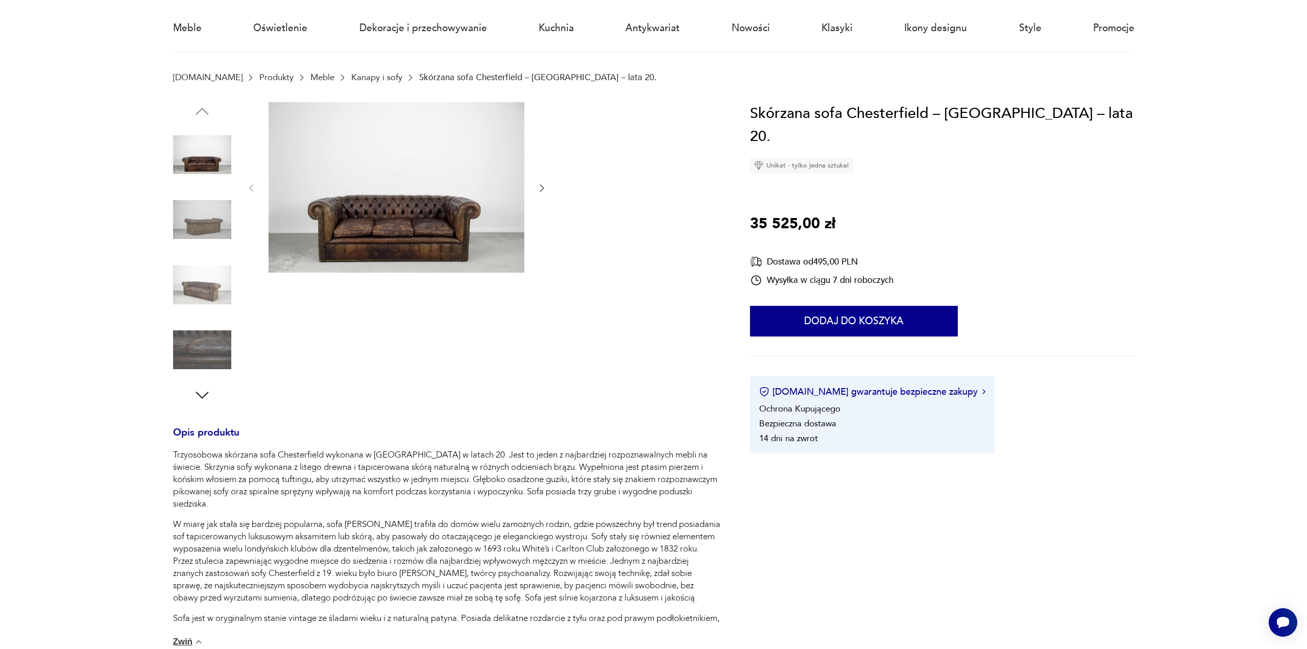
scroll to position [0, 0]
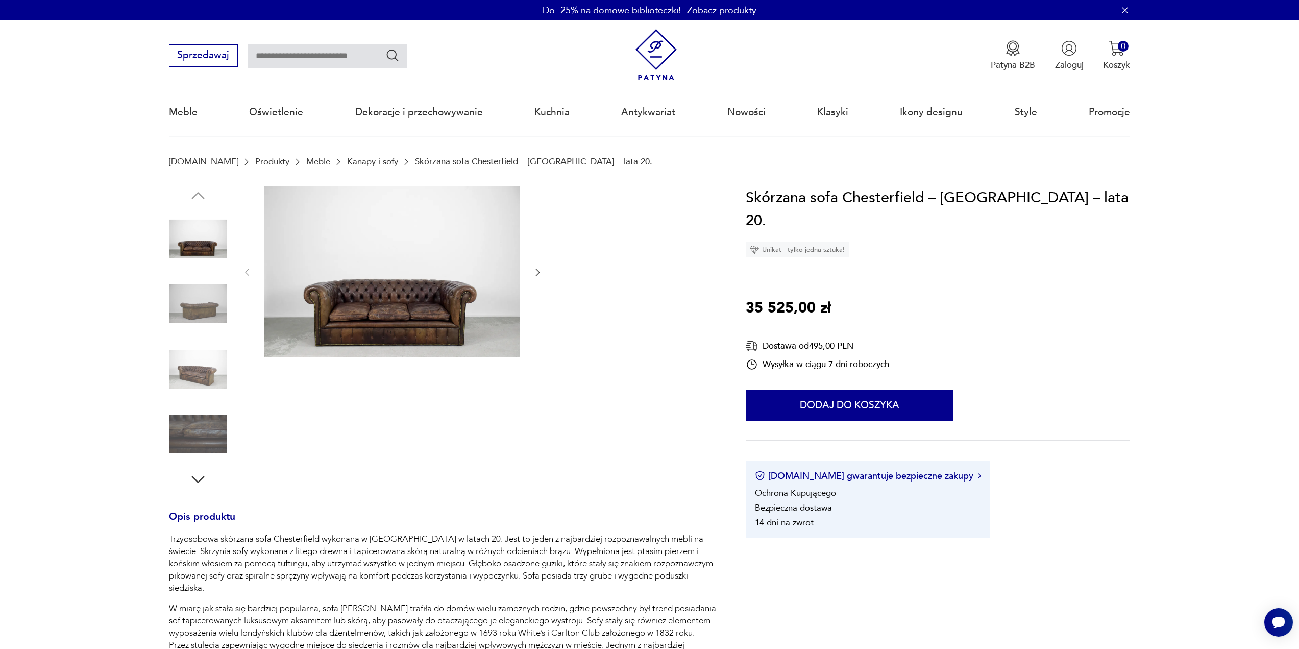
click at [406, 308] on img at bounding box center [392, 271] width 256 height 170
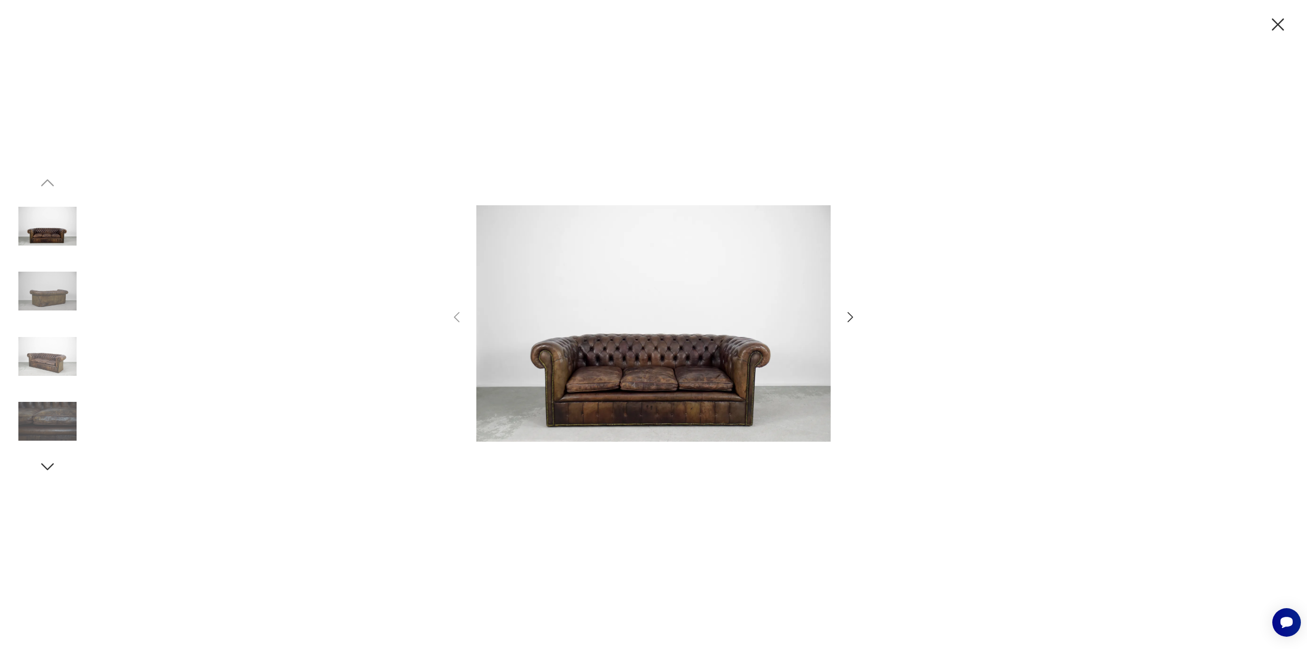
scroll to position [405, 0]
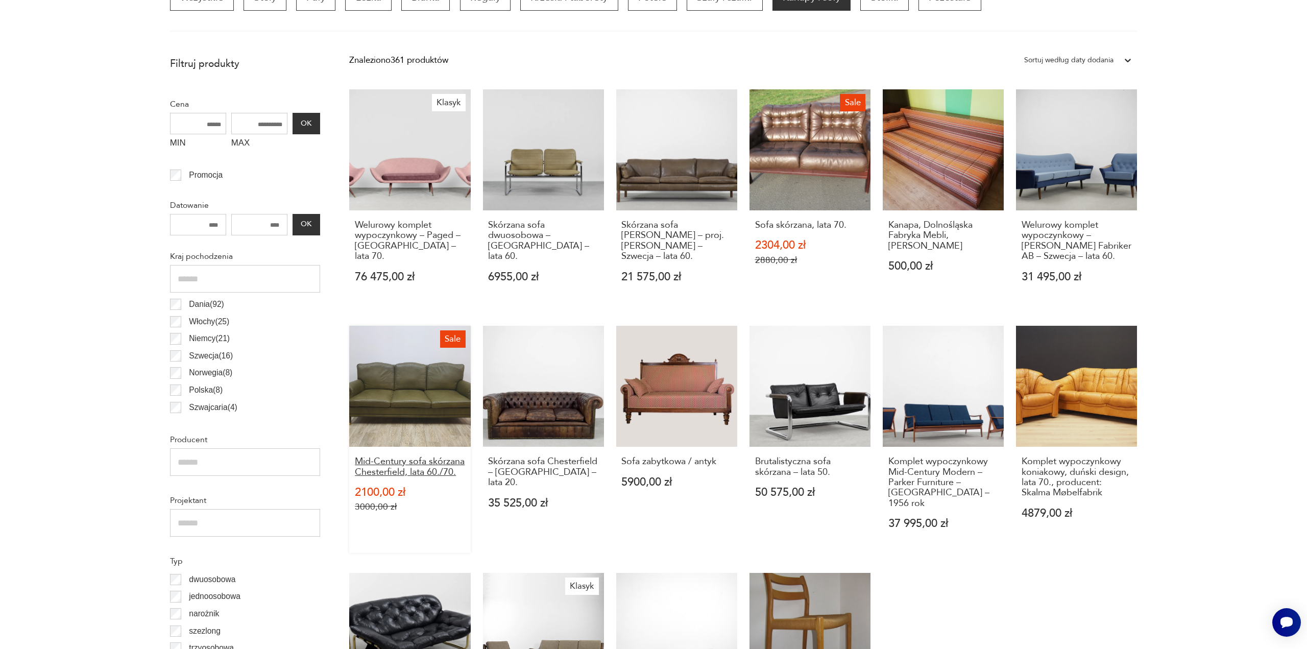
click at [397, 467] on h3 "Mid-Century sofa skórzana Chesterfield, lata 60./70." at bounding box center [410, 466] width 110 height 21
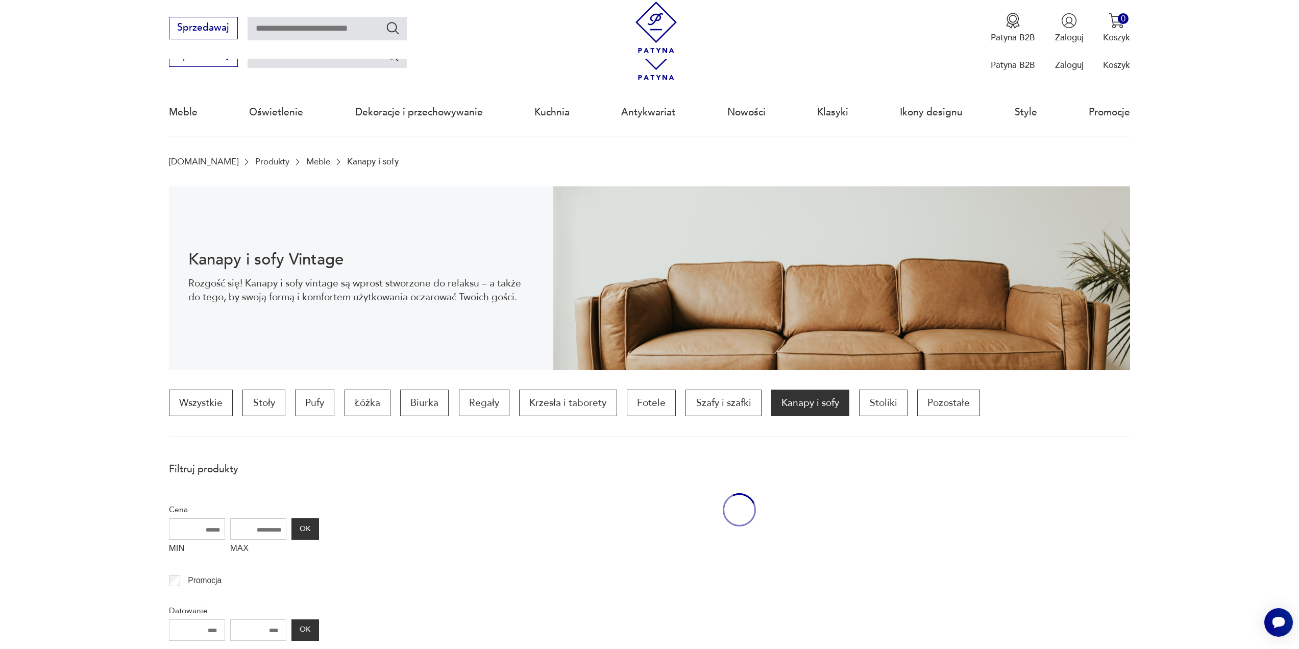
scroll to position [405, 0]
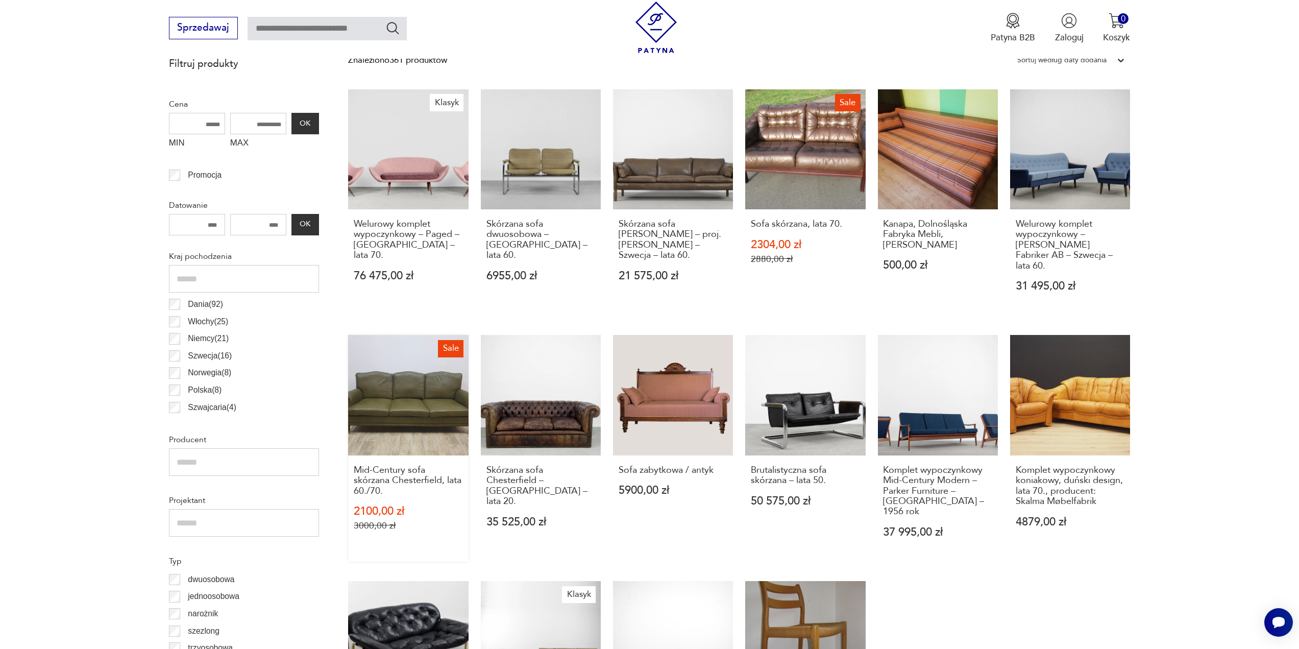
click at [400, 403] on link "Sale Mid-Century sofa skórzana Chesterfield, lata 60./70. 2100,00 zł 3000,00 zł" at bounding box center [408, 448] width 120 height 226
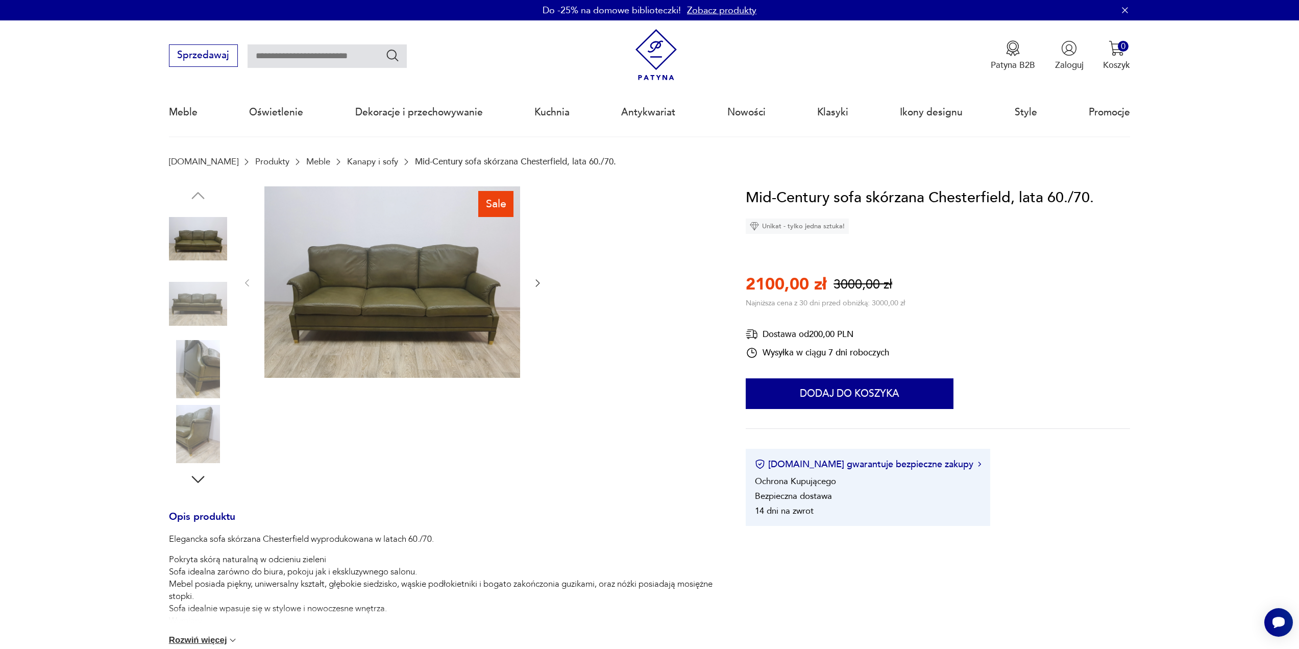
click at [402, 315] on img at bounding box center [392, 282] width 256 height 192
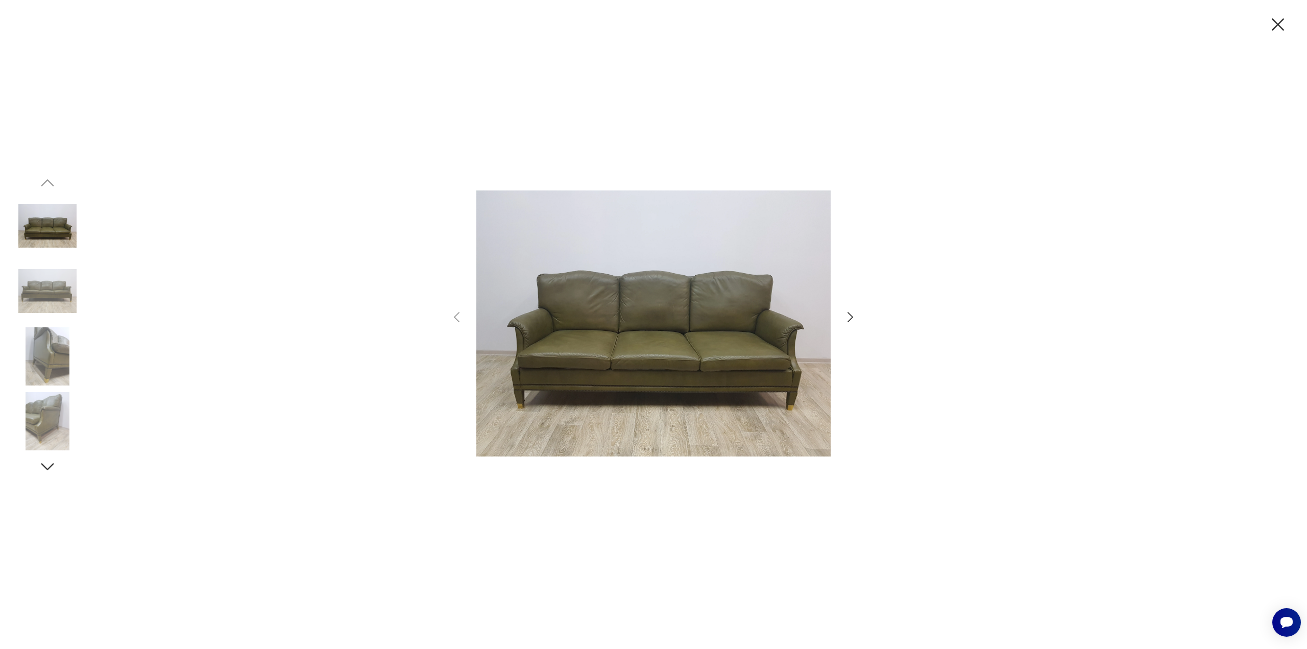
click at [846, 317] on icon "button" at bounding box center [850, 317] width 15 height 15
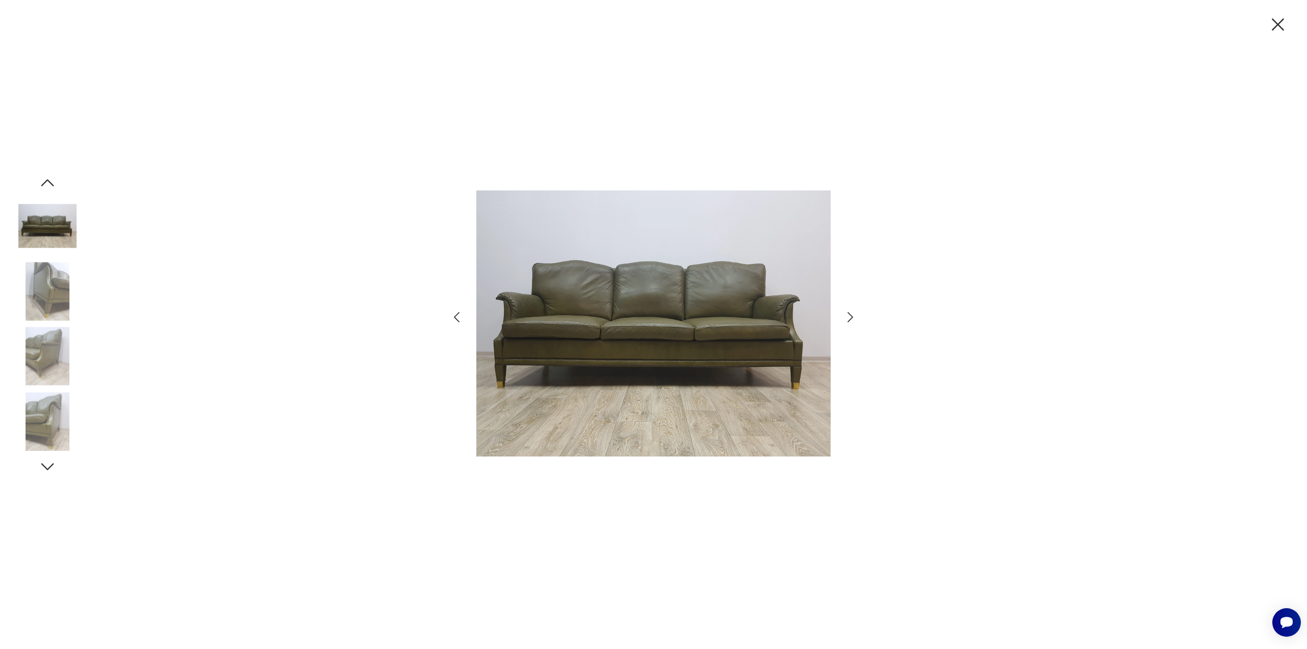
click at [846, 317] on icon "button" at bounding box center [850, 317] width 15 height 15
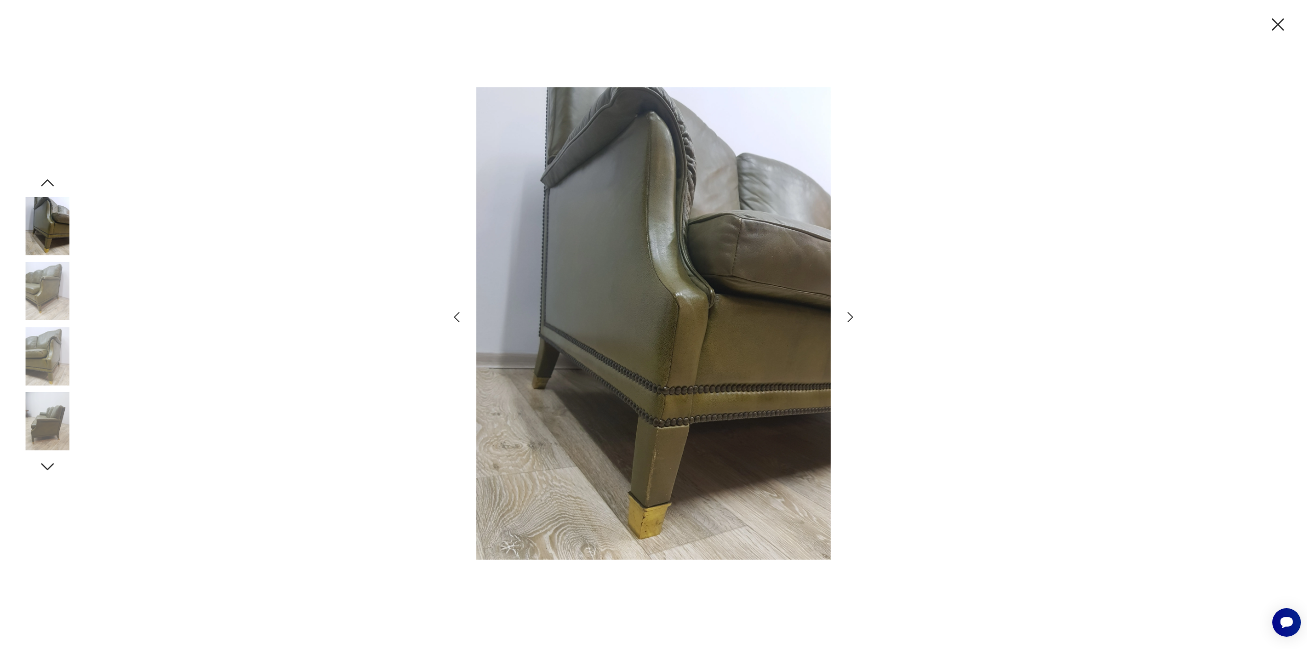
click at [846, 317] on icon "button" at bounding box center [850, 317] width 15 height 15
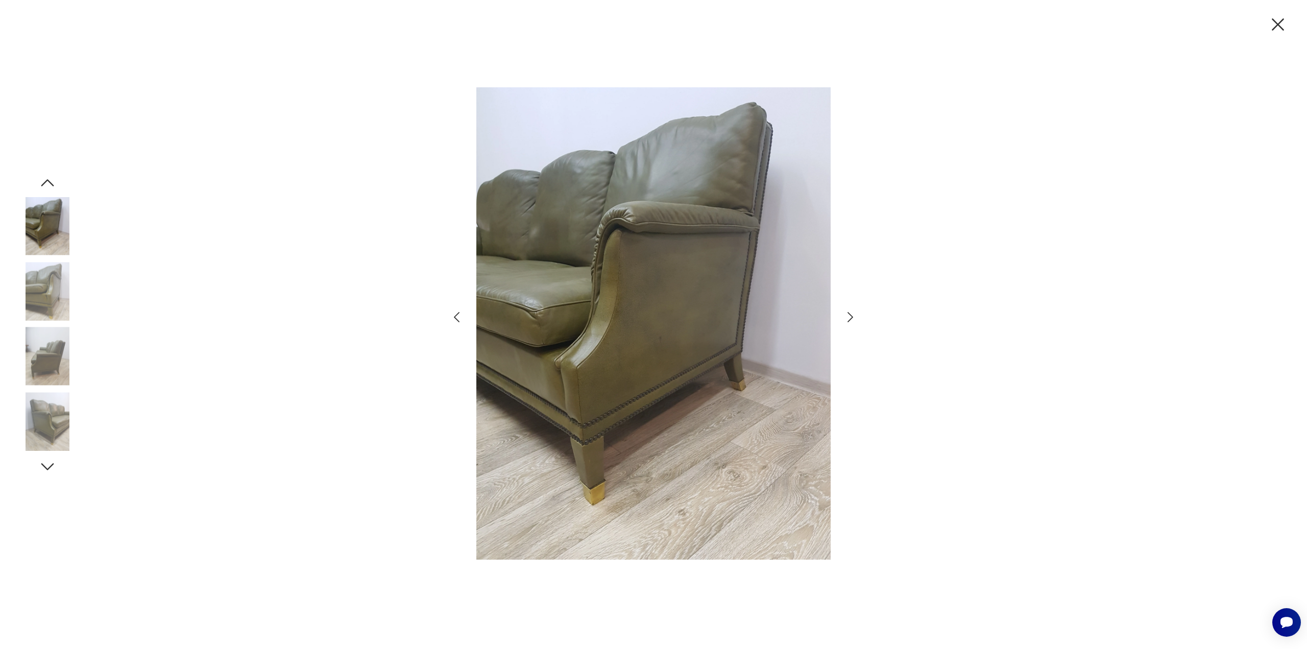
click at [846, 317] on icon "button" at bounding box center [850, 317] width 15 height 15
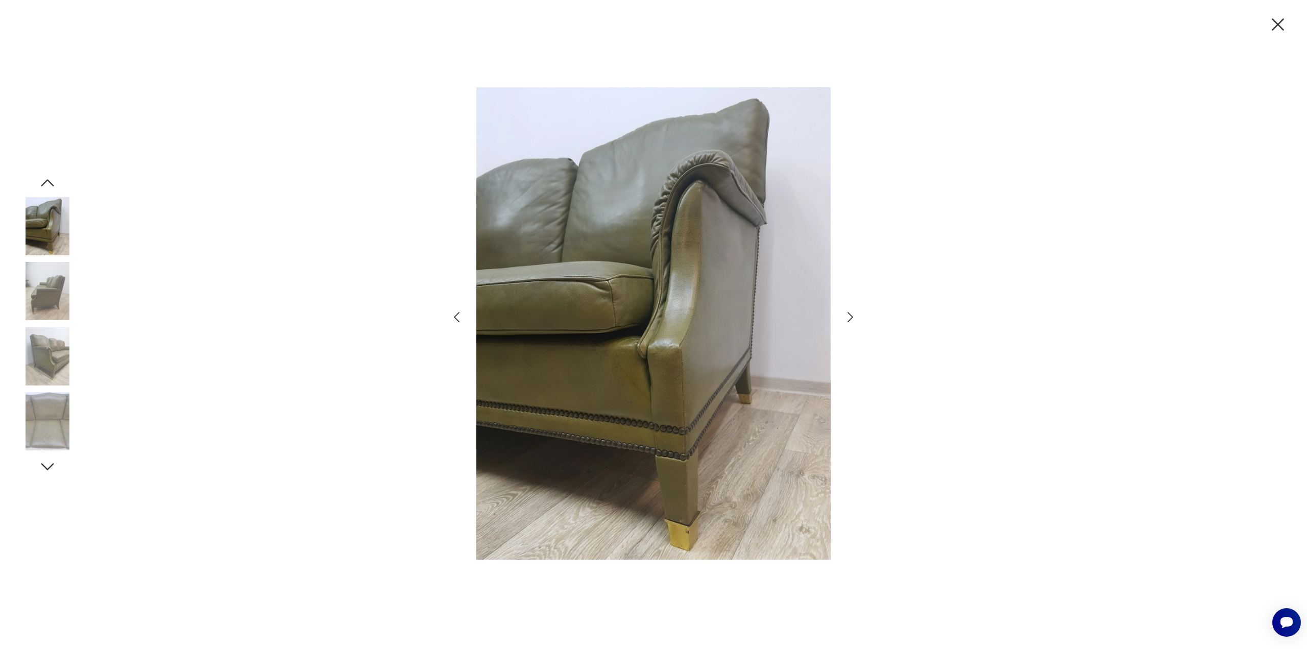
click at [846, 317] on icon "button" at bounding box center [850, 317] width 15 height 15
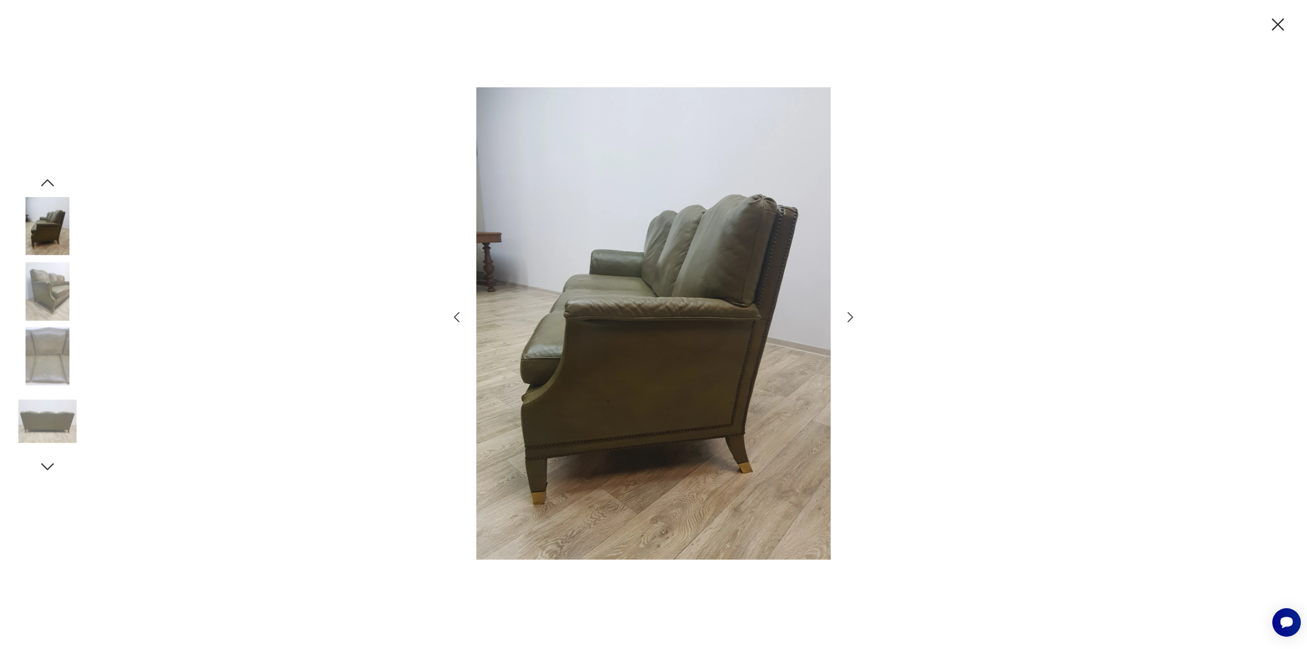
click at [846, 317] on icon "button" at bounding box center [850, 317] width 15 height 15
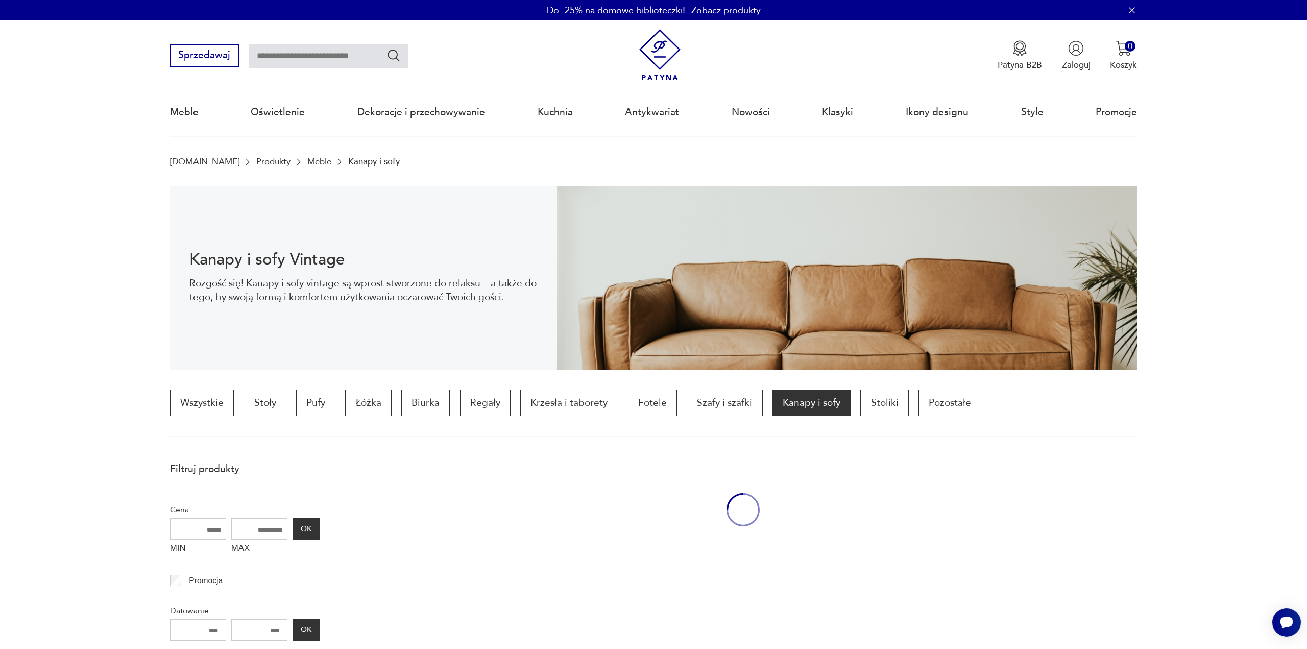
scroll to position [405, 0]
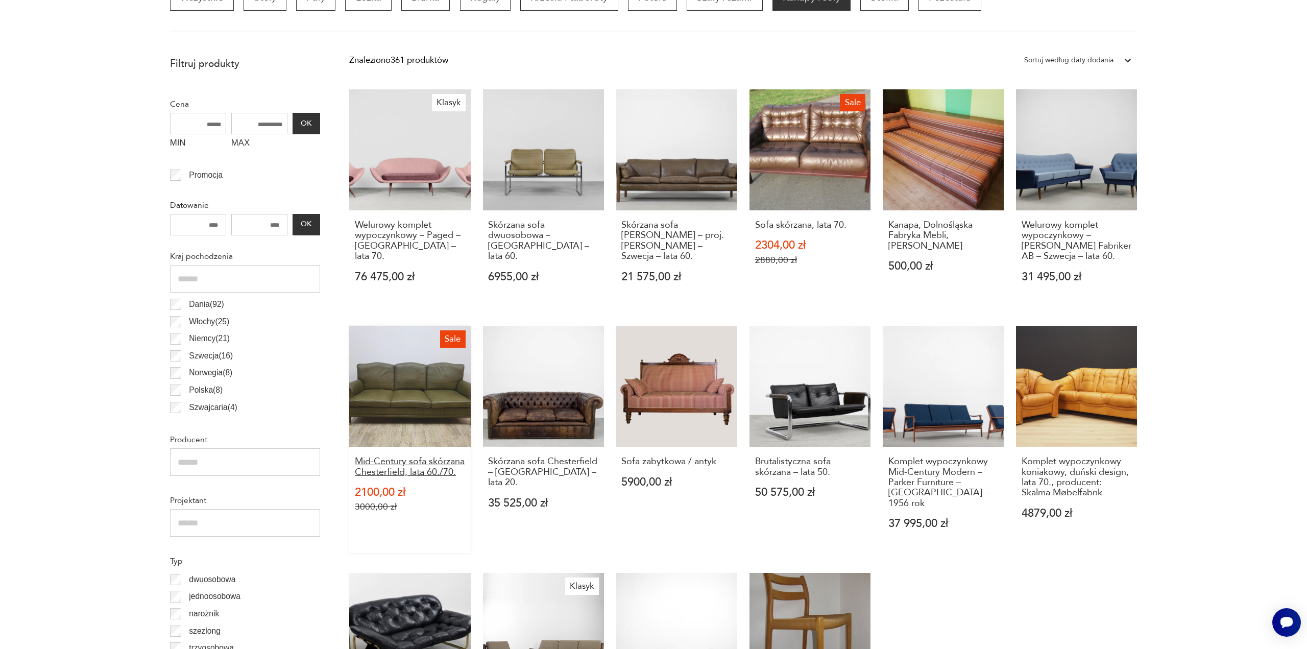
click at [402, 467] on h3 "Mid-Century sofa skórzana Chesterfield, lata 60./70." at bounding box center [410, 466] width 110 height 21
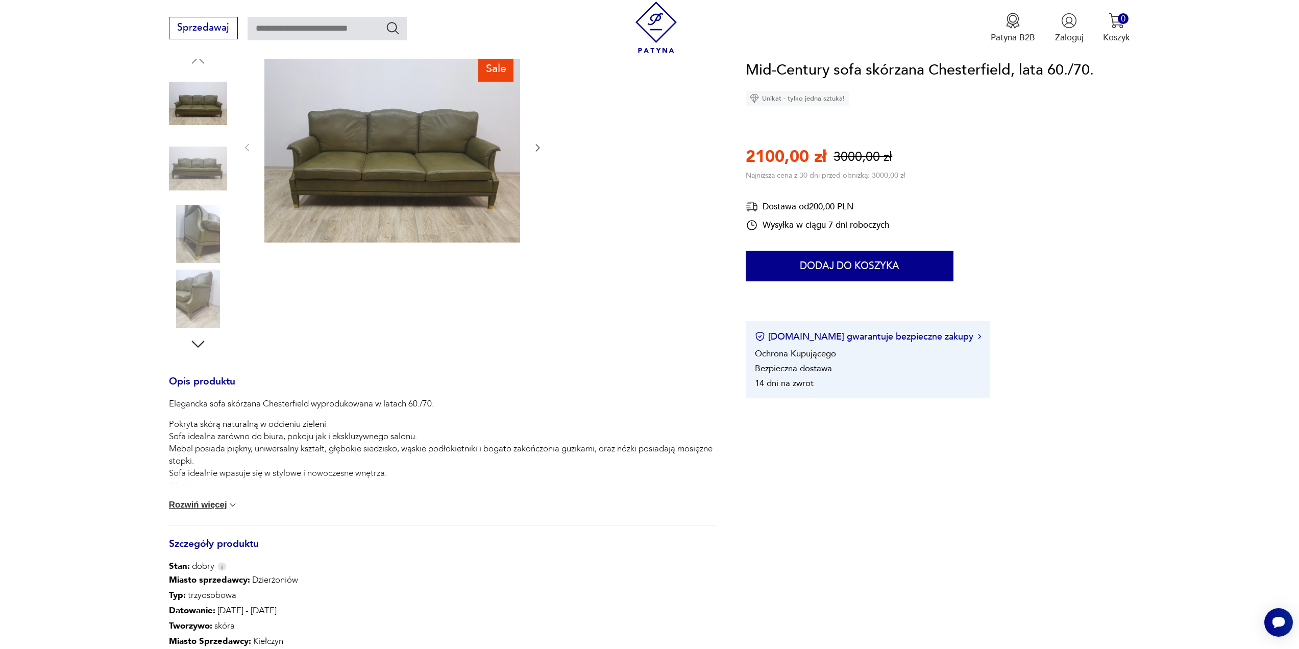
scroll to position [153, 0]
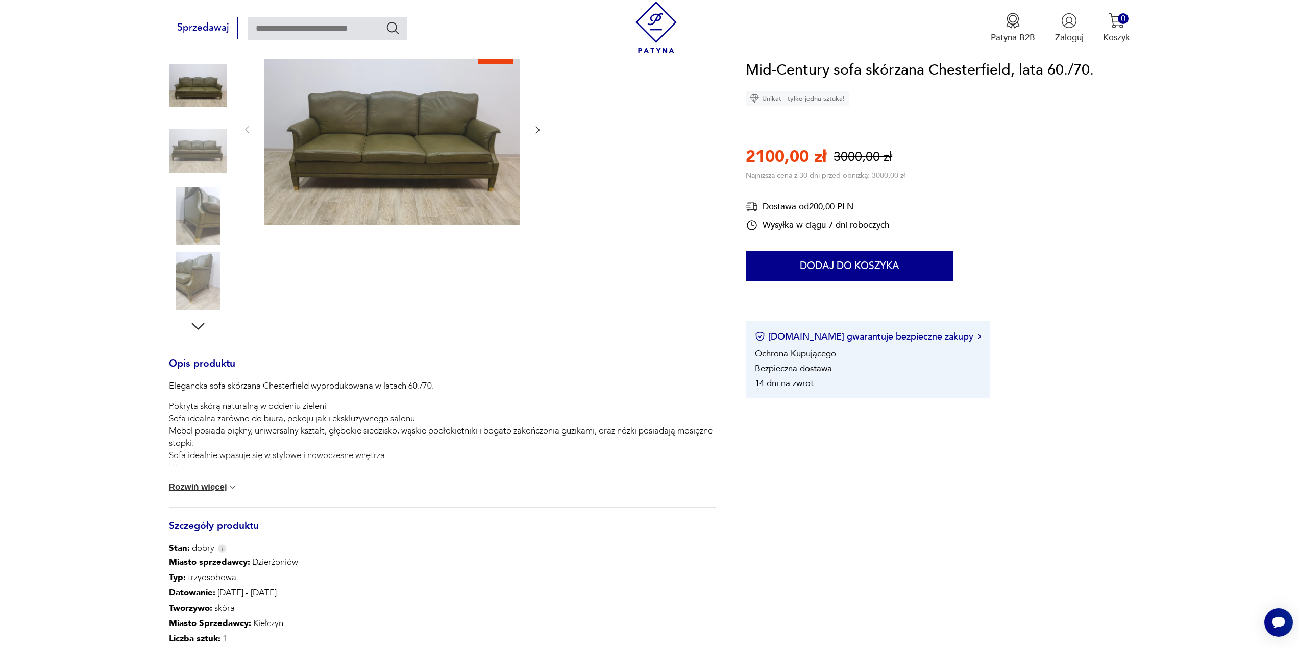
click at [216, 489] on button "Rozwiń więcej" at bounding box center [203, 487] width 69 height 10
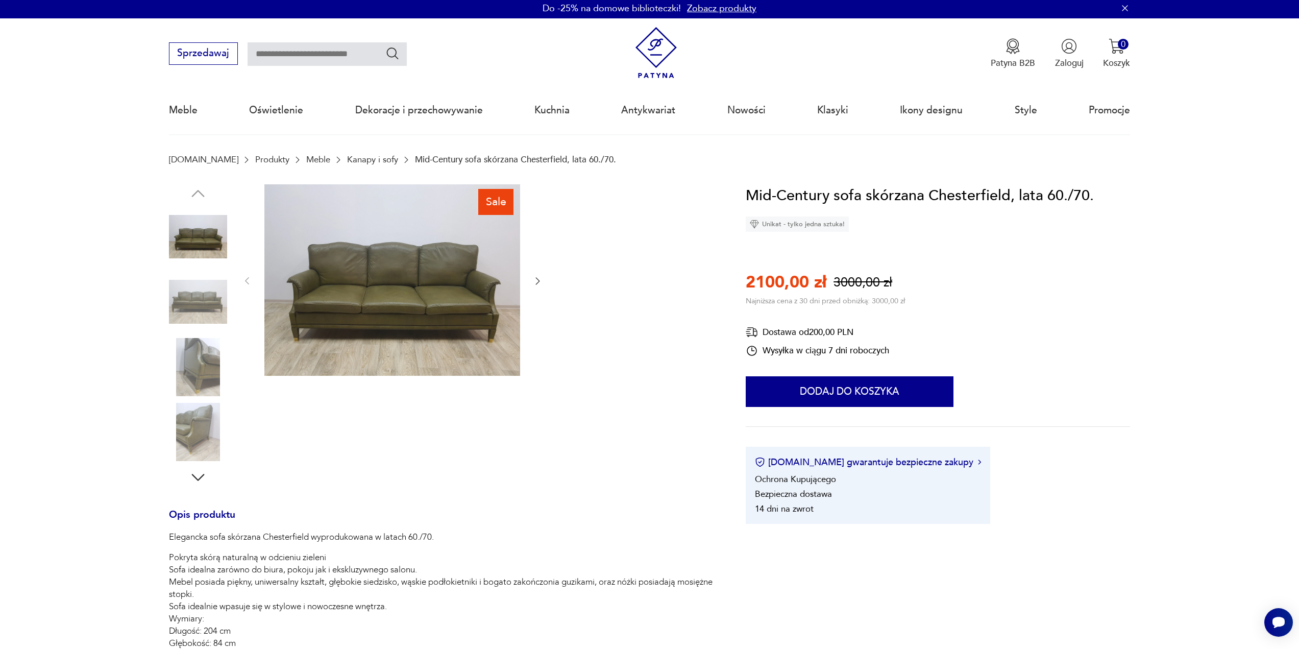
scroll to position [0, 0]
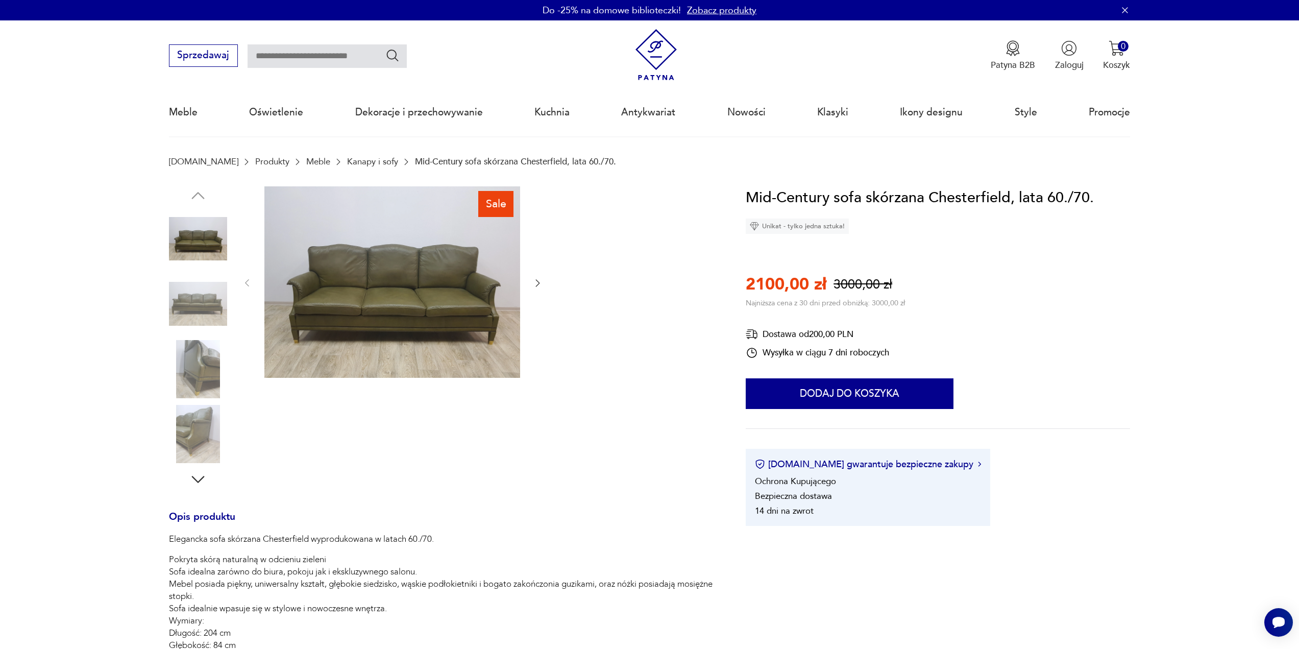
click at [416, 304] on img at bounding box center [392, 282] width 256 height 192
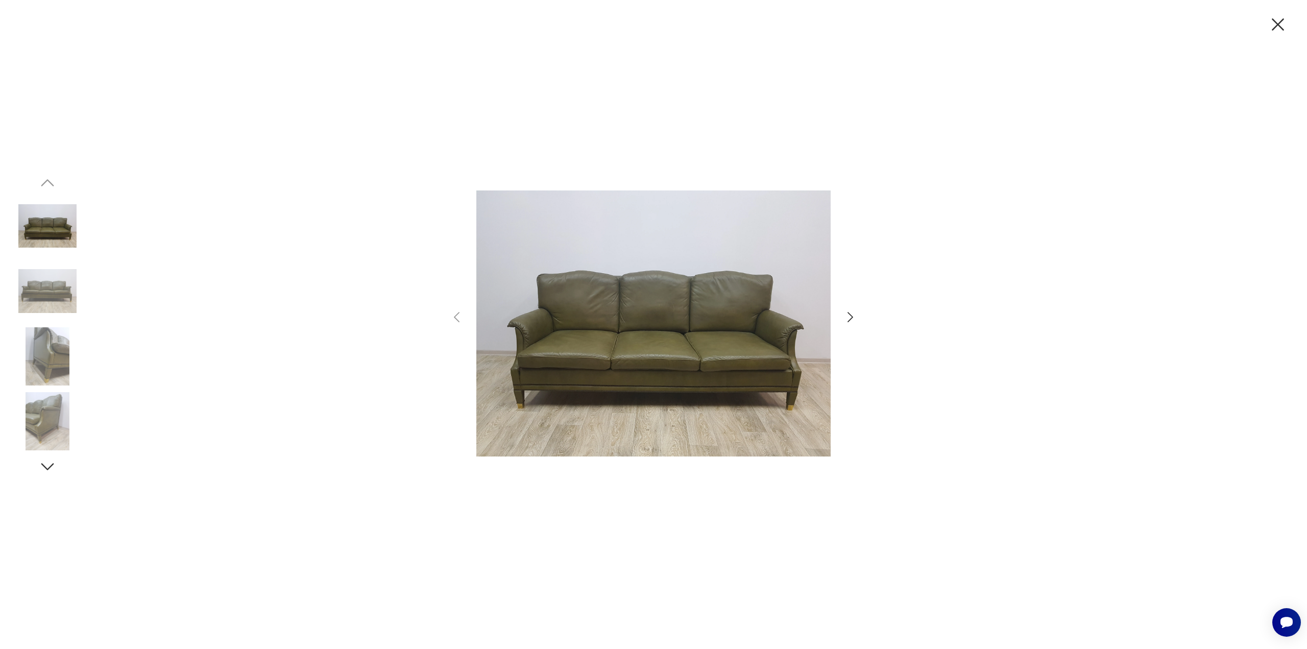
click at [852, 317] on icon "button" at bounding box center [850, 317] width 6 height 10
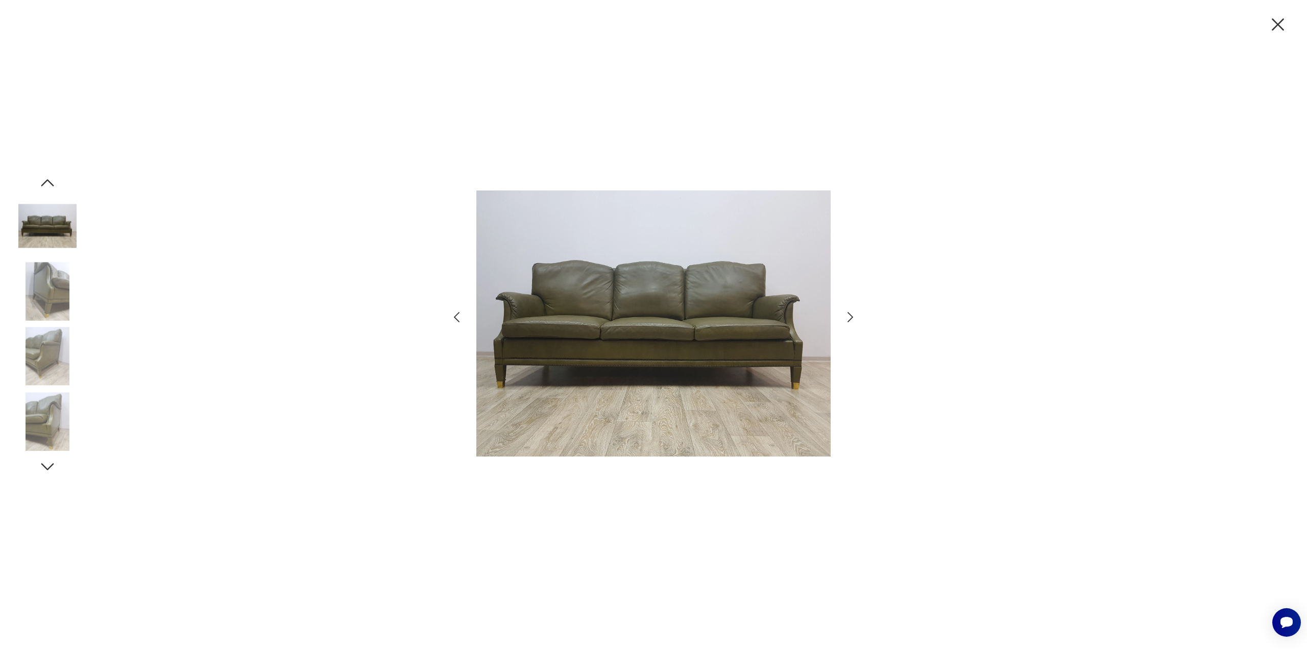
click at [852, 317] on icon "button" at bounding box center [850, 317] width 6 height 10
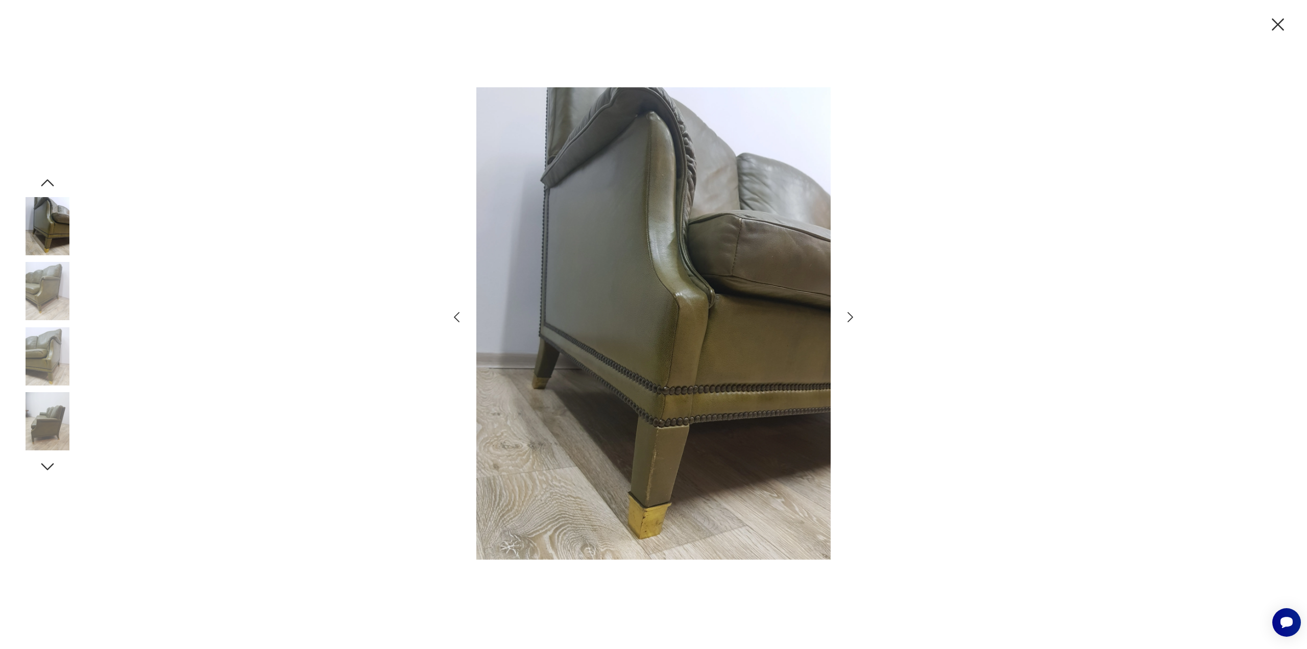
click at [852, 317] on icon "button" at bounding box center [850, 317] width 6 height 10
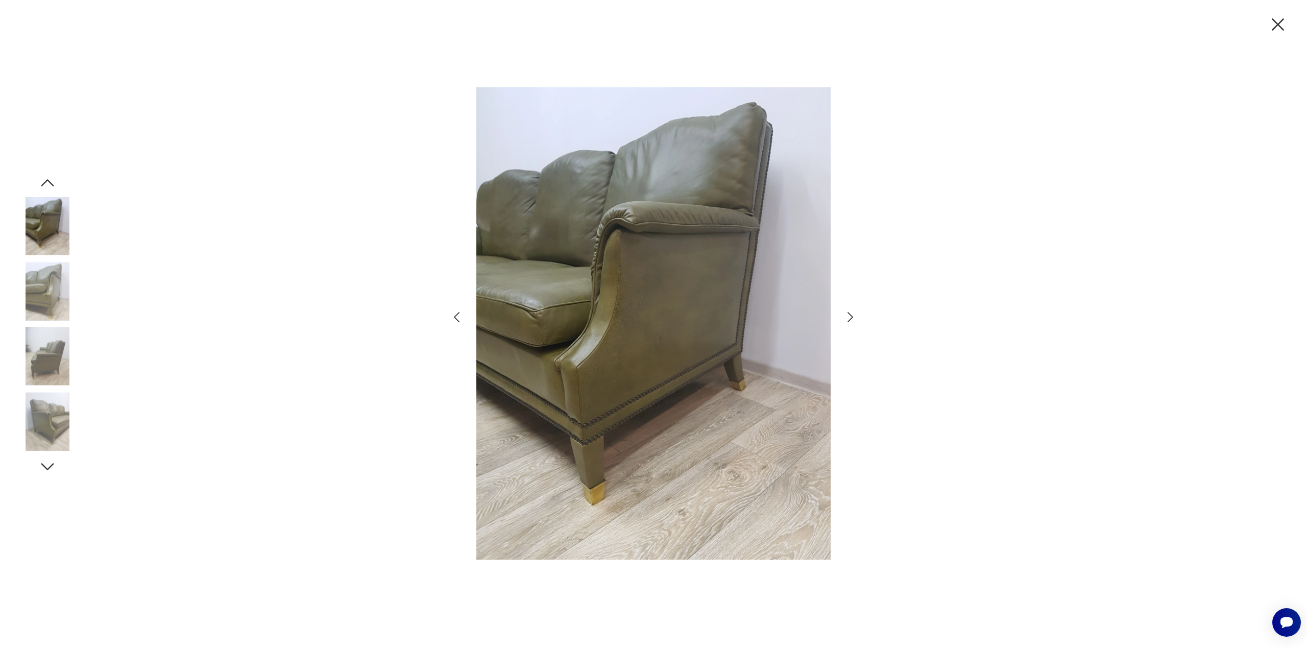
click at [852, 317] on icon "button" at bounding box center [850, 317] width 6 height 10
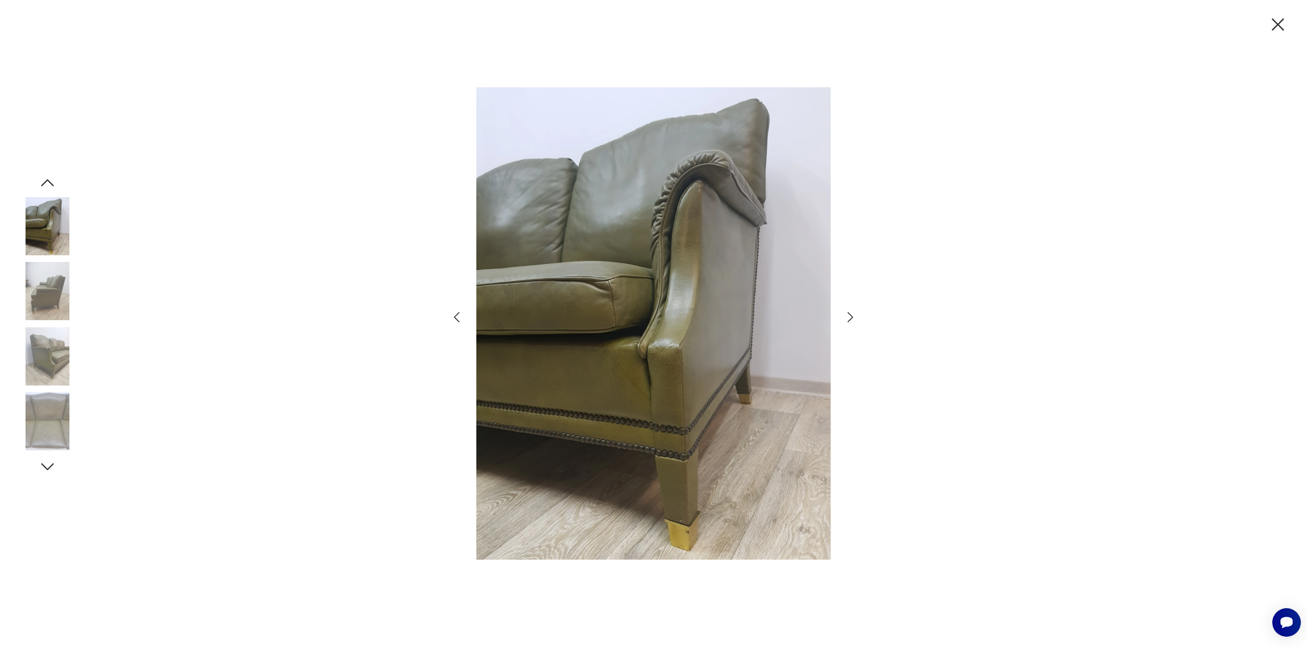
click at [852, 317] on icon "button" at bounding box center [850, 317] width 6 height 10
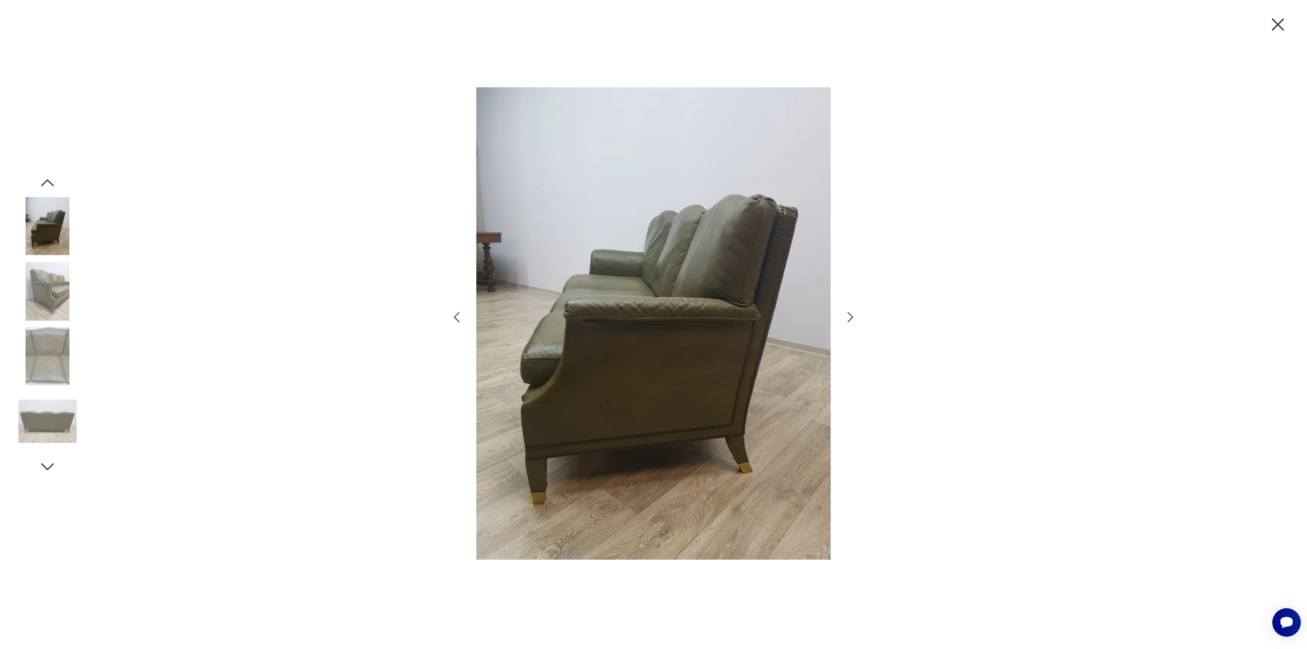
click at [852, 317] on icon "button" at bounding box center [850, 317] width 6 height 10
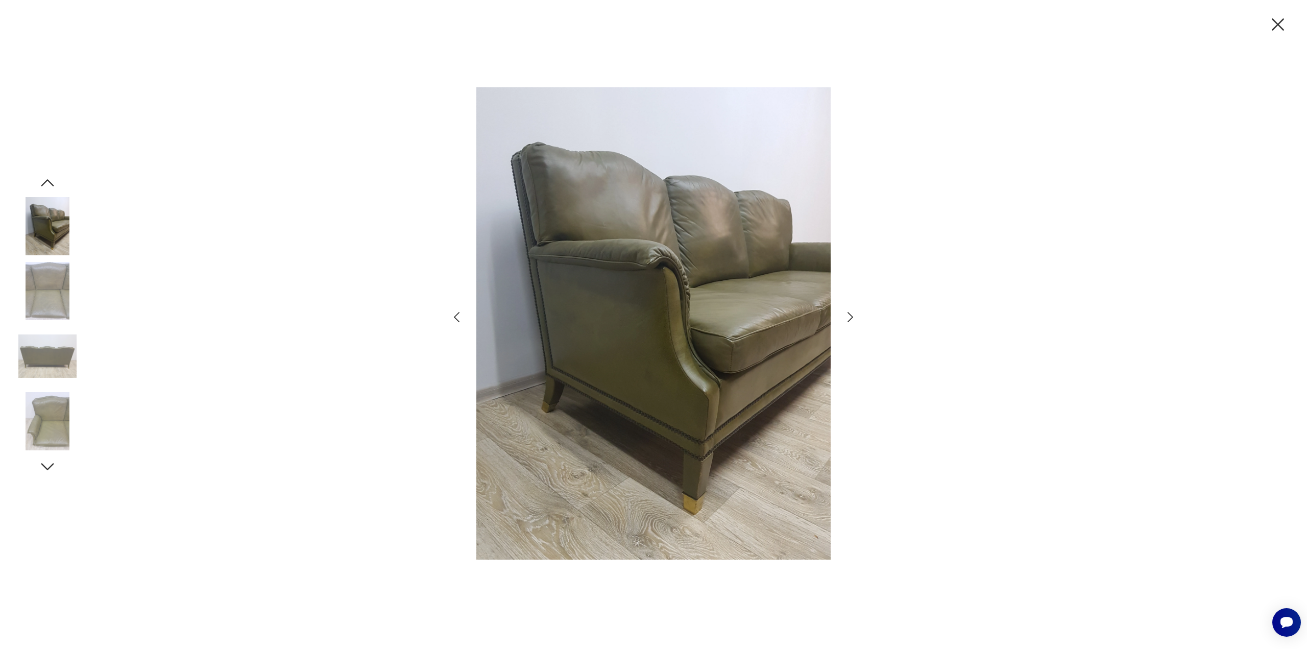
click at [852, 317] on icon "button" at bounding box center [850, 317] width 6 height 10
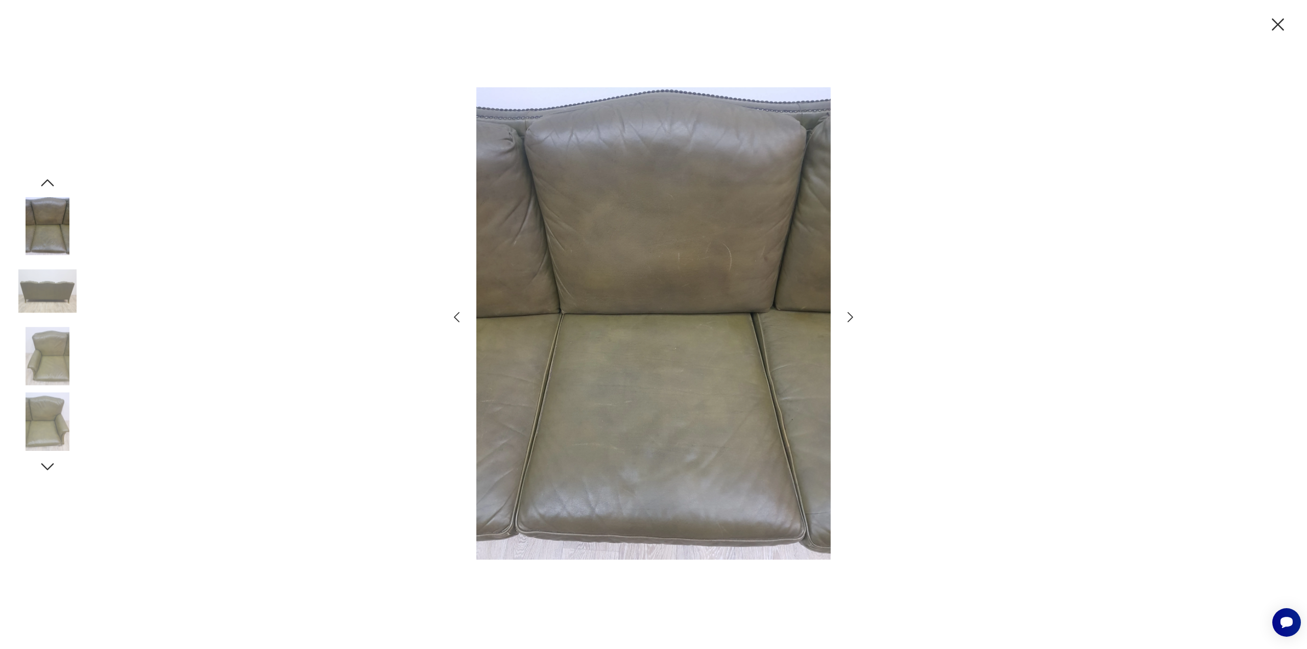
click at [852, 317] on icon "button" at bounding box center [850, 317] width 6 height 10
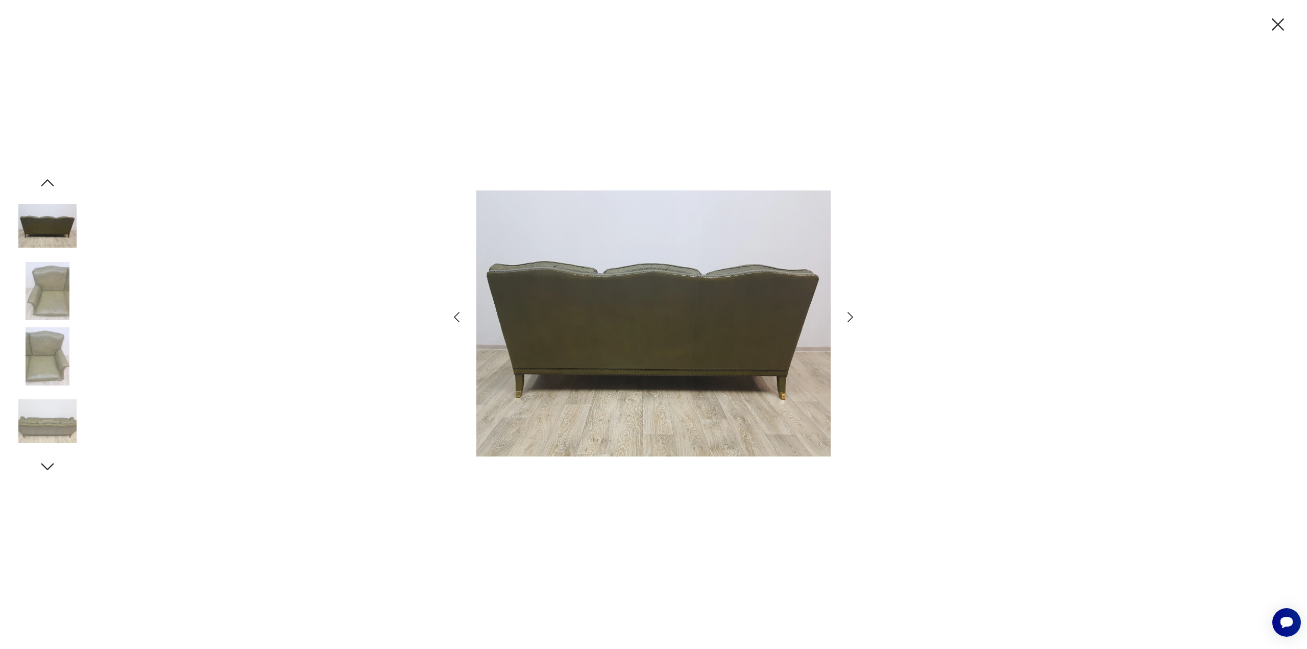
click at [852, 317] on icon "button" at bounding box center [850, 317] width 6 height 10
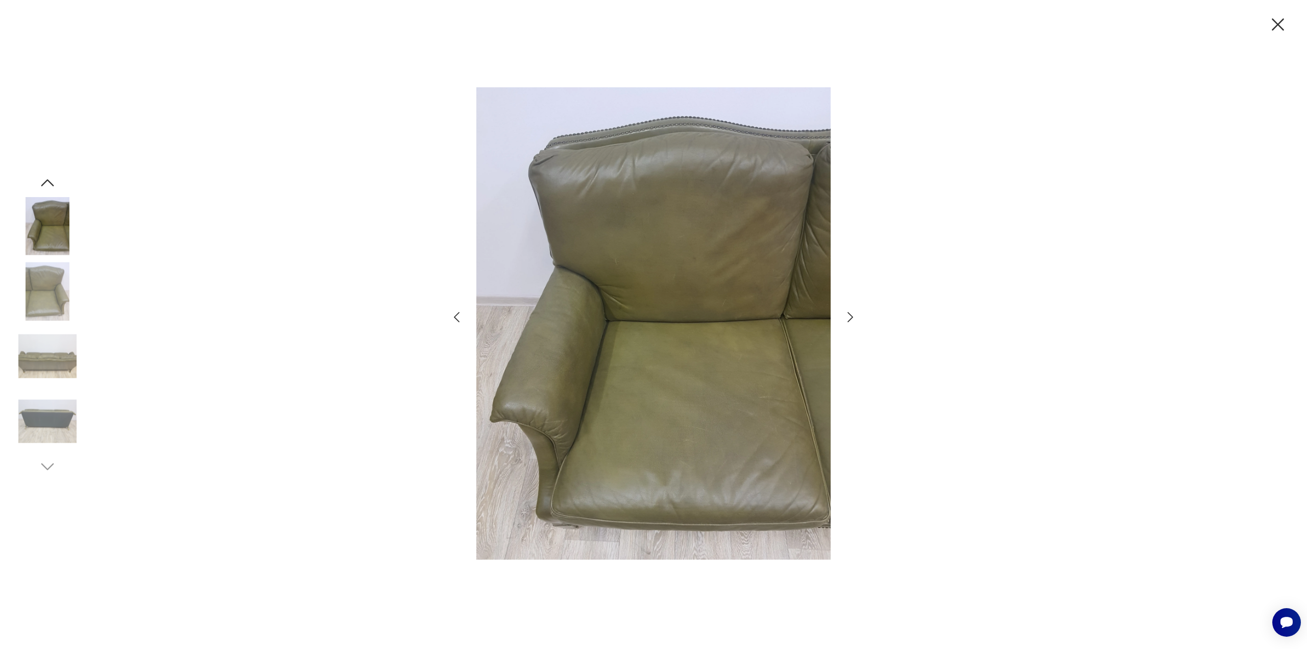
click at [852, 317] on icon "button" at bounding box center [850, 317] width 6 height 10
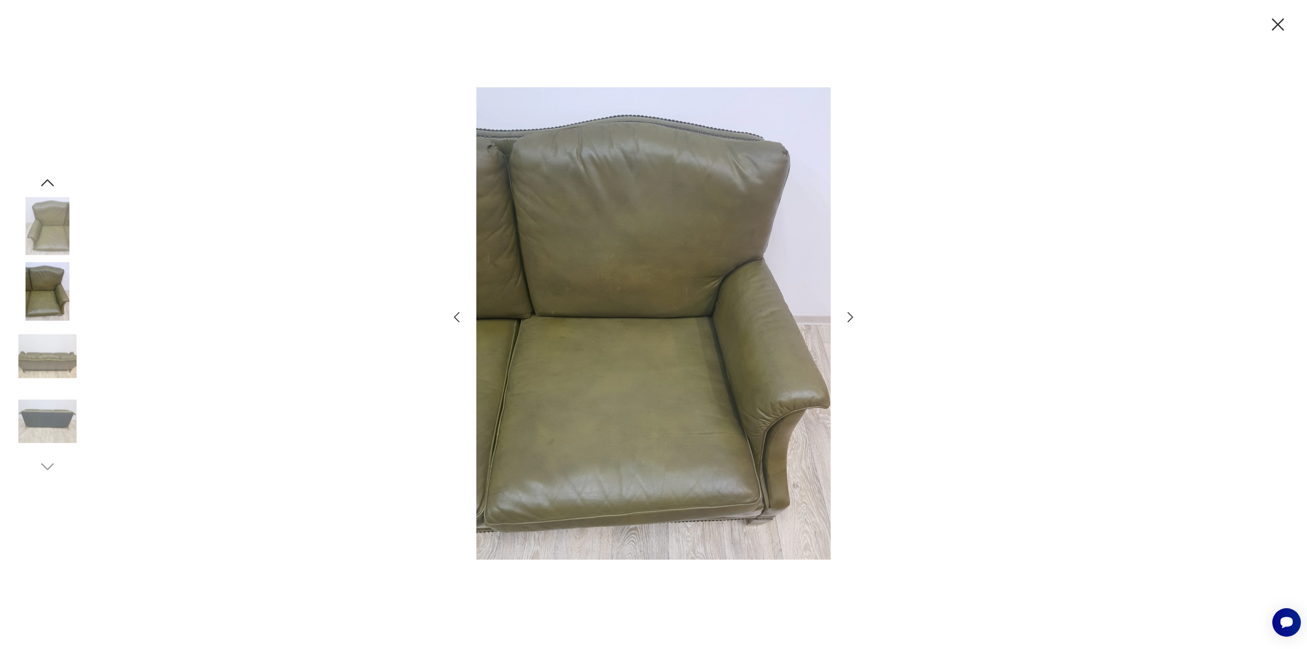
click at [852, 317] on icon "button" at bounding box center [850, 317] width 6 height 10
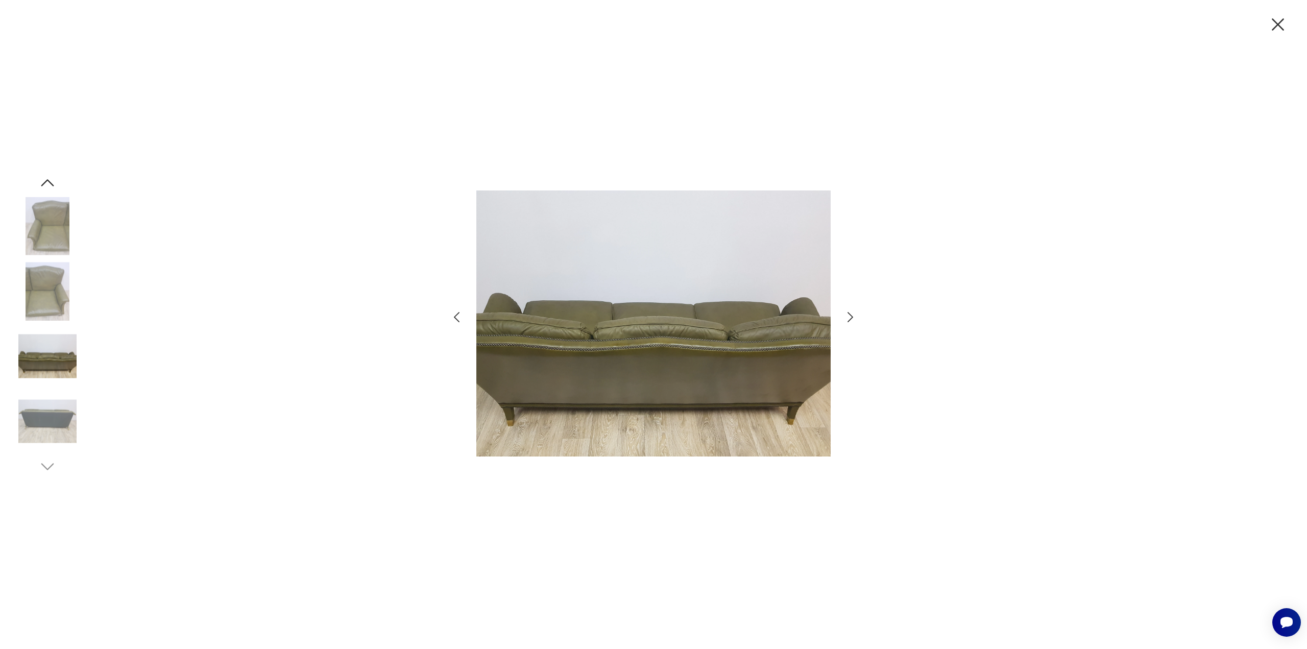
click at [852, 317] on icon "button" at bounding box center [850, 317] width 6 height 10
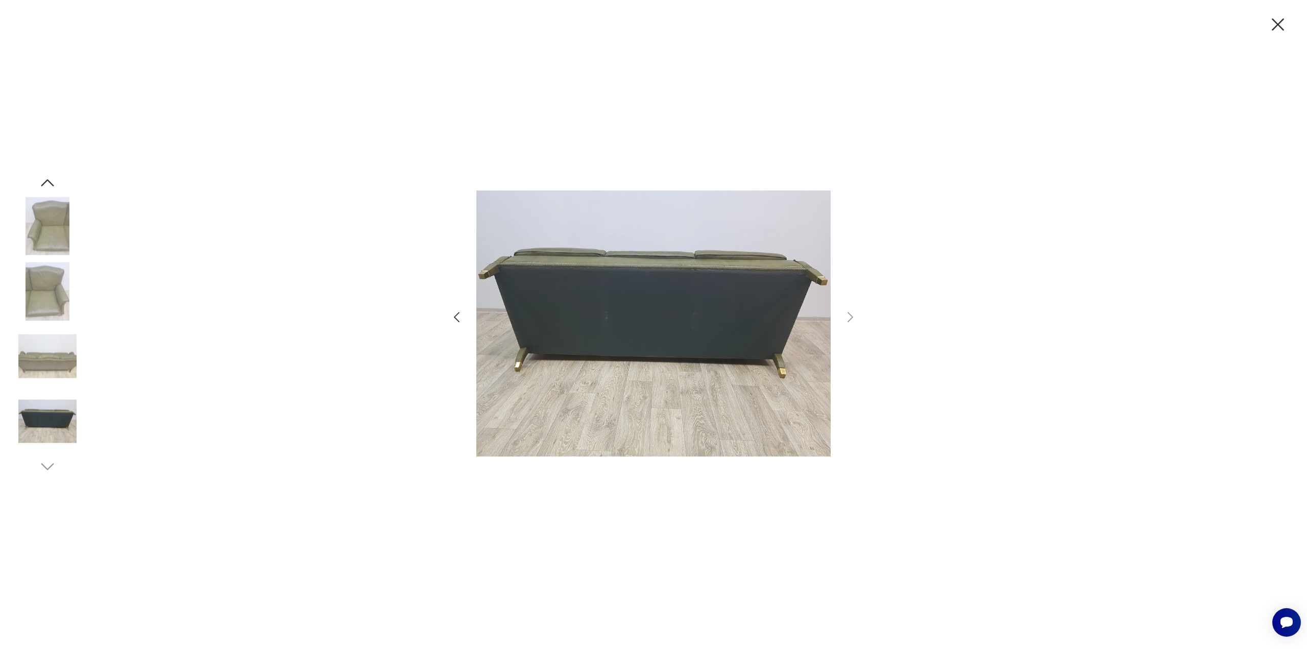
click at [1281, 21] on icon "button" at bounding box center [1278, 24] width 12 height 12
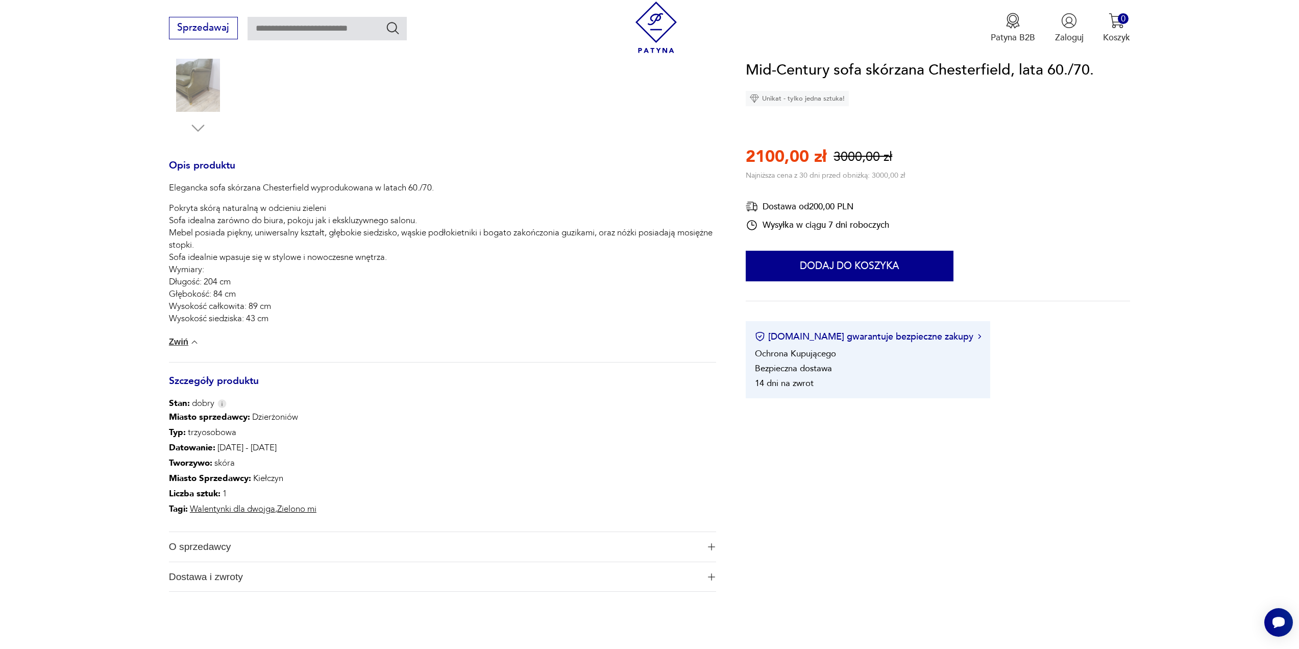
scroll to position [459, 0]
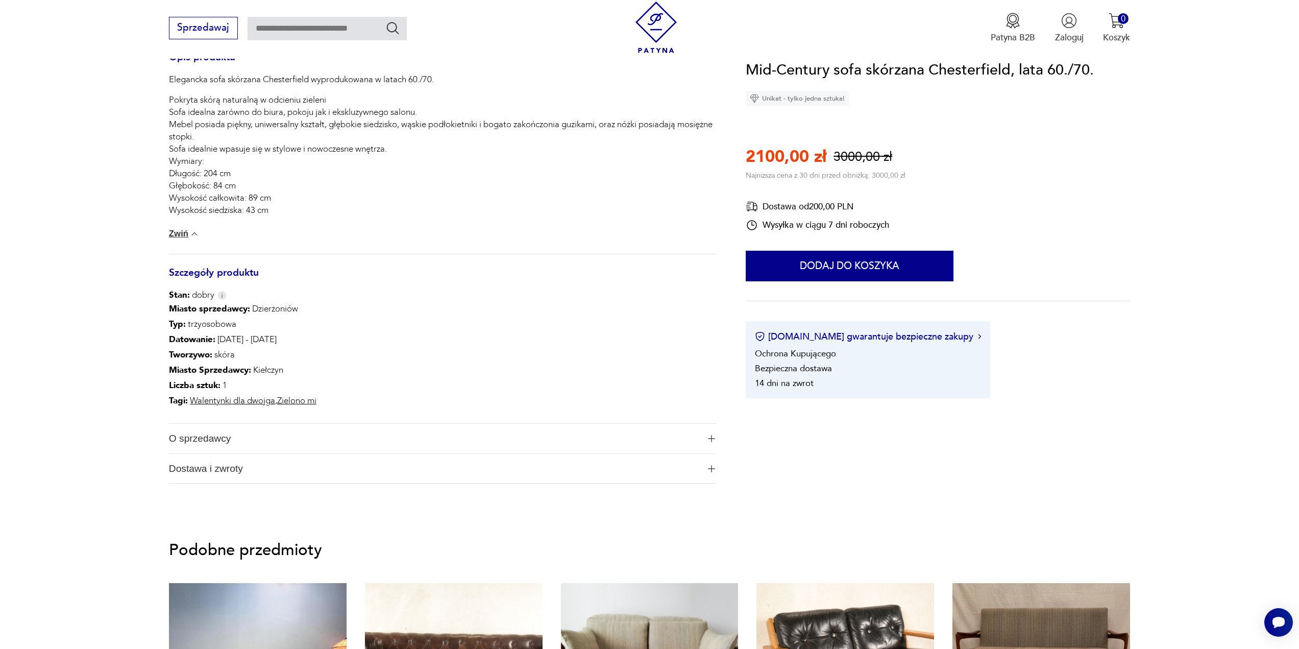
click at [213, 440] on span "O sprzedawcy" at bounding box center [434, 439] width 530 height 30
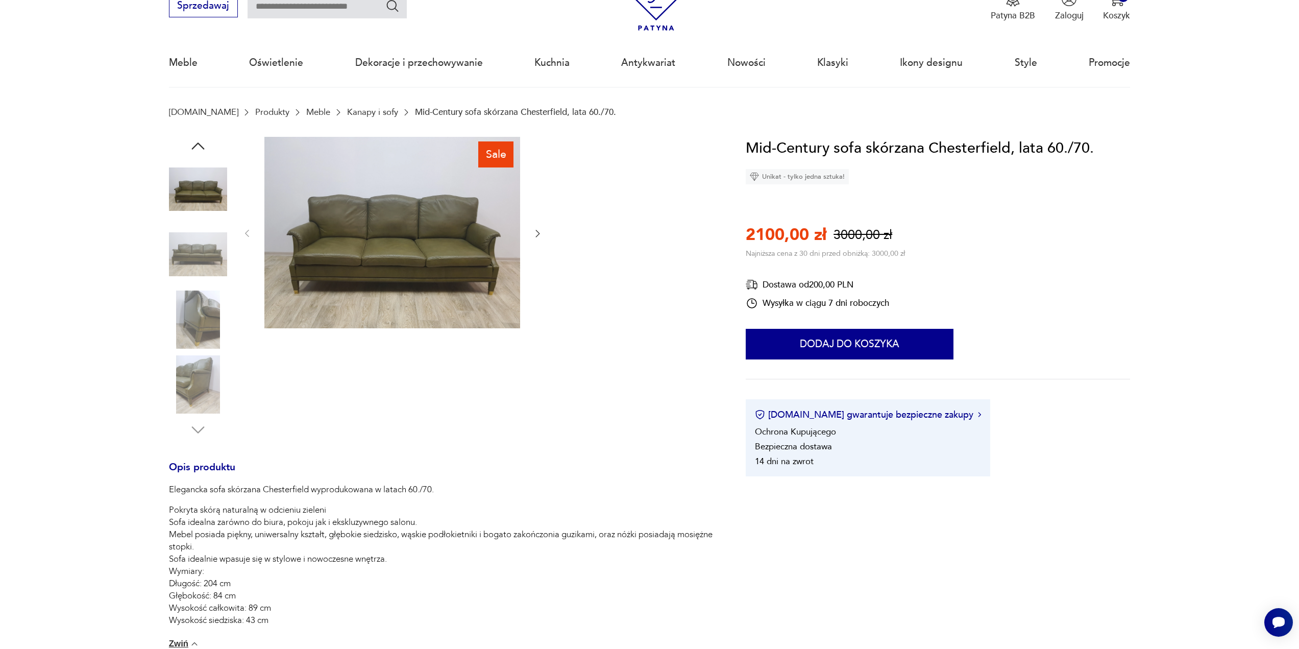
scroll to position [0, 0]
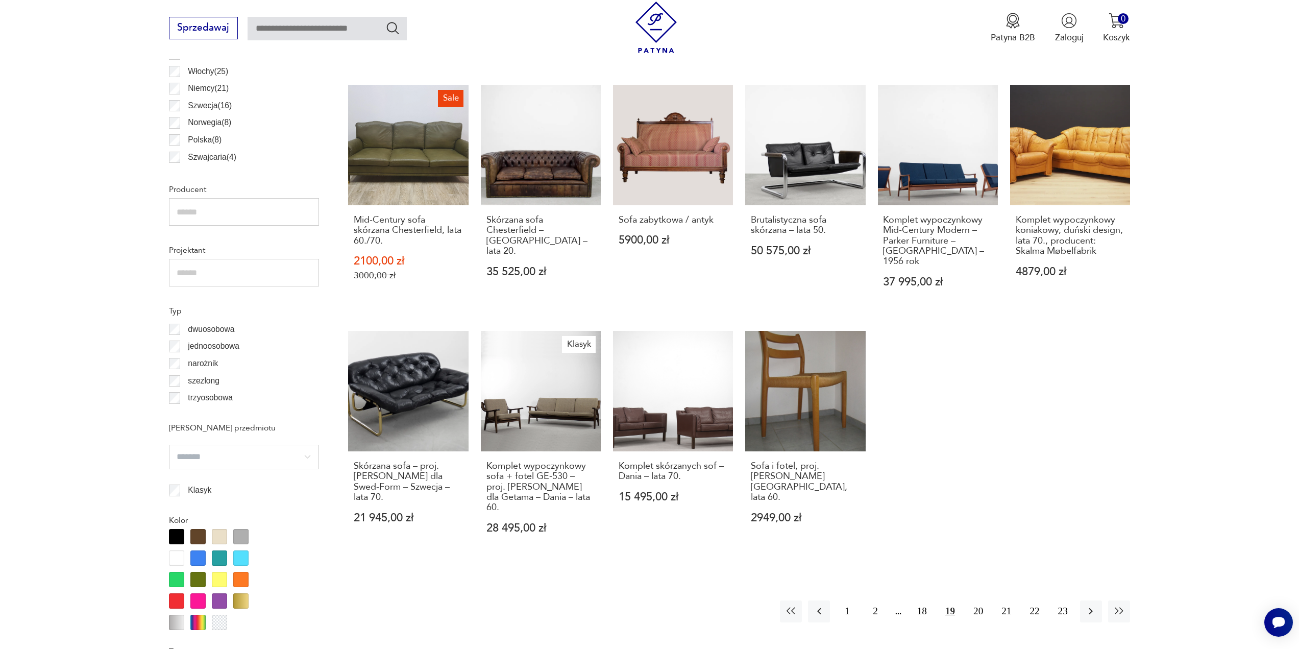
scroll to position [661, 0]
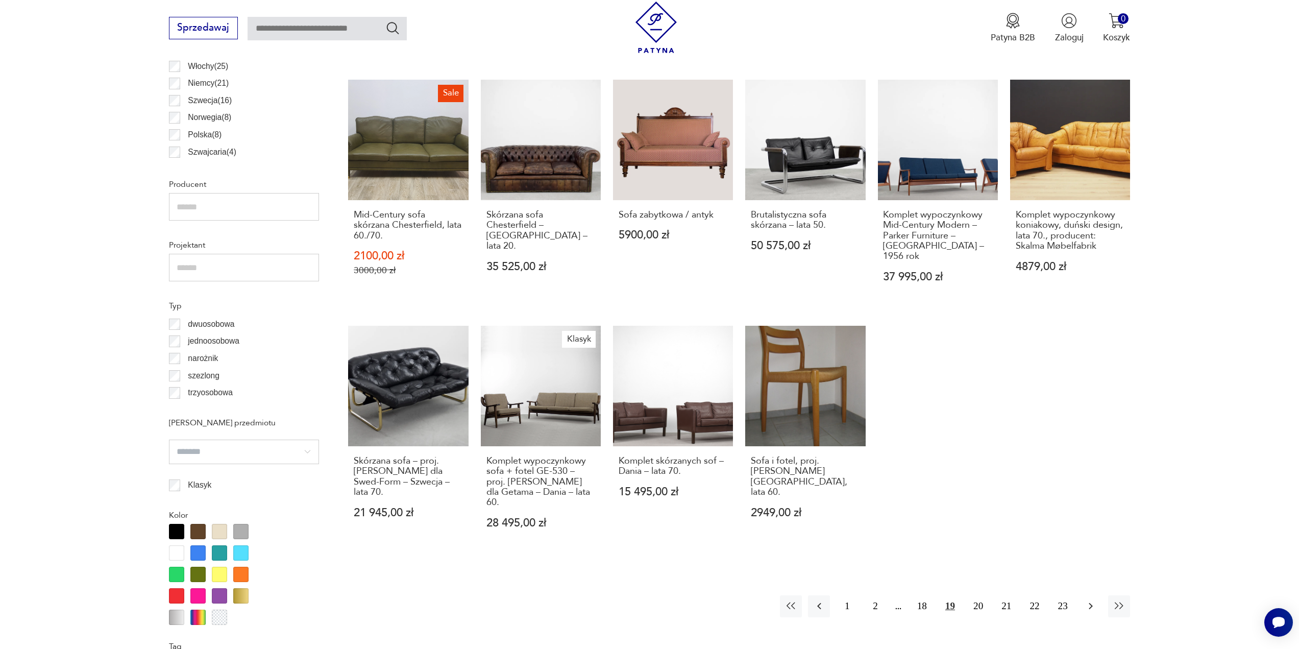
click at [1091, 603] on icon "button" at bounding box center [1091, 606] width 4 height 7
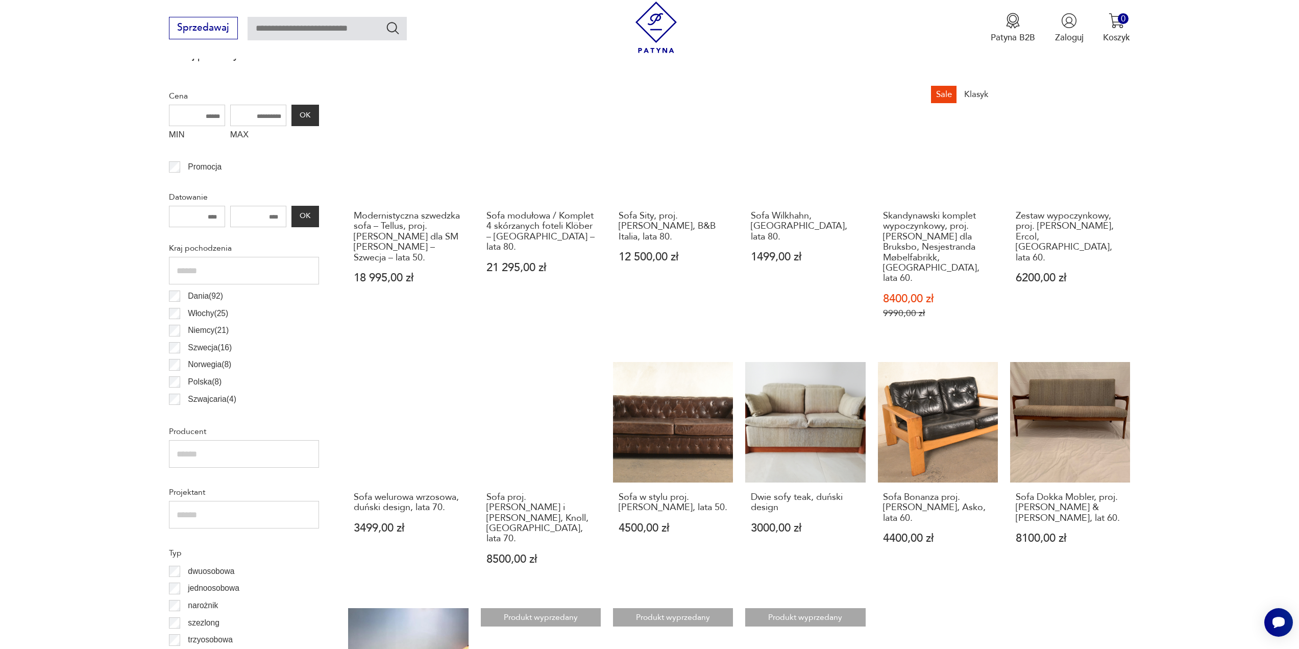
scroll to position [354, 0]
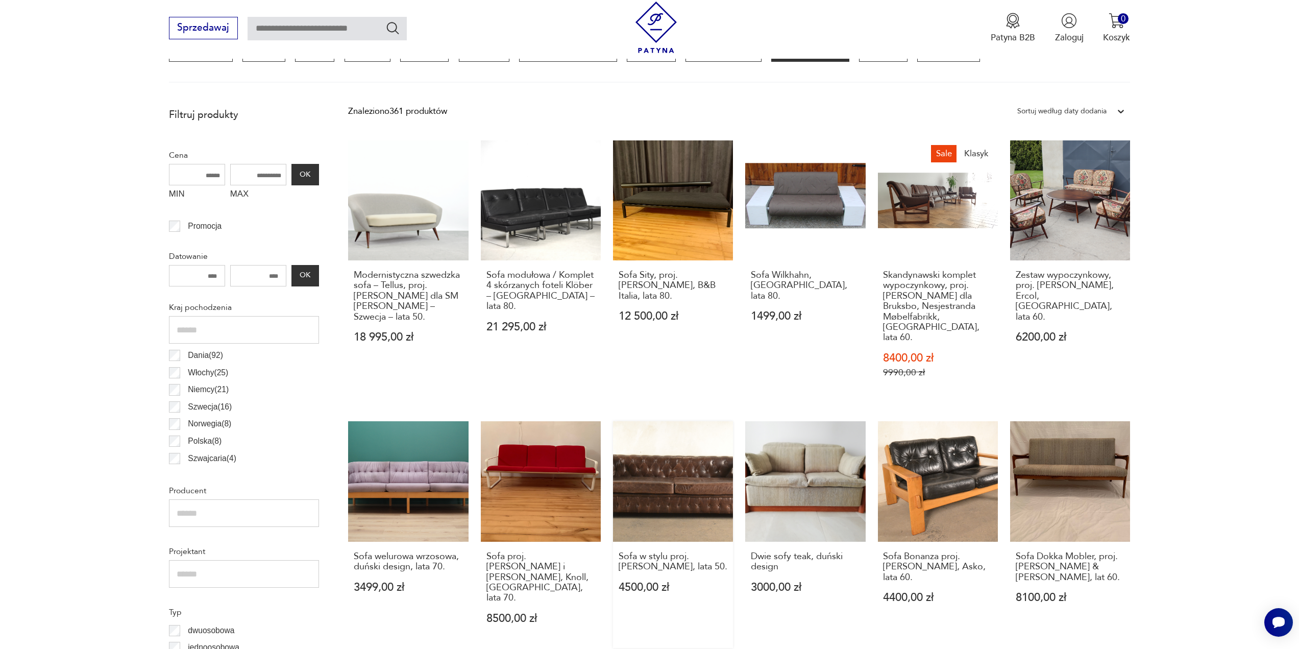
click at [694, 477] on link "Sofa w stylu proj. [PERSON_NAME], lata 50. 4500,00 zł" at bounding box center [673, 534] width 120 height 226
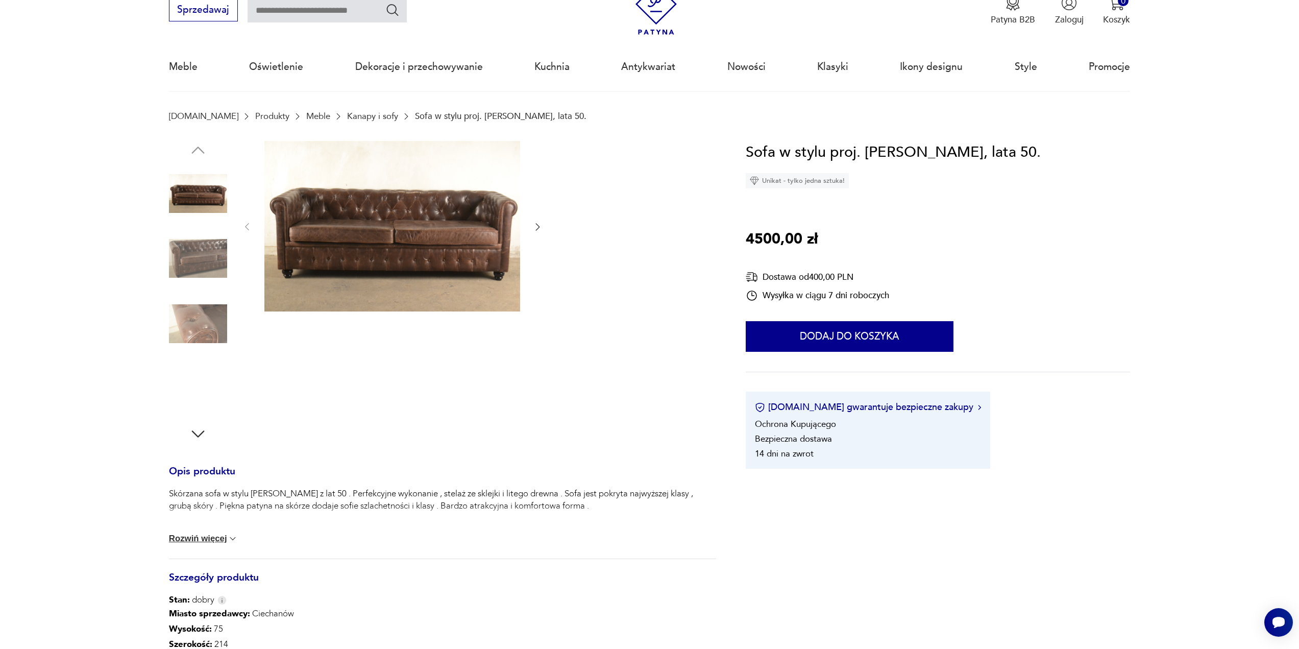
scroll to position [102, 0]
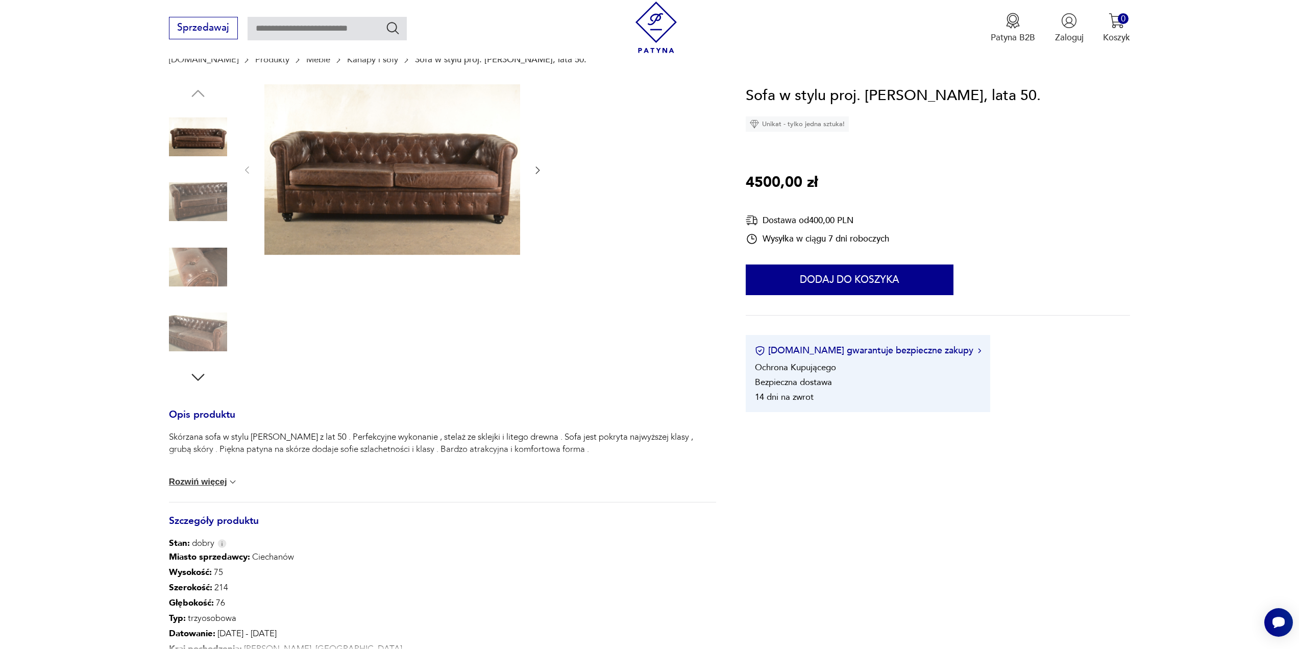
click at [198, 484] on button "Rozwiń więcej" at bounding box center [203, 482] width 69 height 10
click at [444, 182] on img at bounding box center [392, 169] width 256 height 170
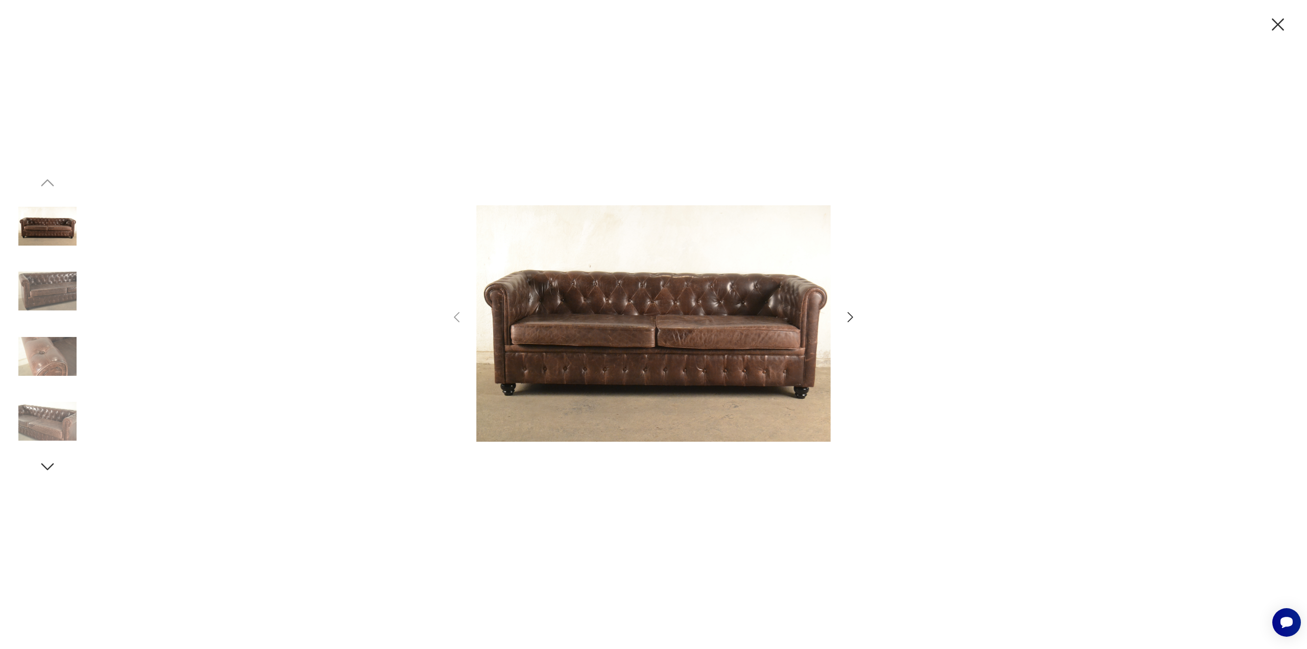
click at [850, 315] on icon "button" at bounding box center [850, 317] width 6 height 10
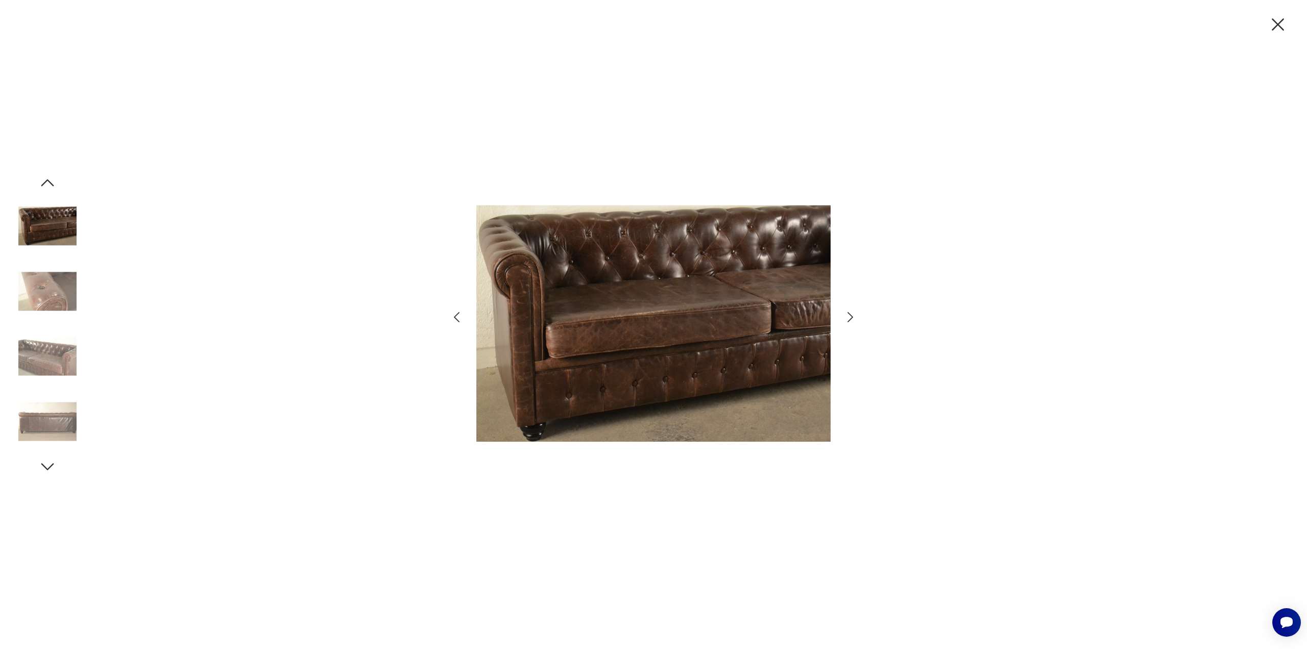
click at [850, 315] on icon "button" at bounding box center [850, 317] width 6 height 10
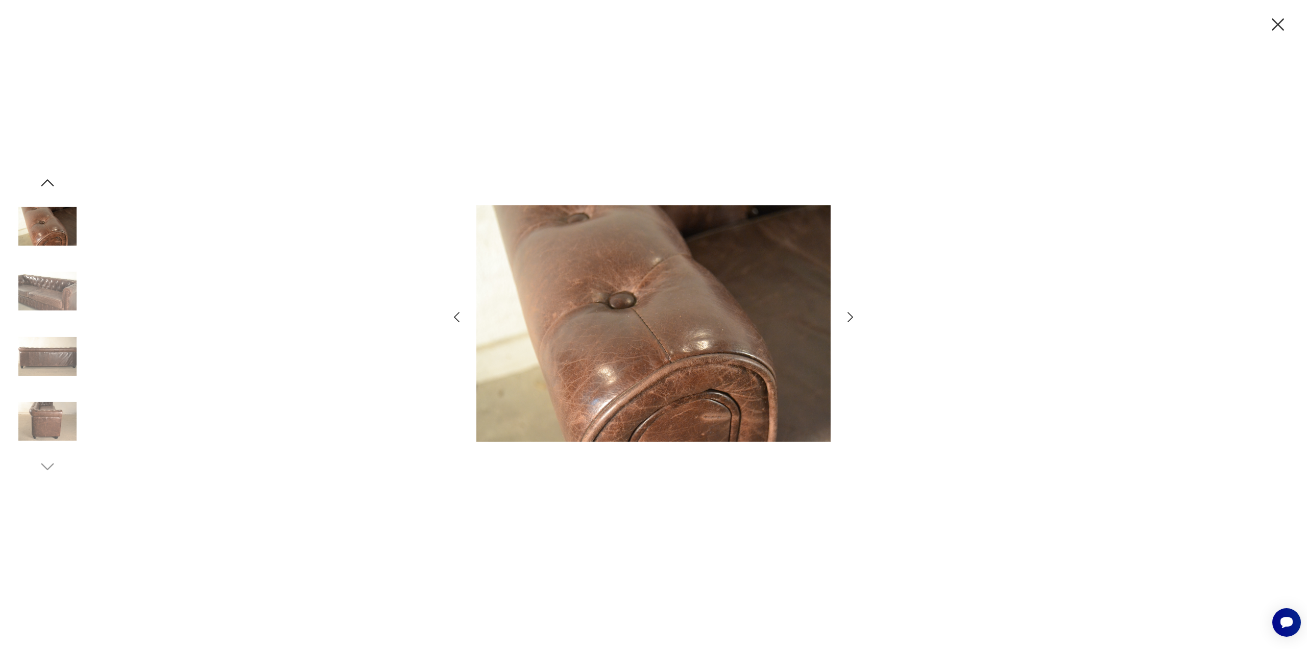
click at [850, 315] on icon "button" at bounding box center [850, 317] width 6 height 10
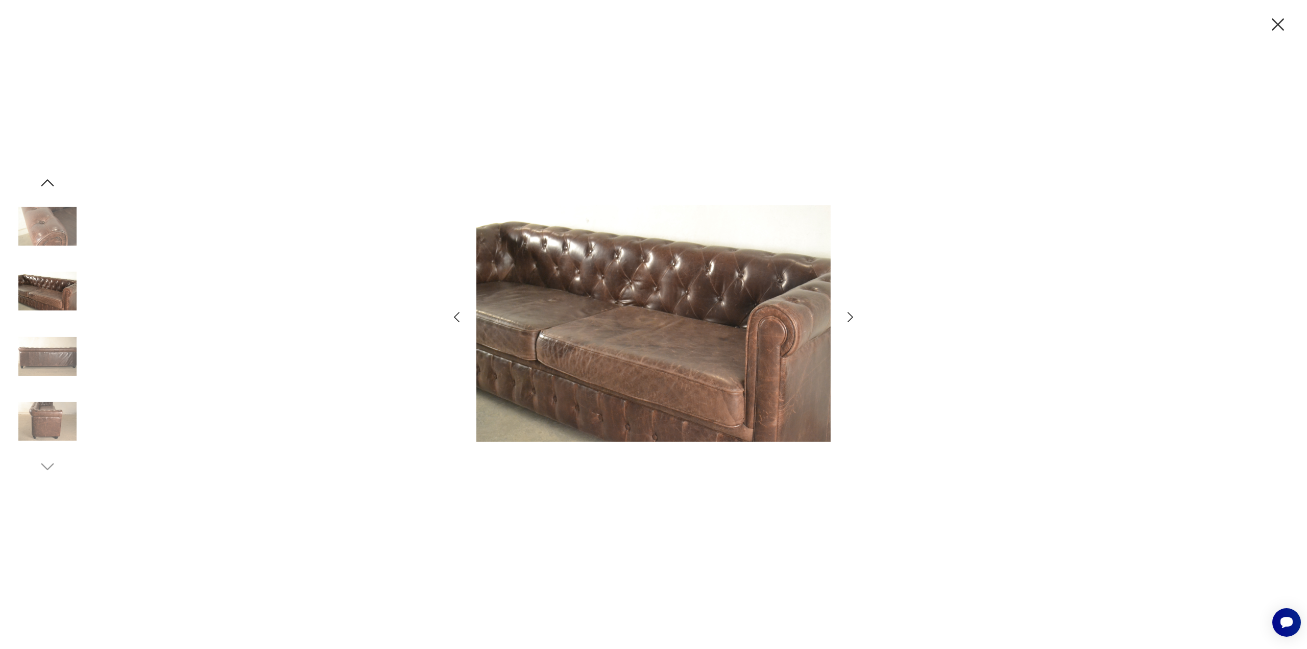
click at [850, 315] on icon "button" at bounding box center [850, 317] width 6 height 10
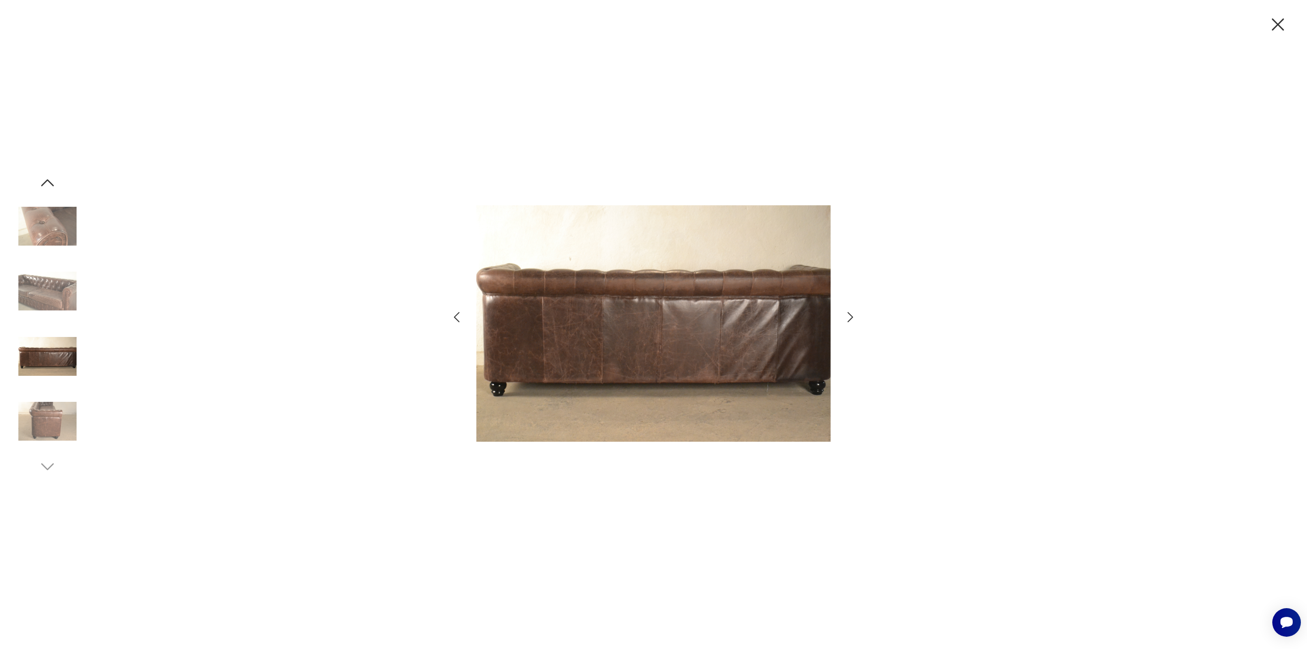
click at [850, 315] on icon "button" at bounding box center [850, 317] width 6 height 10
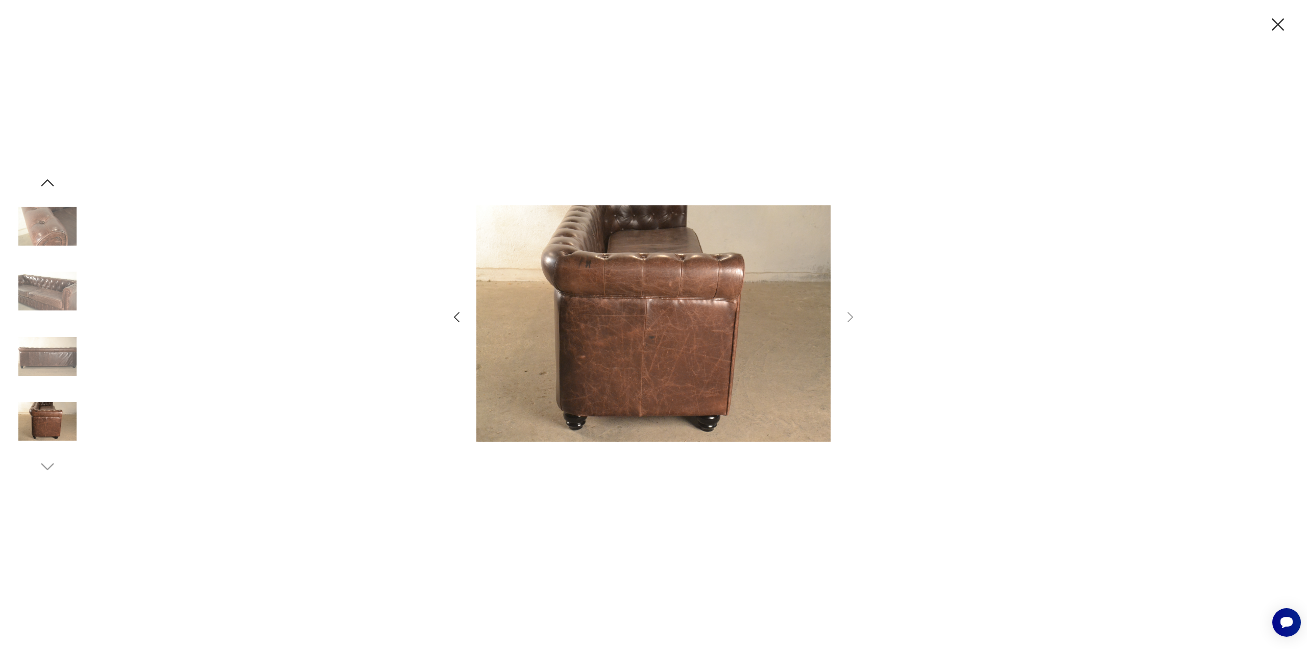
click at [1282, 27] on icon "button" at bounding box center [1277, 24] width 21 height 21
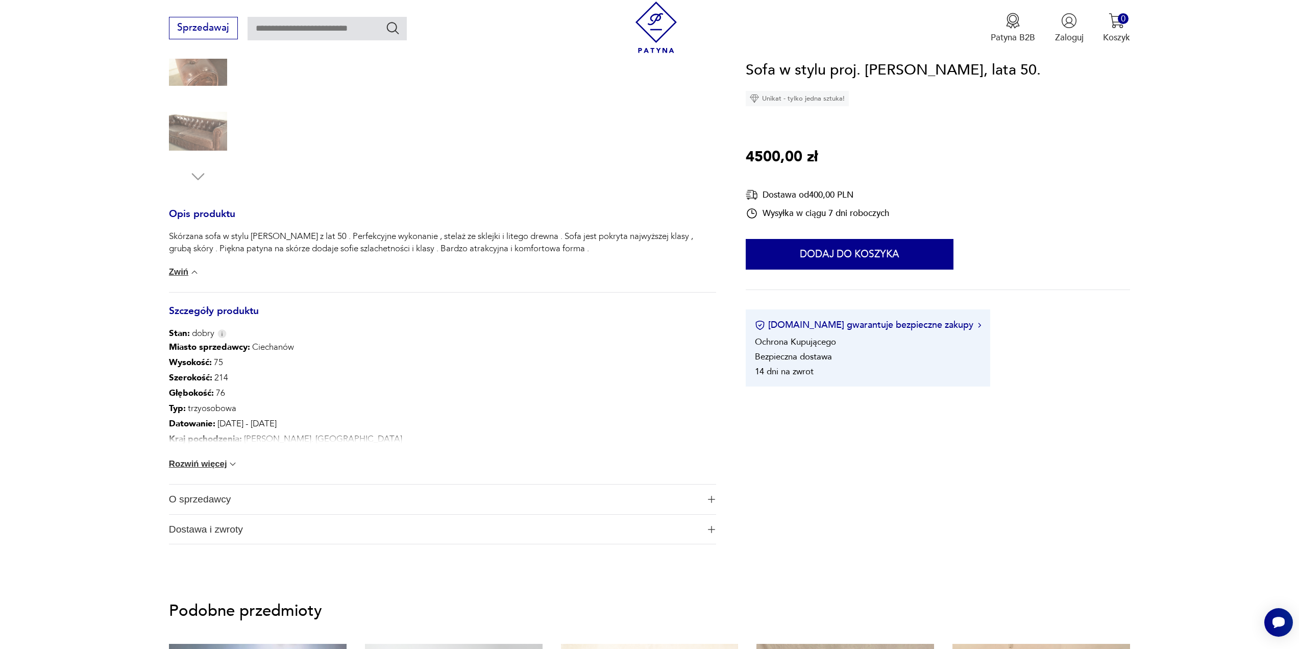
scroll to position [306, 0]
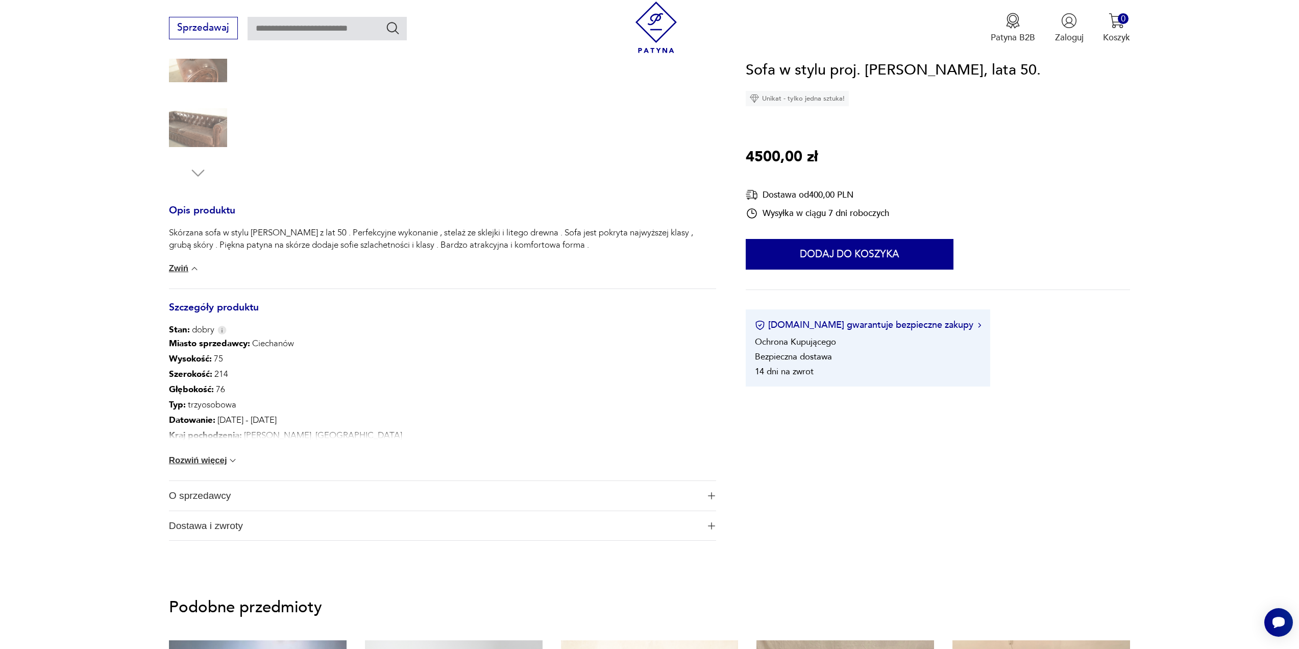
click at [203, 461] on button "Rozwiń więcej" at bounding box center [203, 460] width 69 height 10
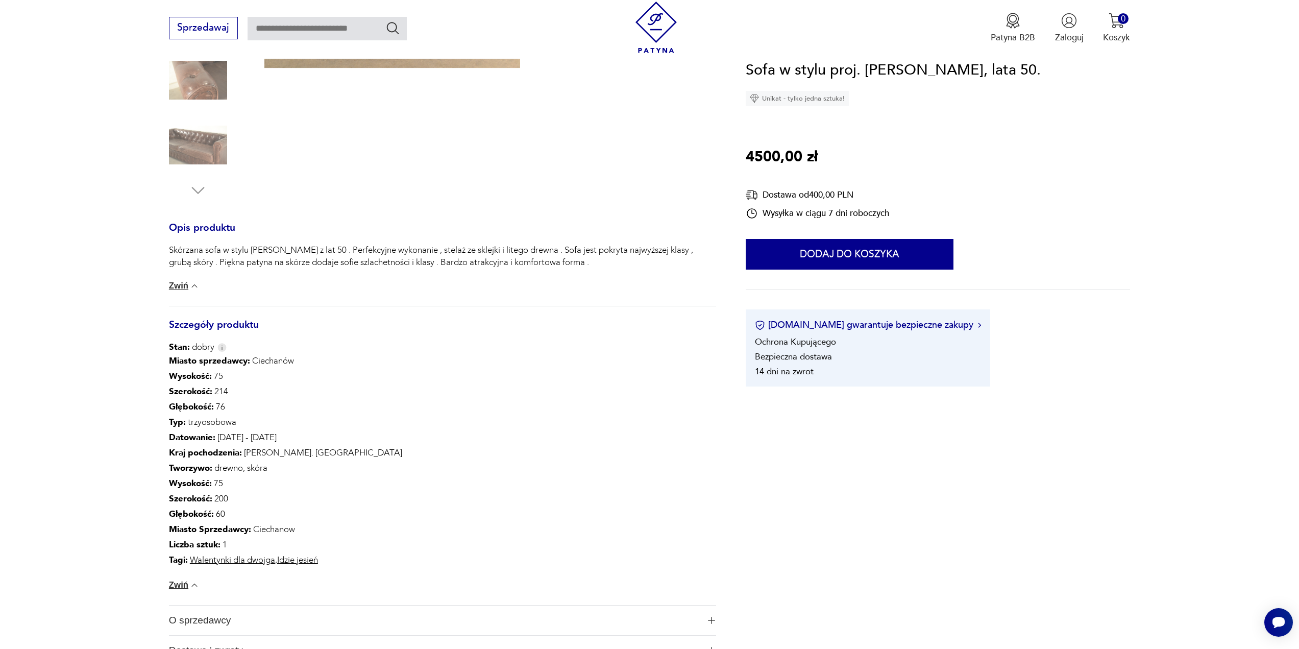
scroll to position [204, 0]
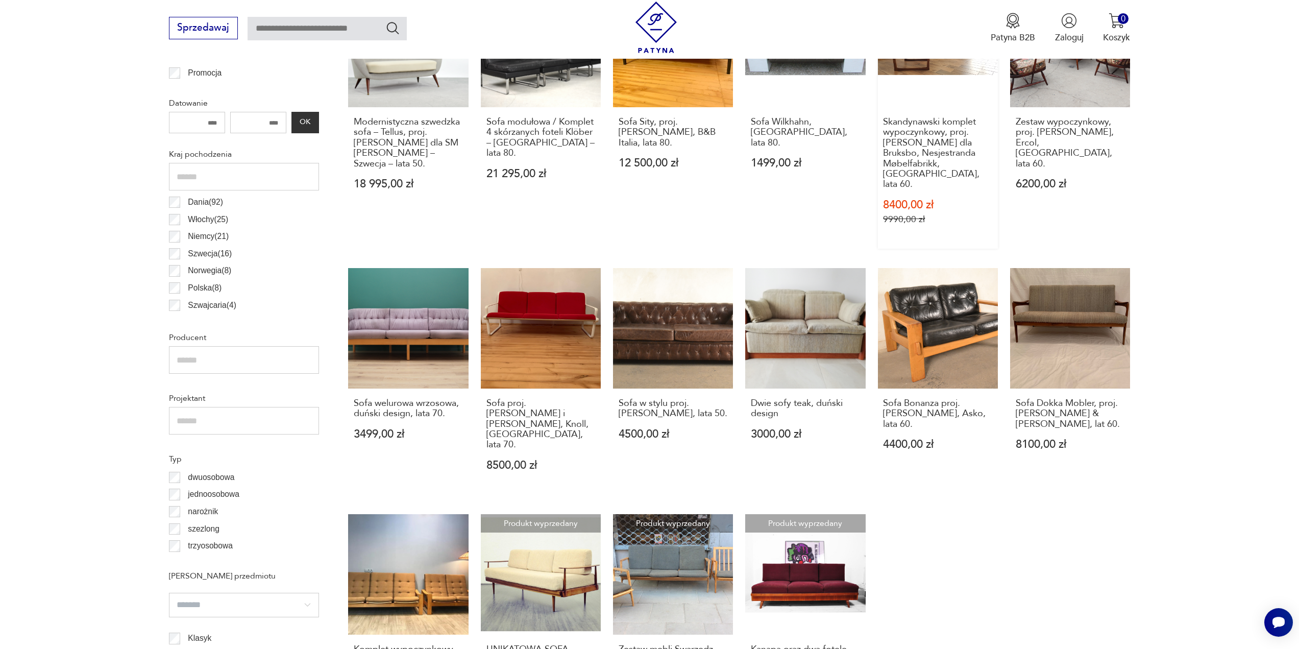
scroll to position [661, 0]
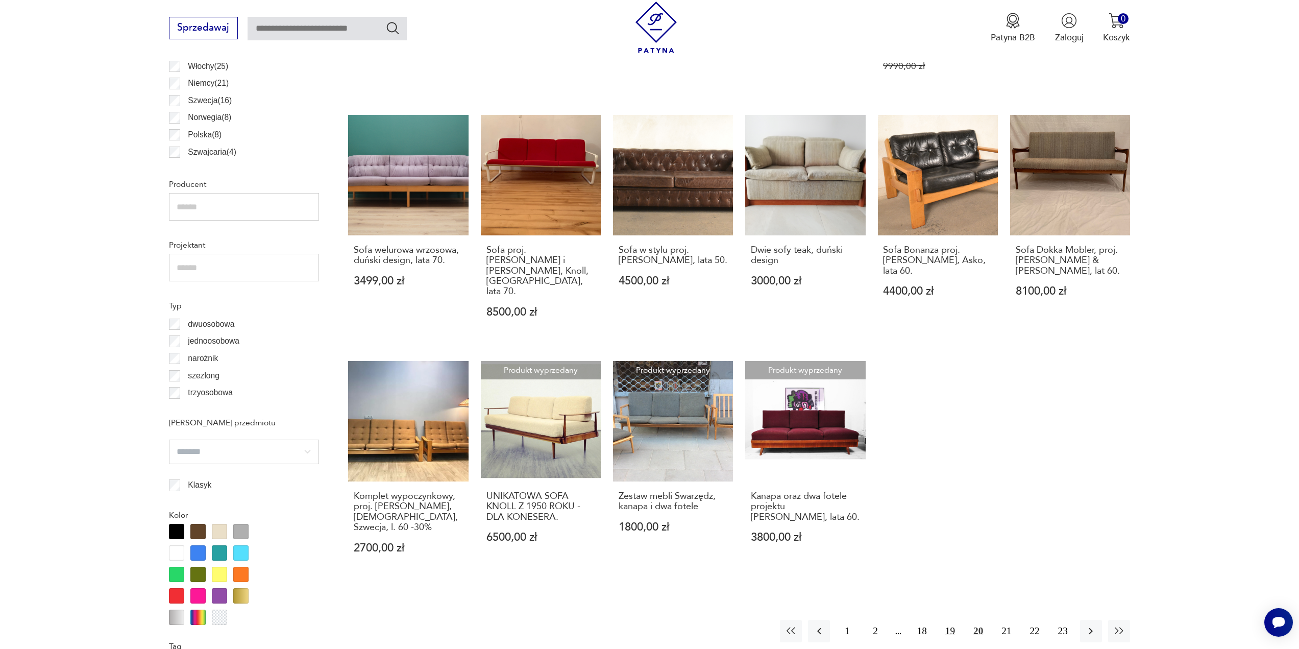
click at [948, 620] on button "19" at bounding box center [950, 631] width 22 height 22
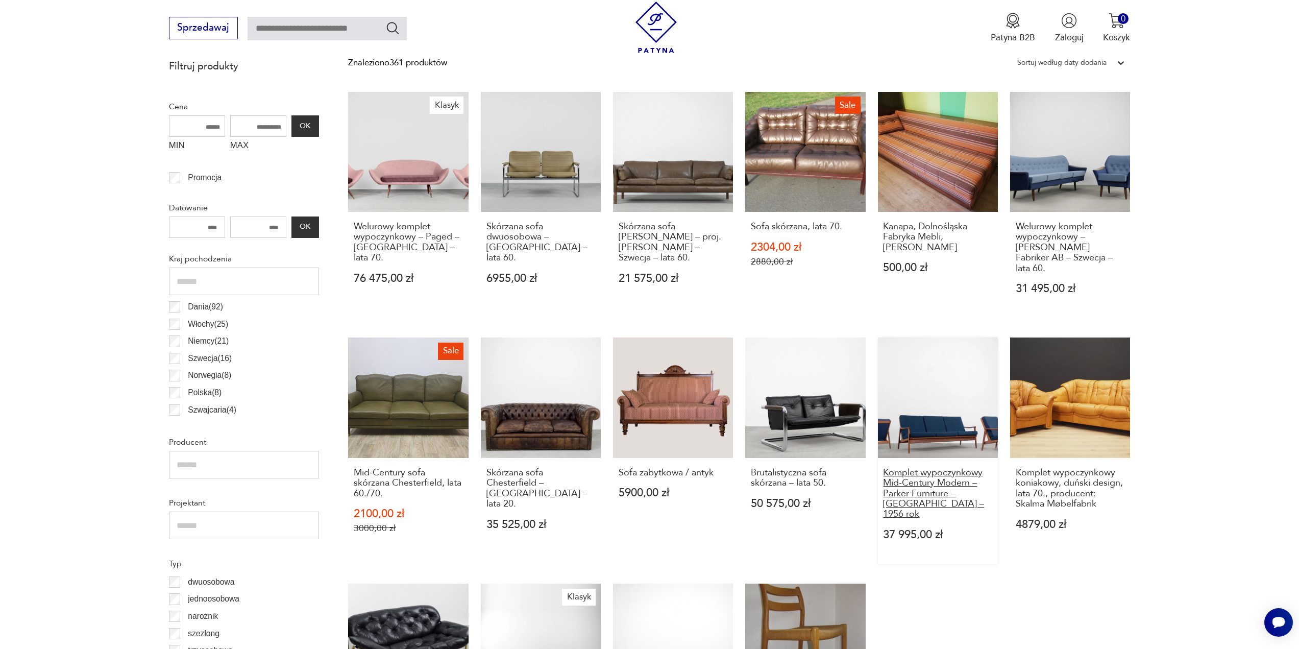
scroll to position [405, 0]
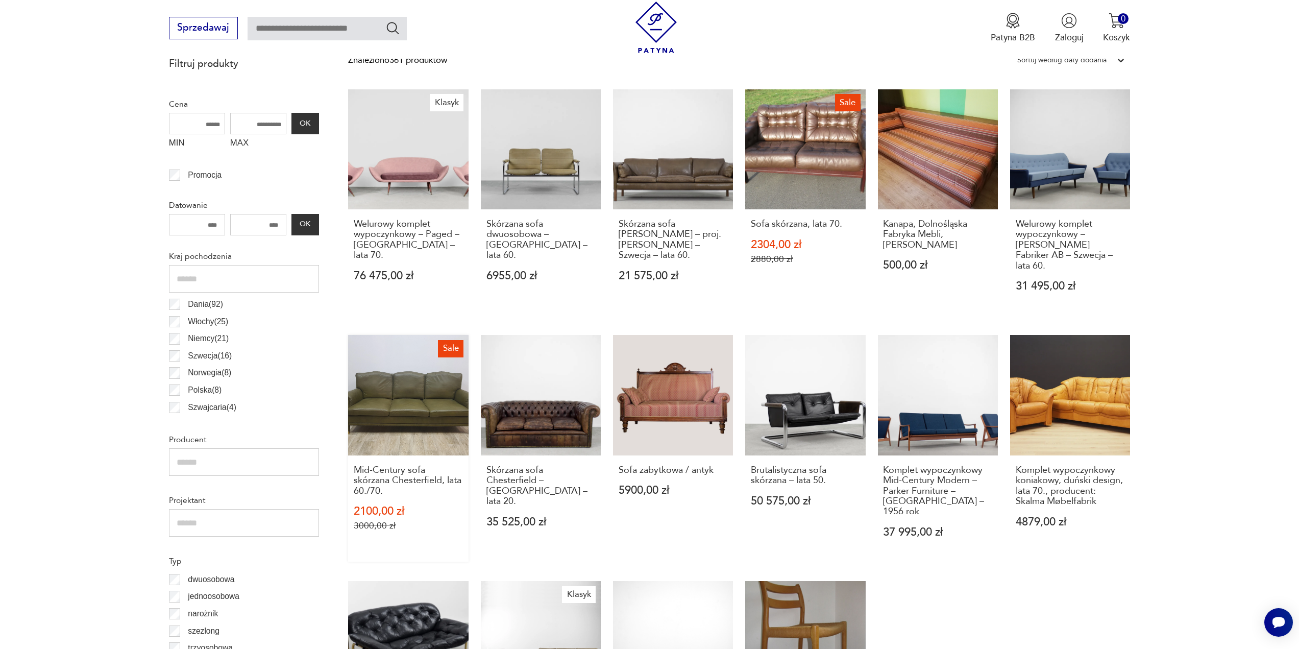
click at [436, 400] on link "Sale Mid-Century sofa skórzana Chesterfield, lata 60./70. 2100,00 zł 3000,00 zł" at bounding box center [408, 448] width 120 height 226
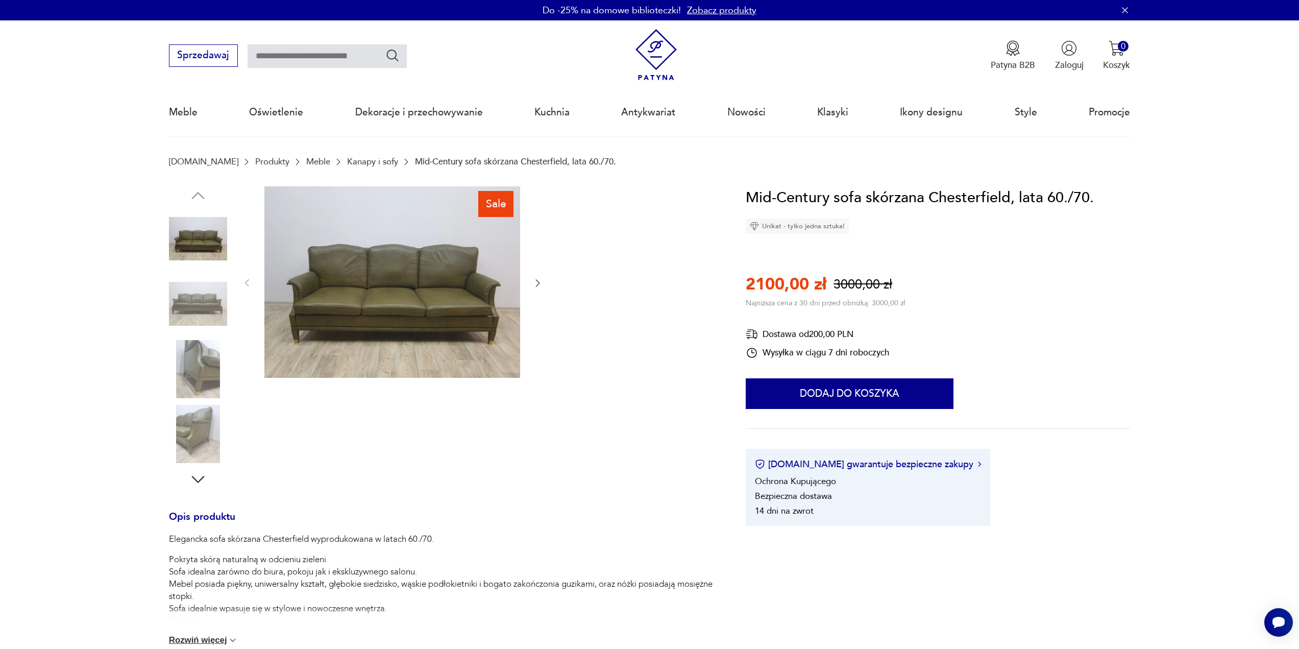
click at [408, 282] on img at bounding box center [392, 282] width 256 height 192
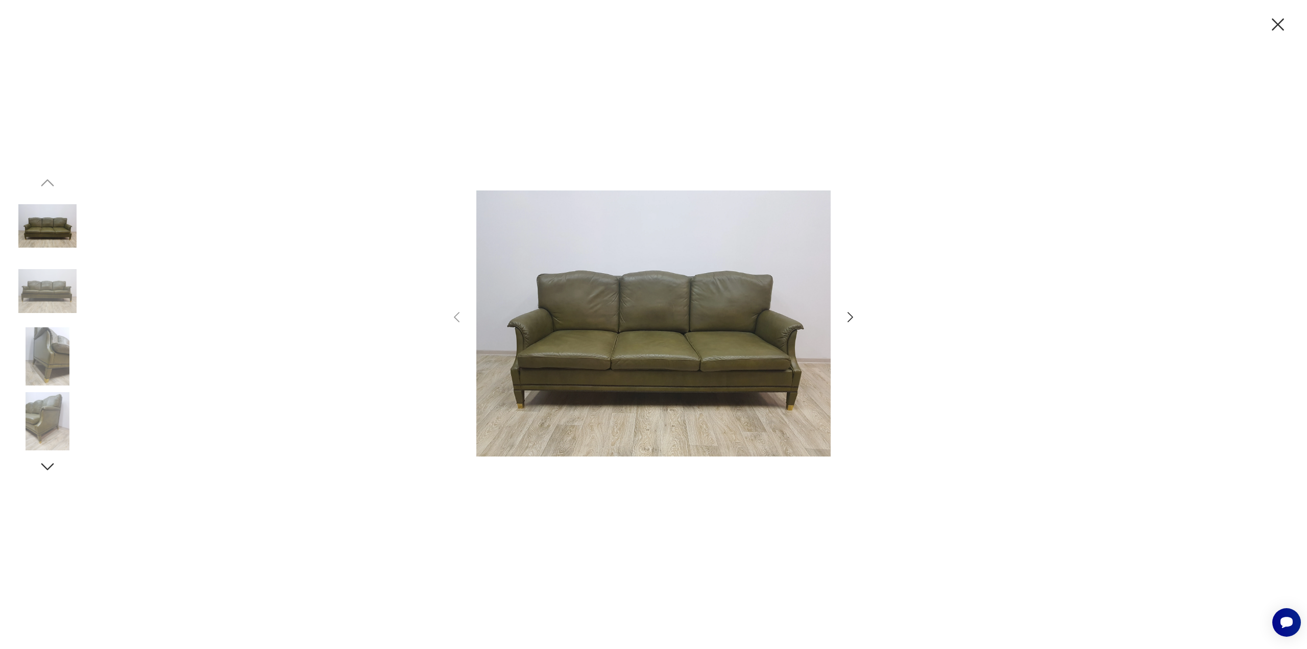
click at [851, 318] on icon "button" at bounding box center [850, 317] width 6 height 10
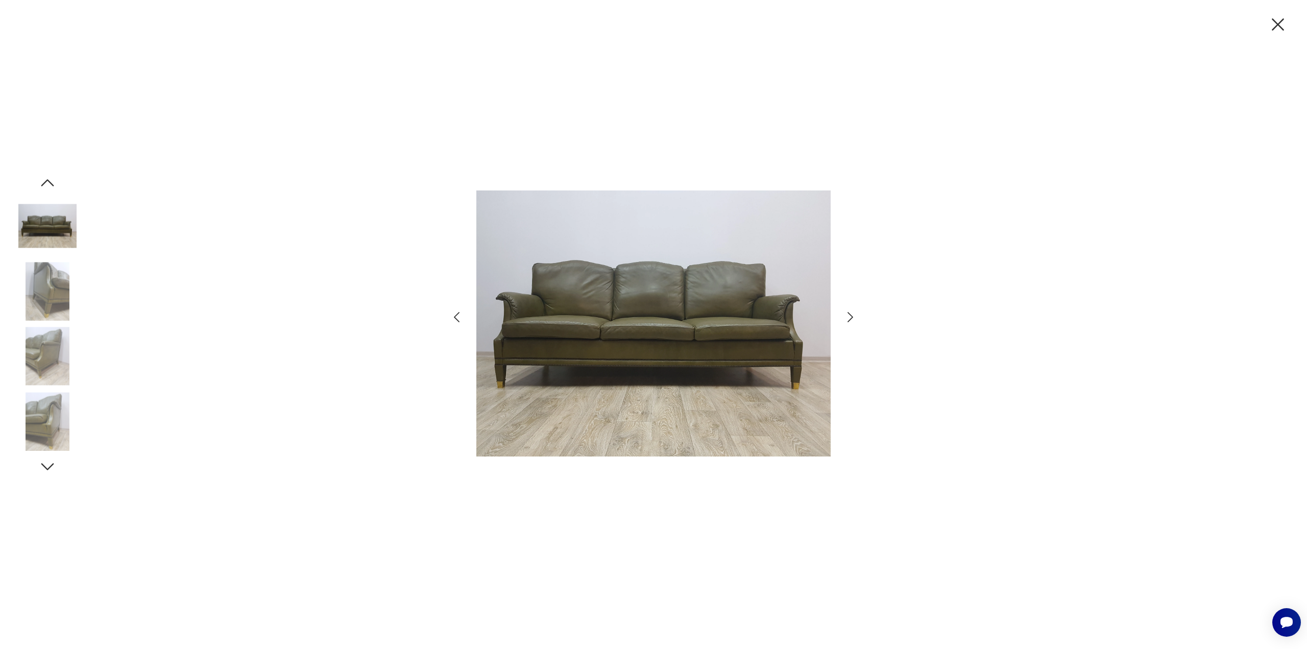
click at [851, 318] on icon "button" at bounding box center [850, 317] width 6 height 10
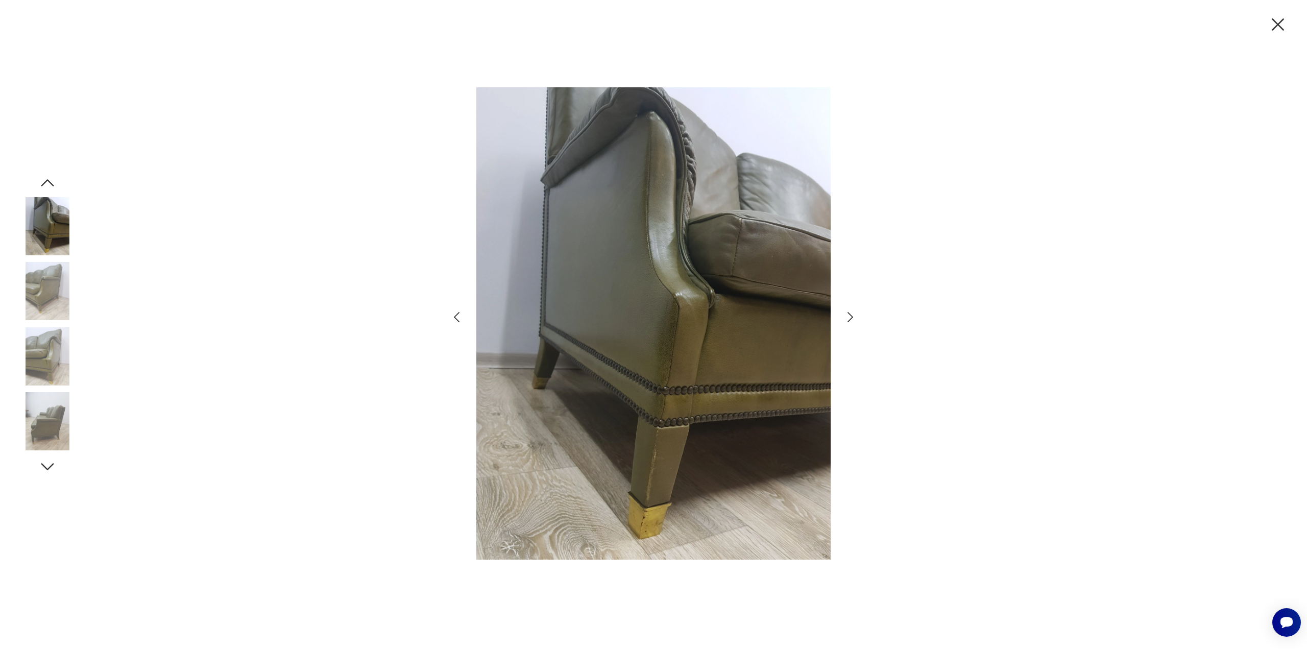
click at [1280, 22] on icon "button" at bounding box center [1278, 24] width 12 height 12
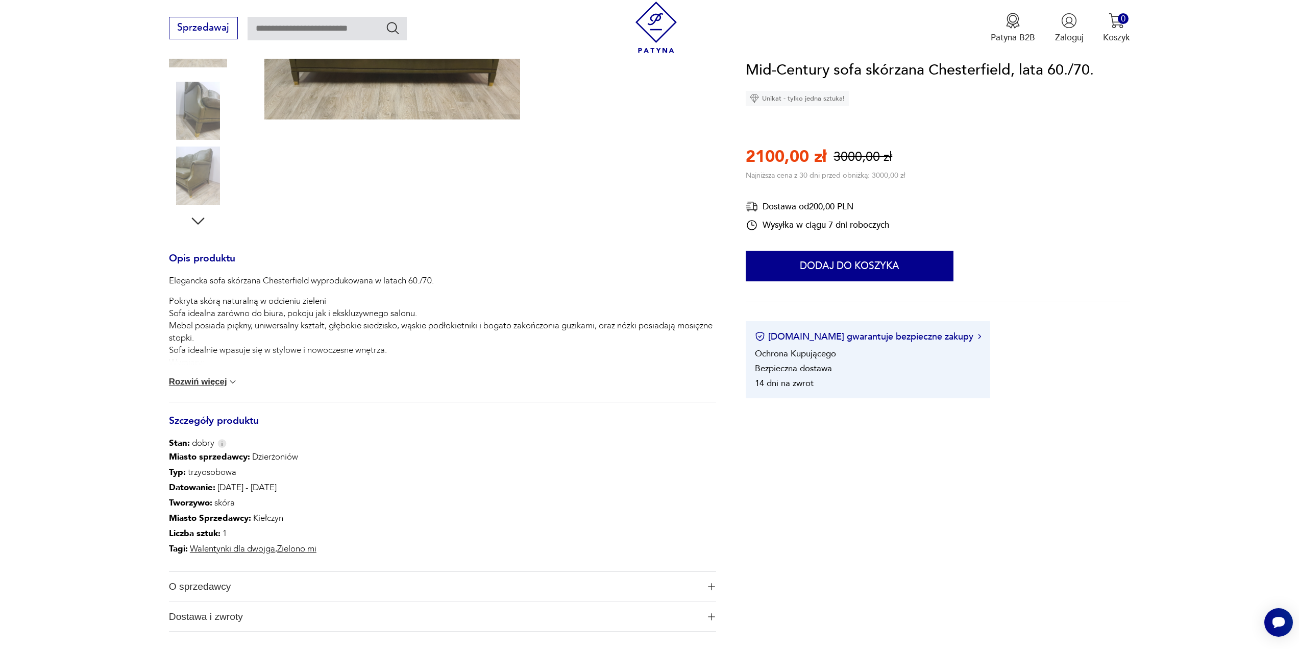
scroll to position [255, 0]
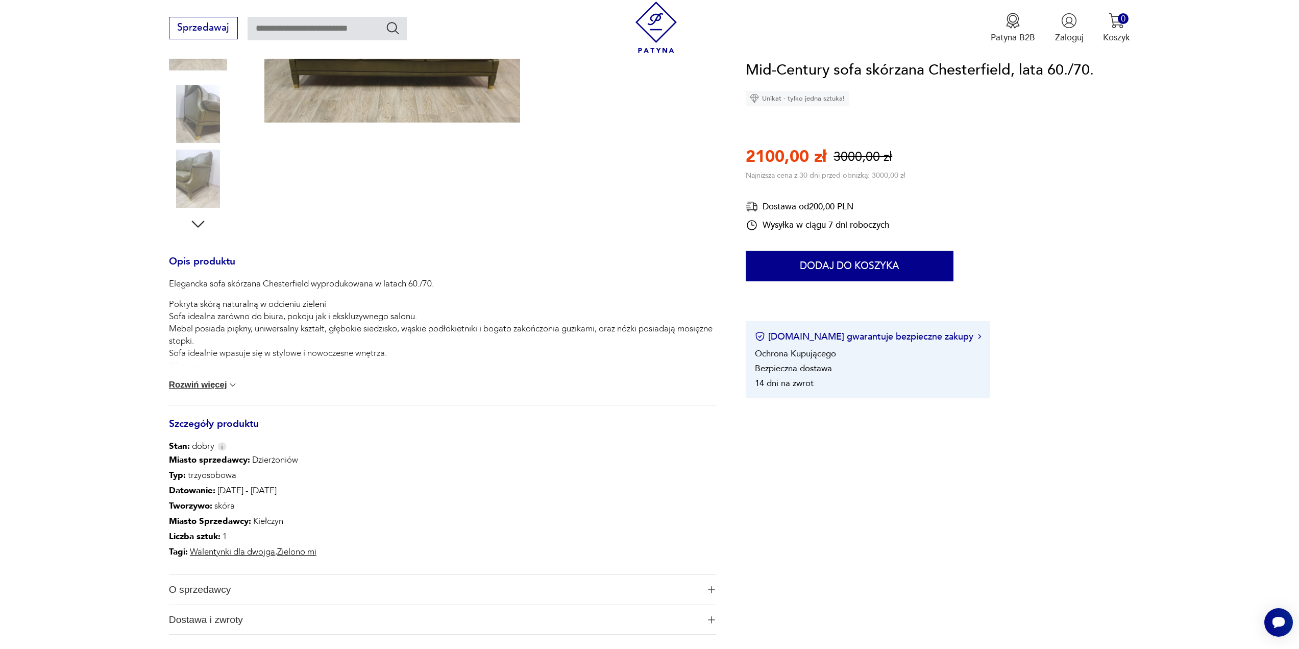
scroll to position [405, 0]
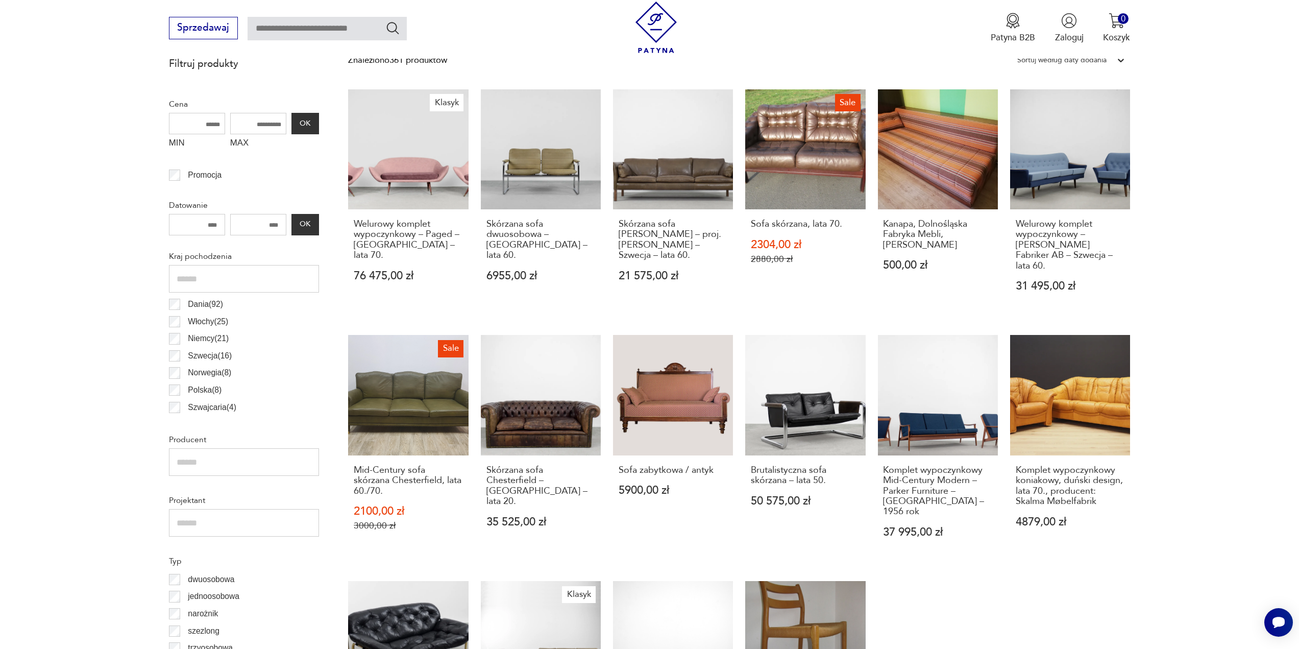
scroll to position [661, 0]
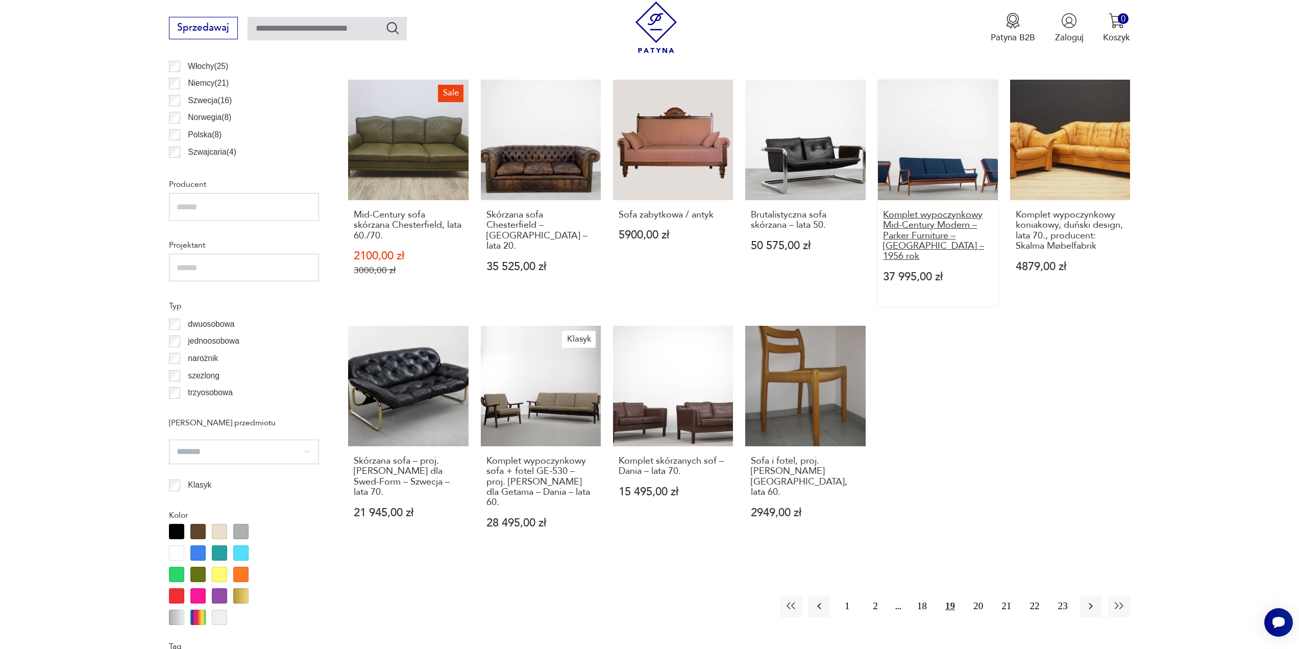
click at [938, 214] on h3 "Komplet wypoczynkowy Mid-Century Modern – Parker Furniture – [GEOGRAPHIC_DATA] …" at bounding box center [937, 236] width 109 height 52
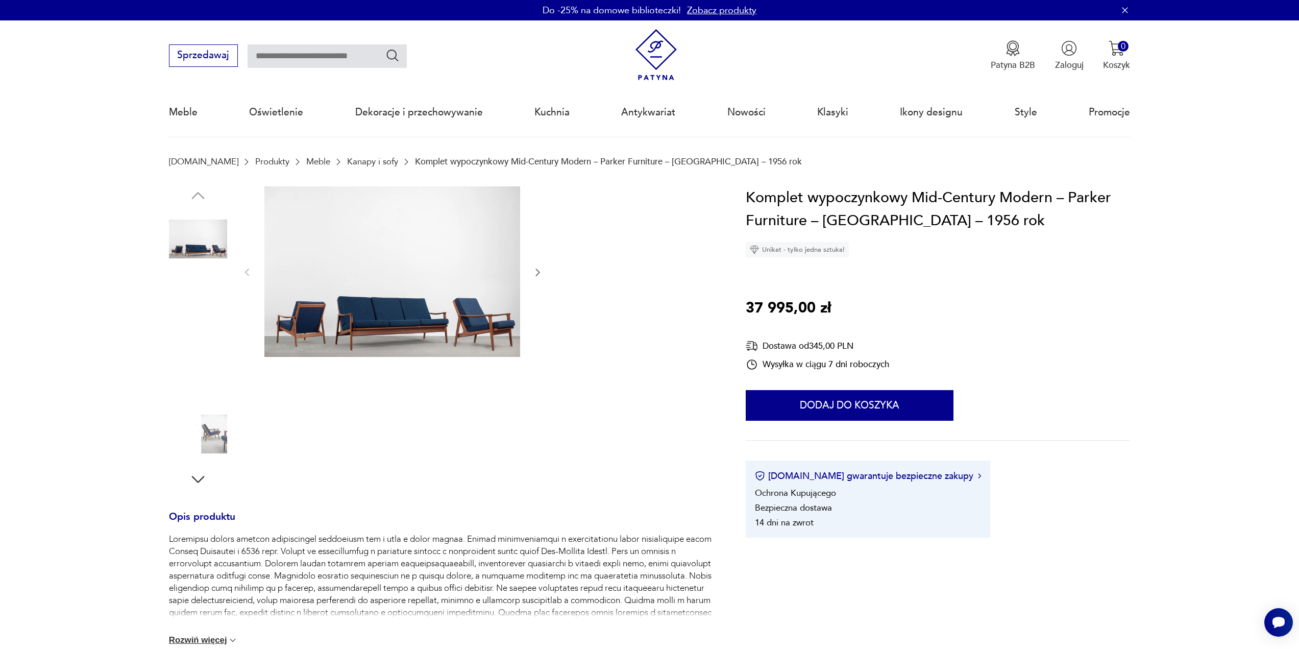
click at [426, 284] on img at bounding box center [392, 271] width 256 height 170
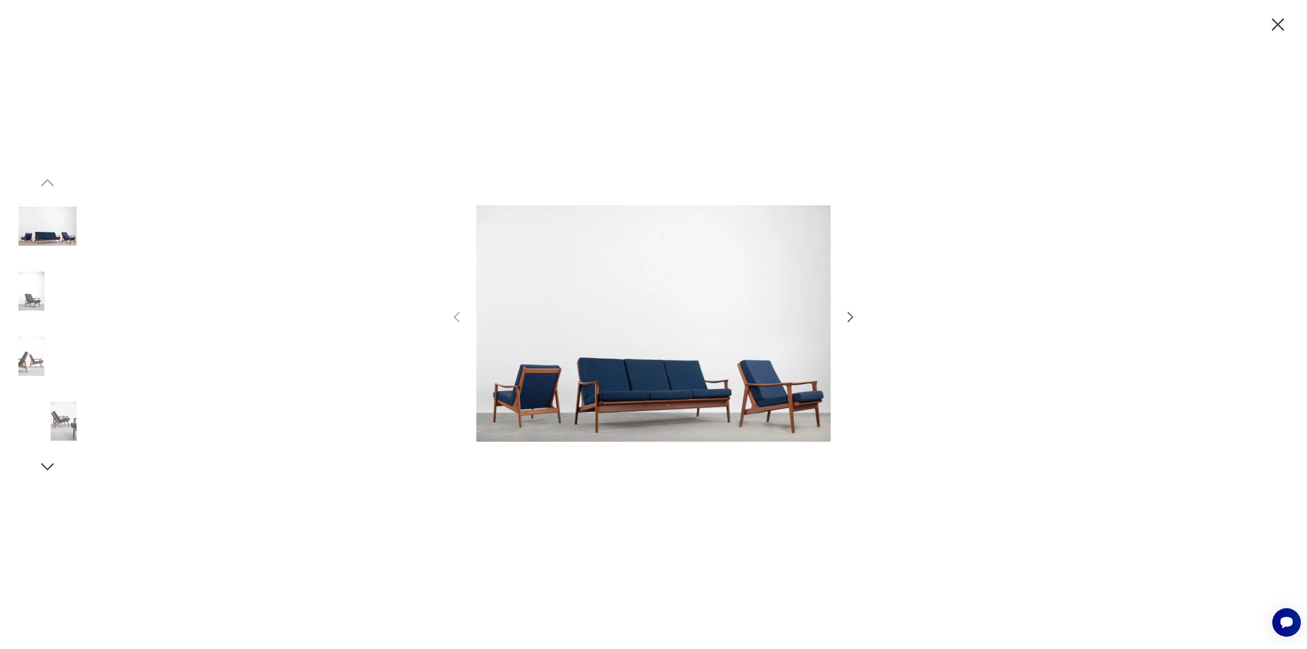
click at [851, 316] on icon "button" at bounding box center [850, 317] width 6 height 10
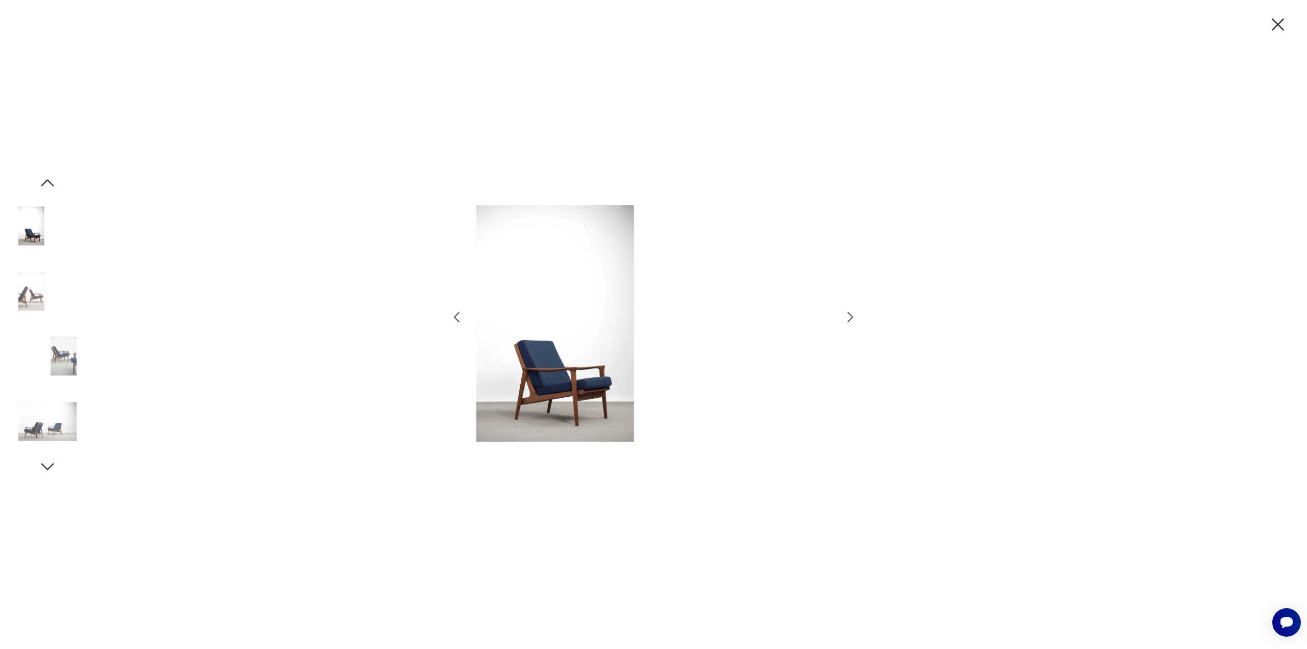
click at [851, 316] on icon "button" at bounding box center [850, 317] width 6 height 10
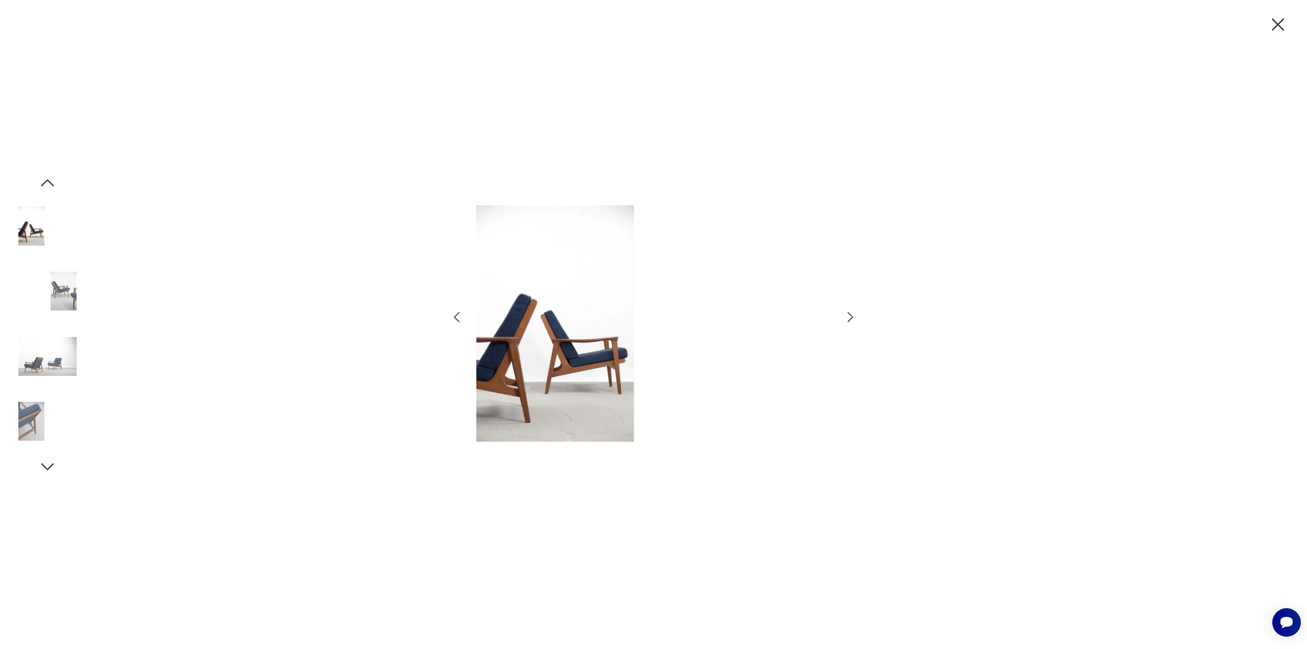
click at [851, 316] on icon "button" at bounding box center [850, 317] width 6 height 10
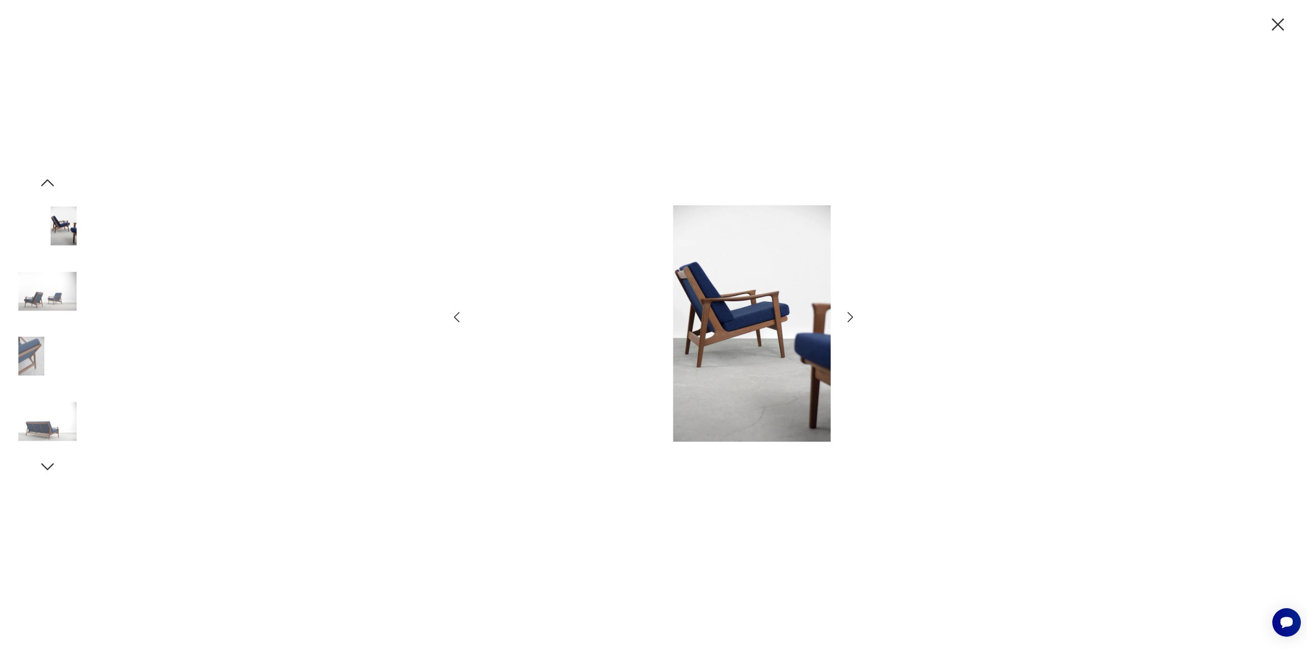
click at [851, 316] on icon "button" at bounding box center [850, 317] width 6 height 10
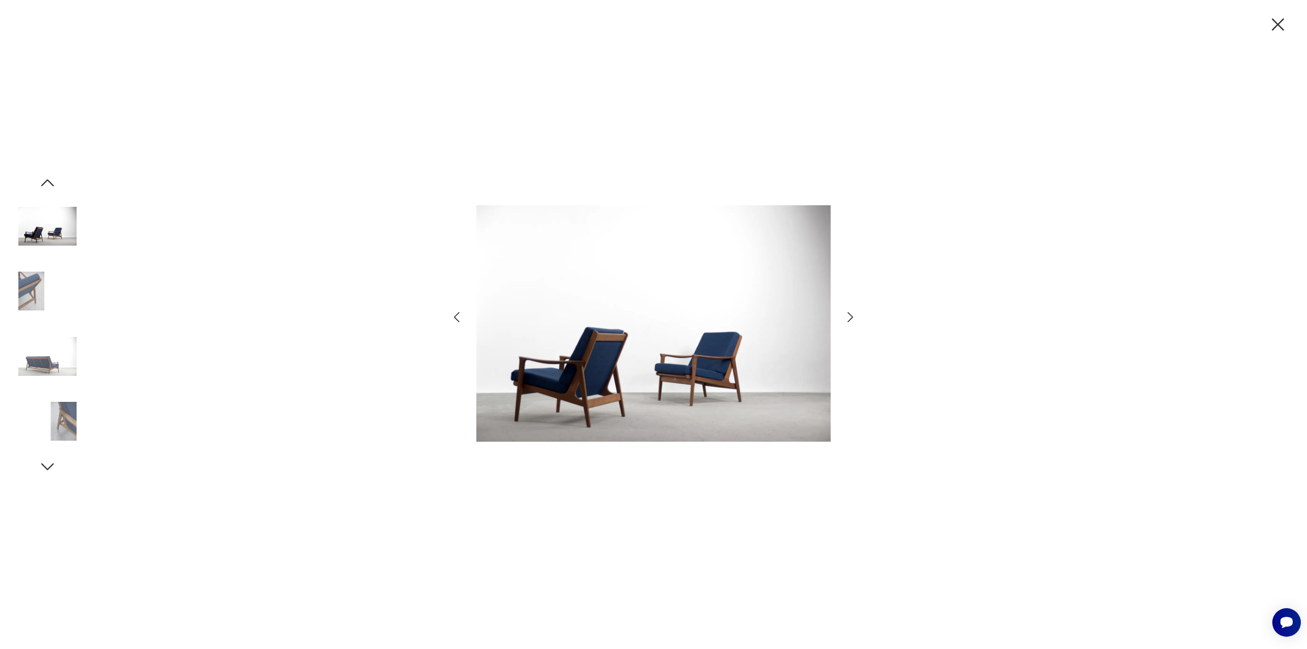
click at [851, 316] on icon "button" at bounding box center [850, 317] width 6 height 10
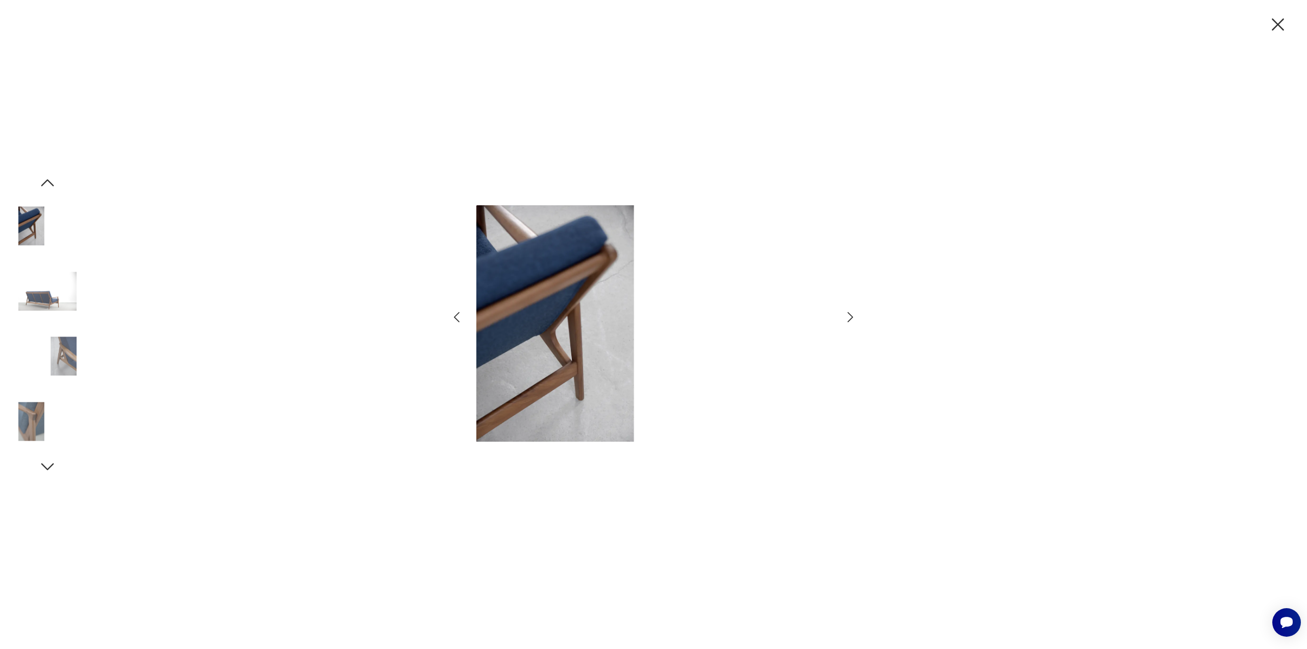
click at [851, 316] on icon "button" at bounding box center [850, 317] width 6 height 10
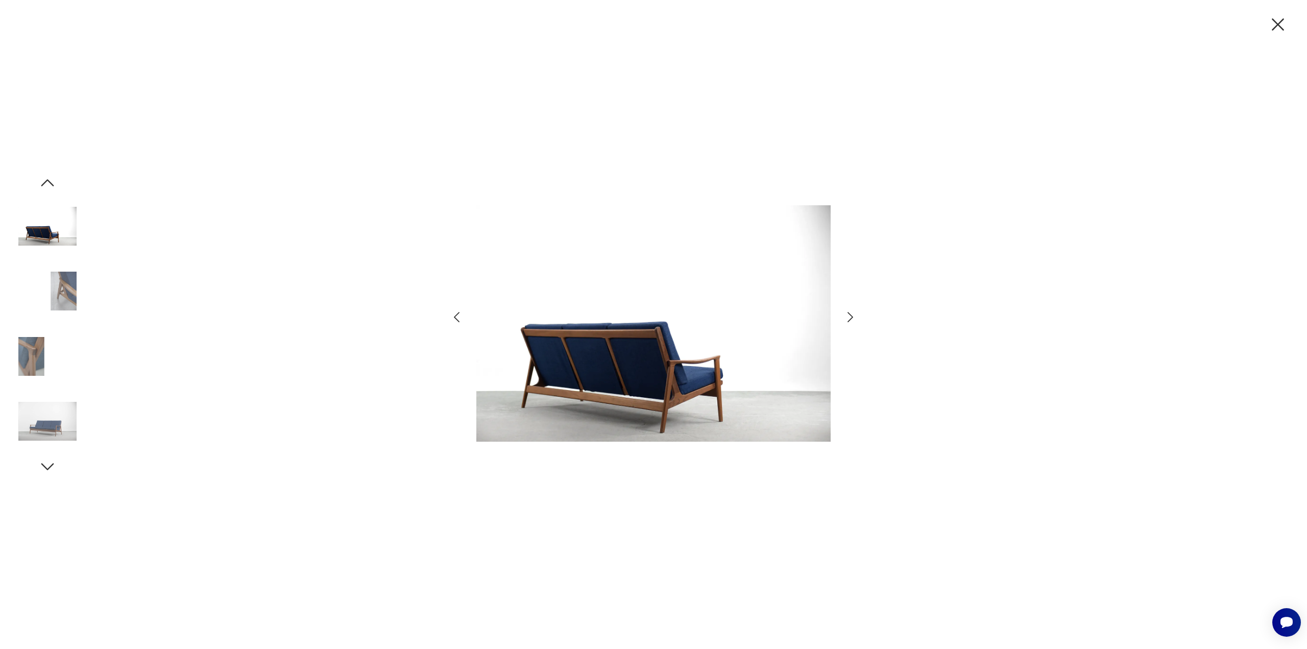
click at [851, 316] on icon "button" at bounding box center [850, 317] width 6 height 10
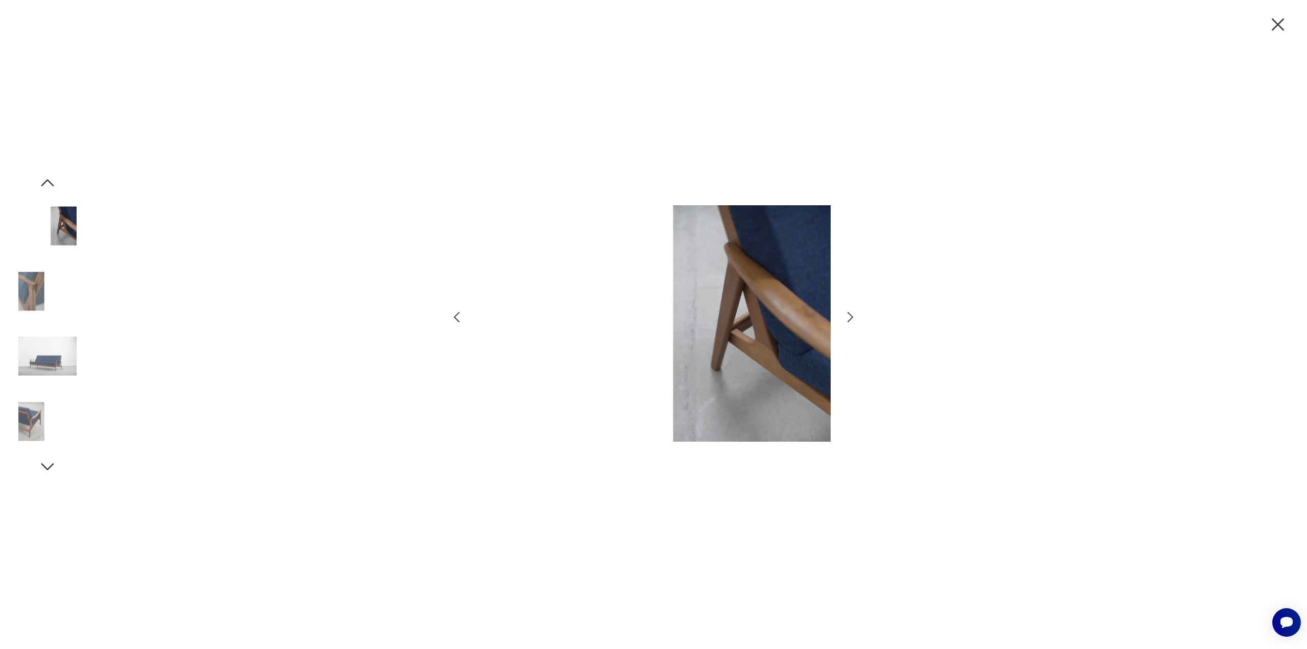
click at [851, 316] on icon "button" at bounding box center [850, 317] width 6 height 10
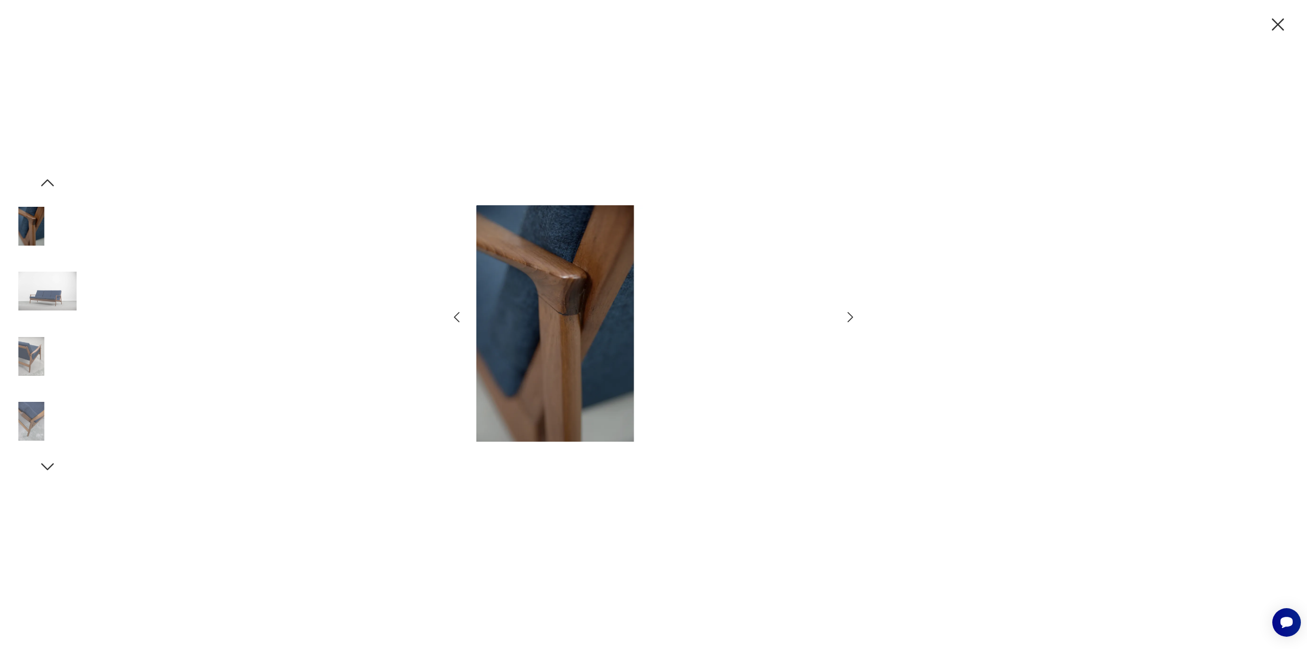
click at [851, 316] on icon "button" at bounding box center [850, 317] width 6 height 10
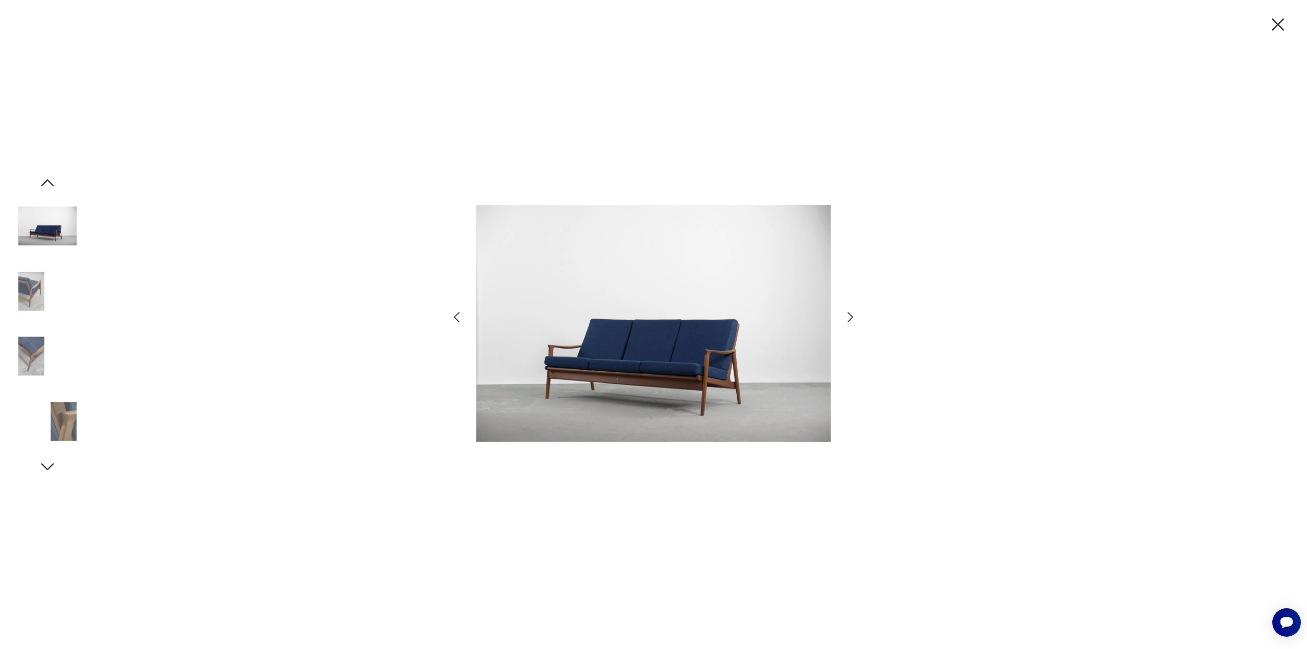
click at [851, 316] on icon "button" at bounding box center [850, 317] width 6 height 10
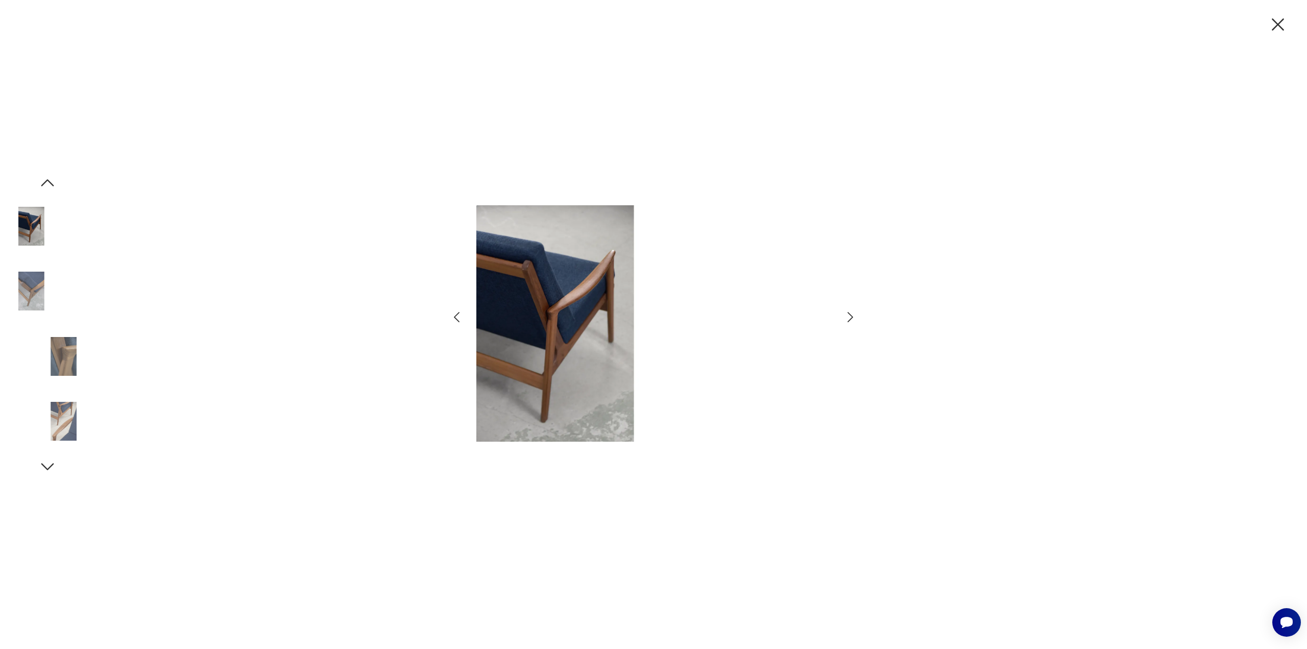
click at [1282, 27] on icon "button" at bounding box center [1277, 24] width 21 height 21
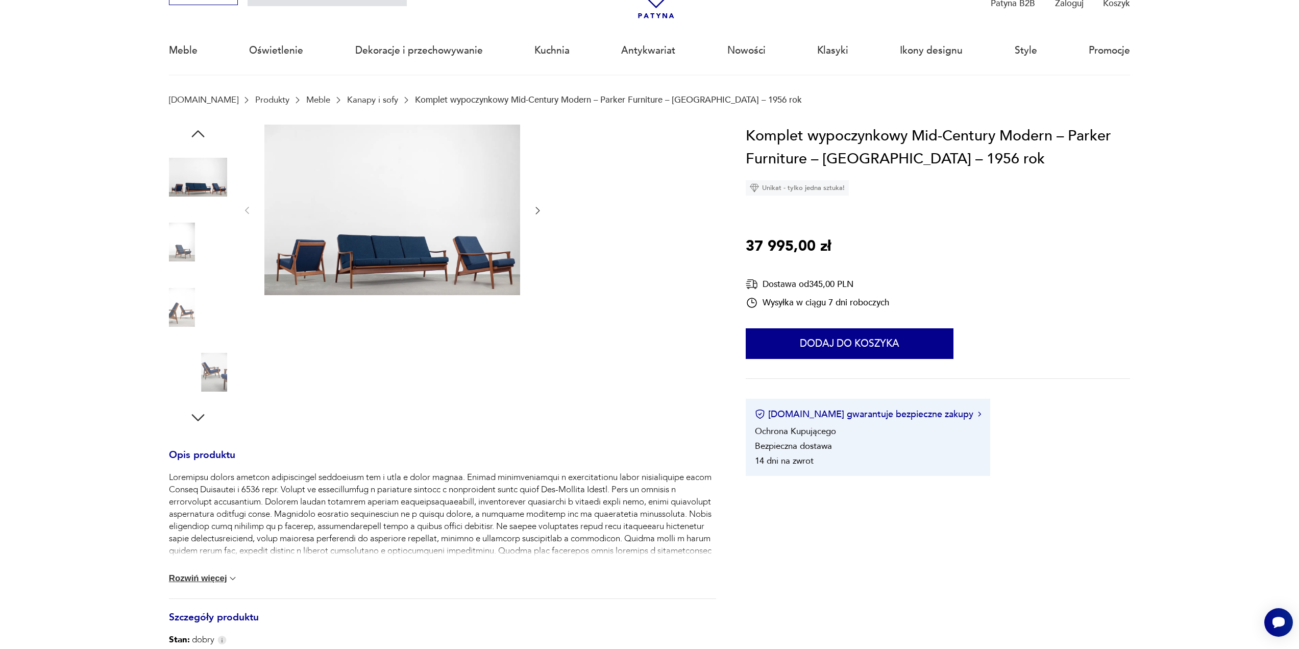
scroll to position [153, 0]
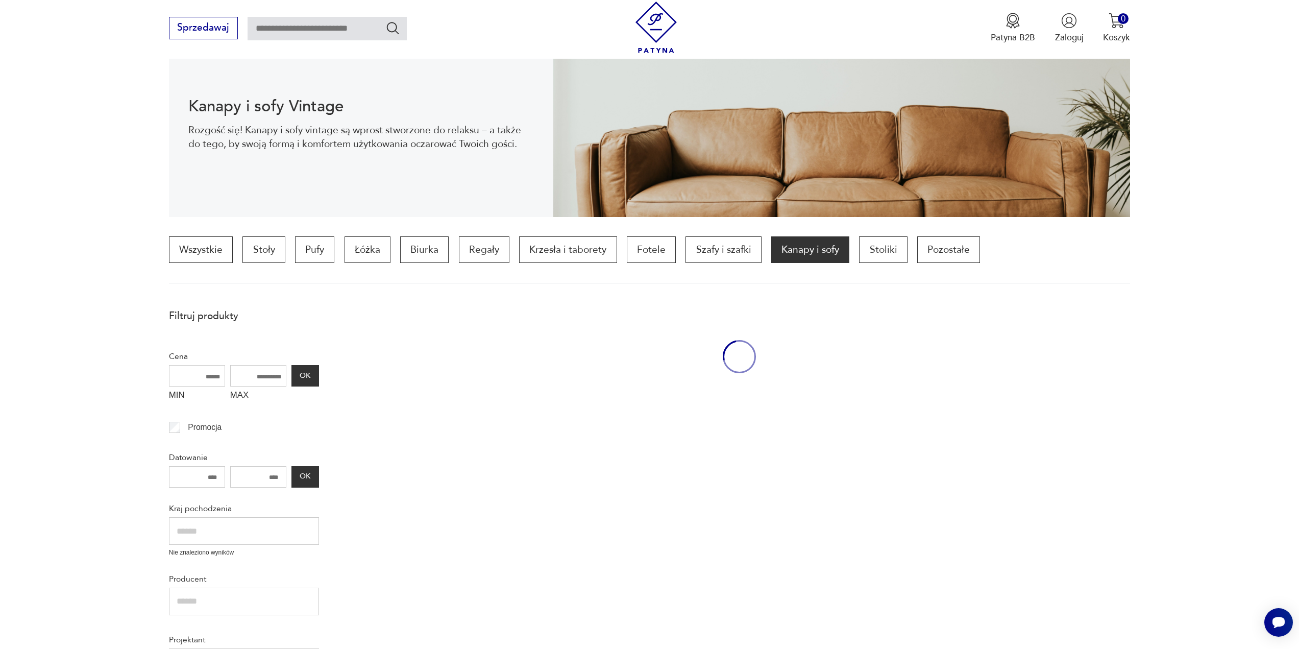
scroll to position [661, 0]
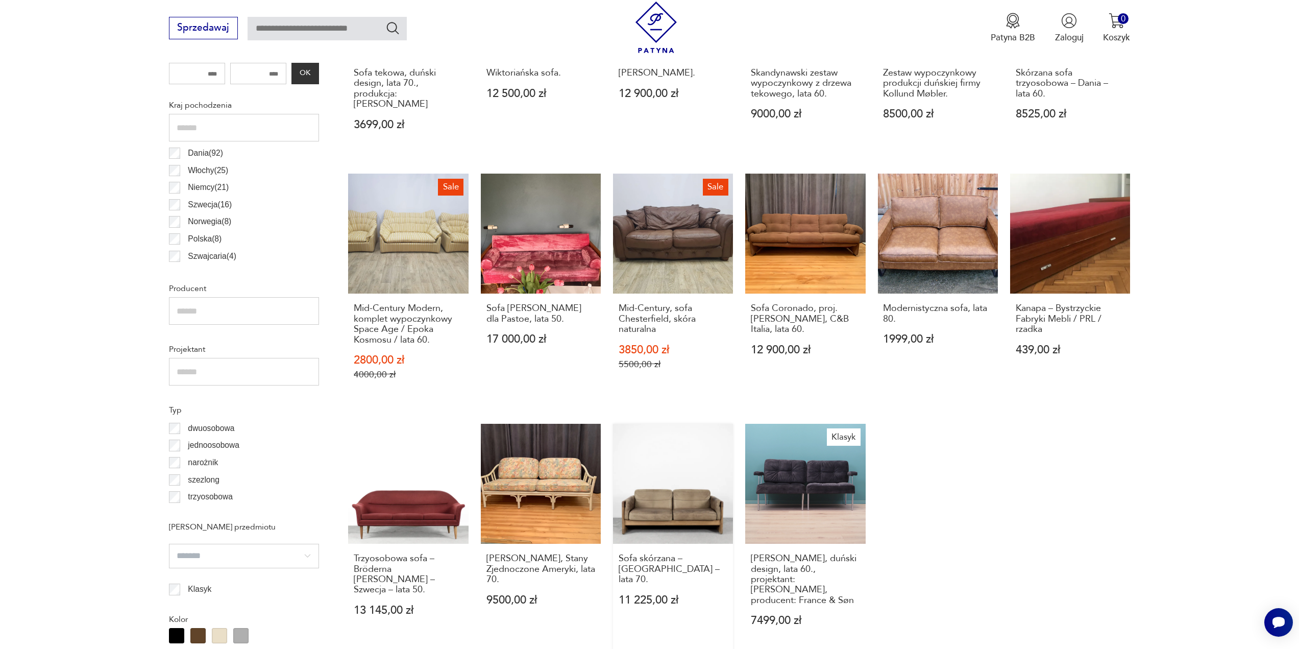
scroll to position [507, 0]
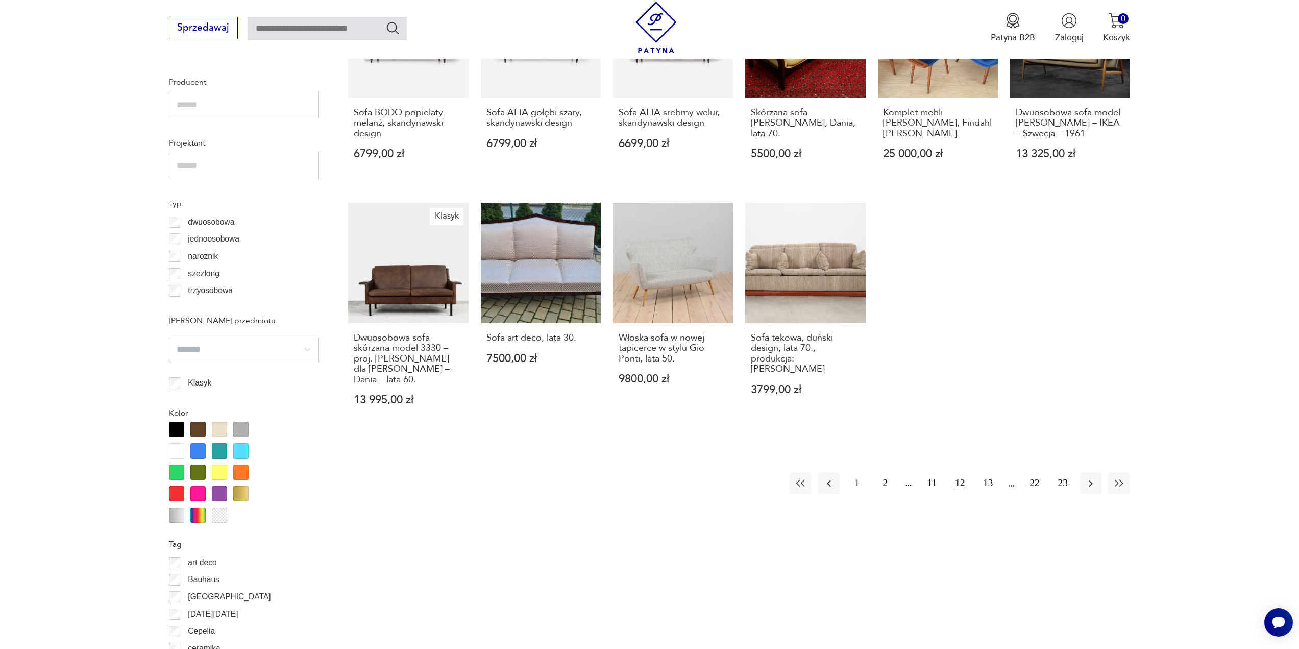
scroll to position [814, 0]
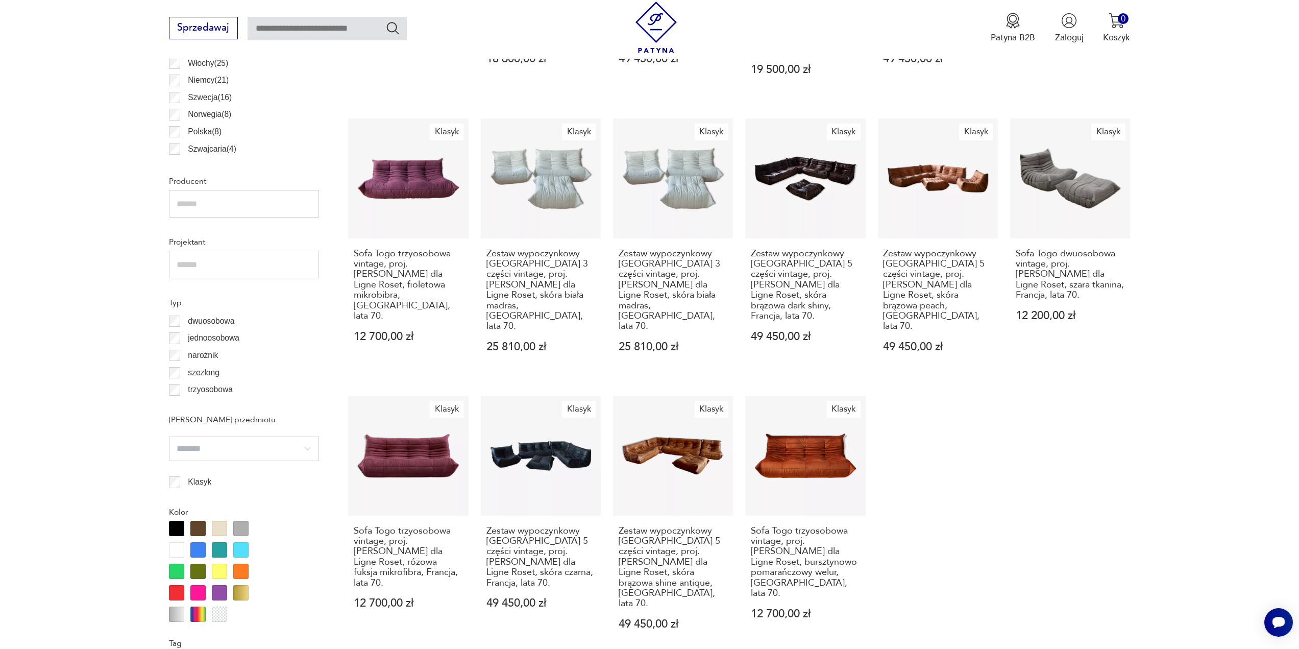
scroll to position [100, 0]
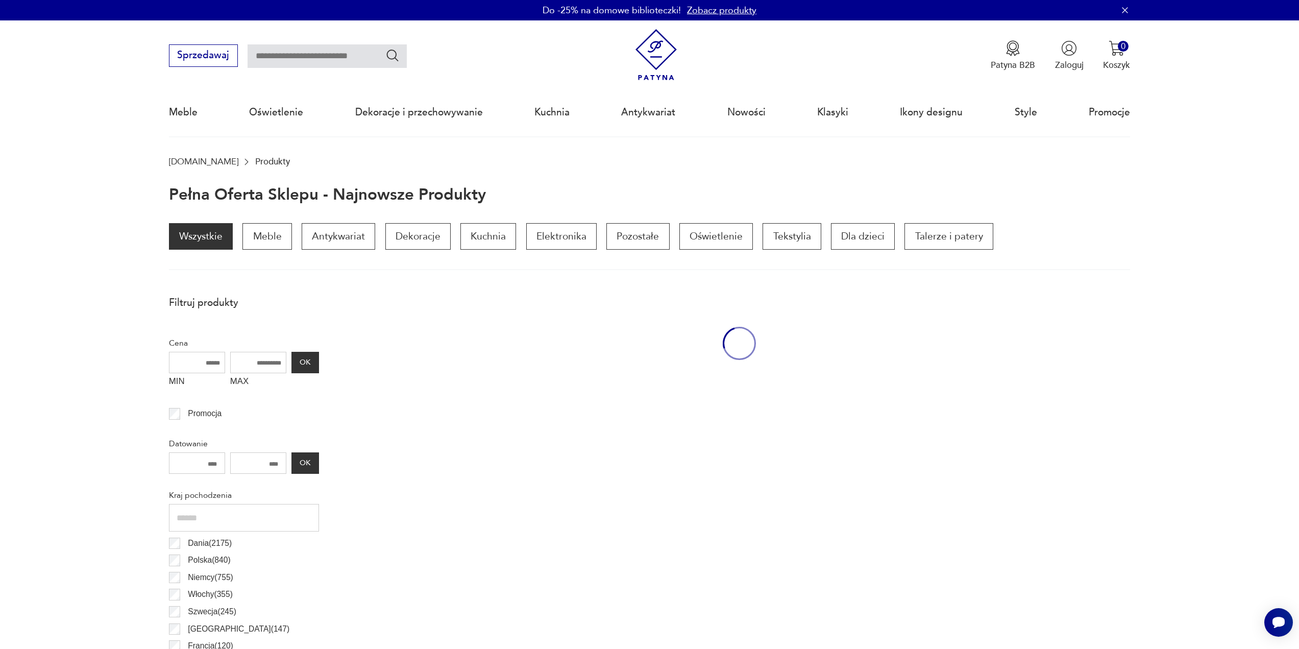
scroll to position [647, 0]
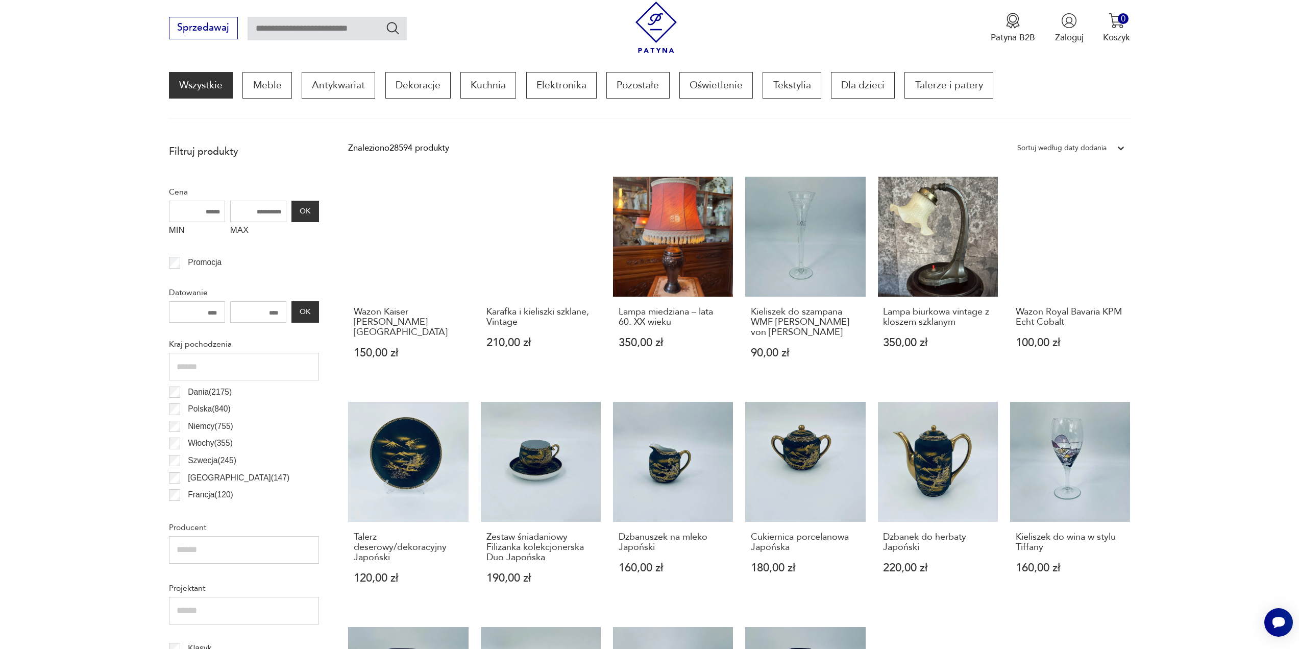
scroll to position [137, 0]
